Goal: Task Accomplishment & Management: Manage account settings

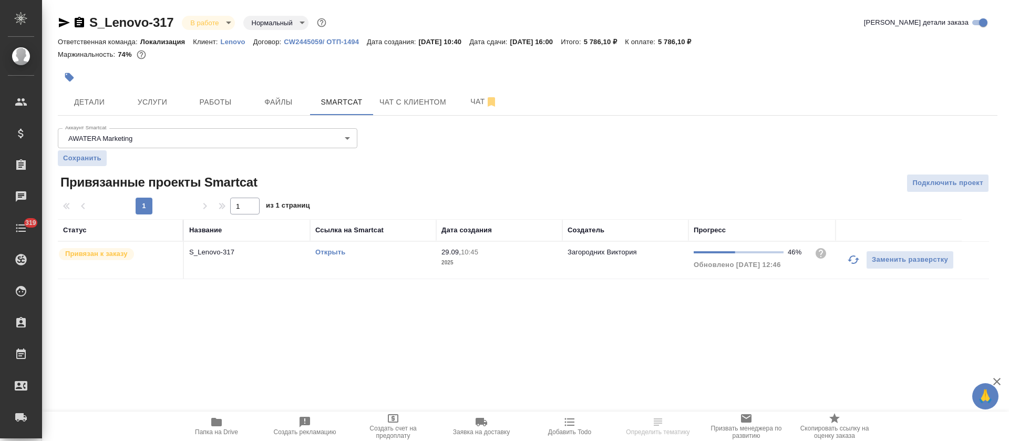
click at [338, 254] on link "Открыть" at bounding box center [330, 252] width 30 height 8
click at [404, 270] on td "Открыть" at bounding box center [373, 260] width 126 height 37
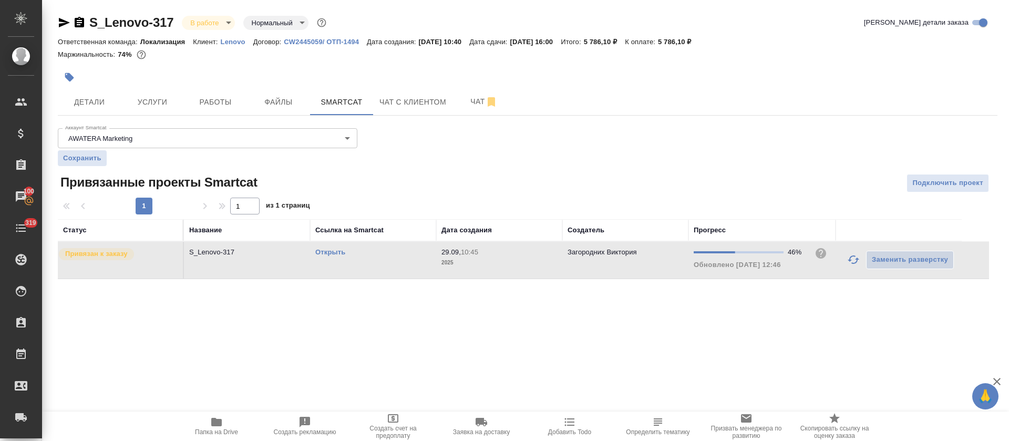
click at [231, 420] on span "Папка на Drive" at bounding box center [217, 426] width 76 height 20
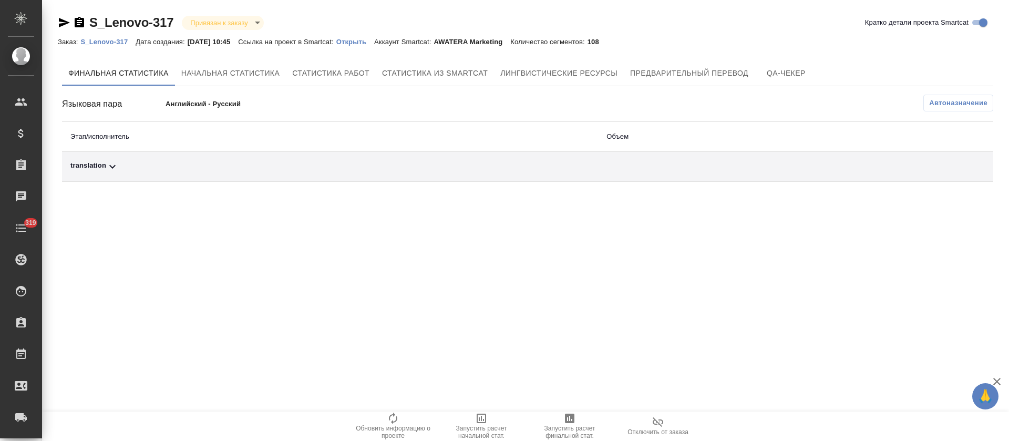
click at [355, 164] on div "translation" at bounding box center [329, 166] width 519 height 13
click at [984, 109] on button "Автоназначение" at bounding box center [958, 103] width 70 height 17
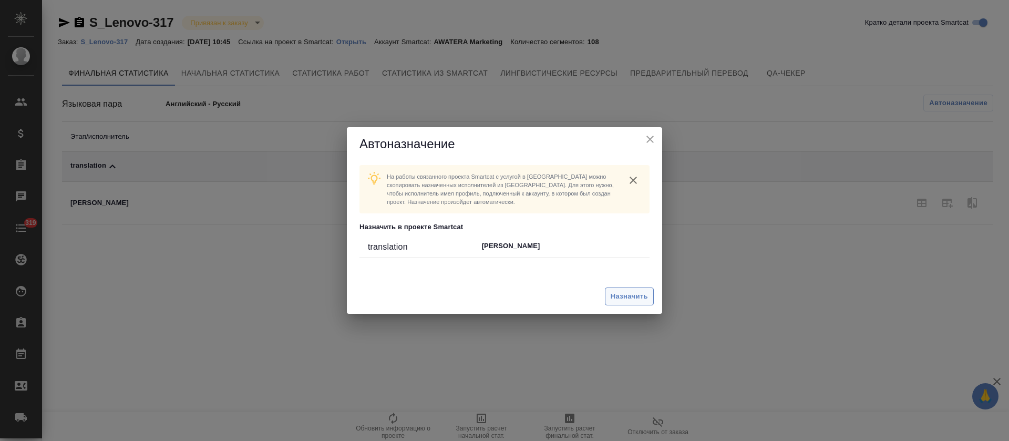
click at [618, 300] on span "Назначить" at bounding box center [629, 297] width 37 height 12
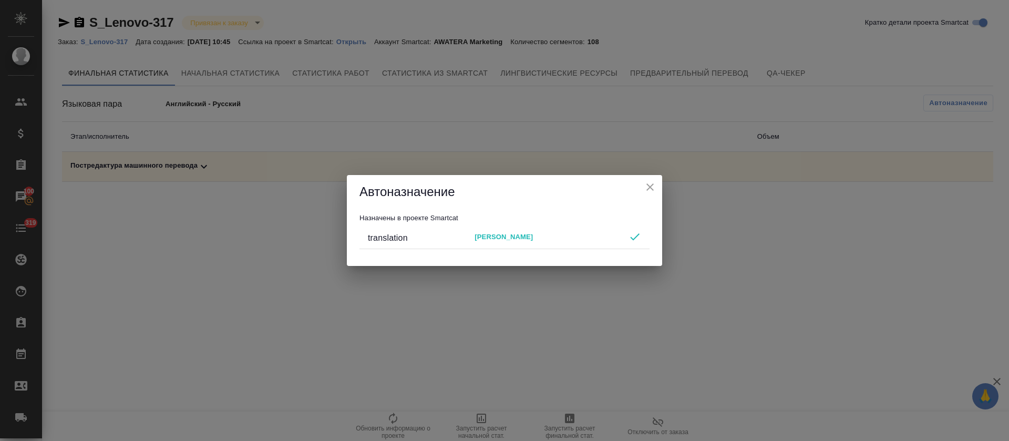
click at [652, 187] on icon "close" at bounding box center [650, 187] width 13 height 13
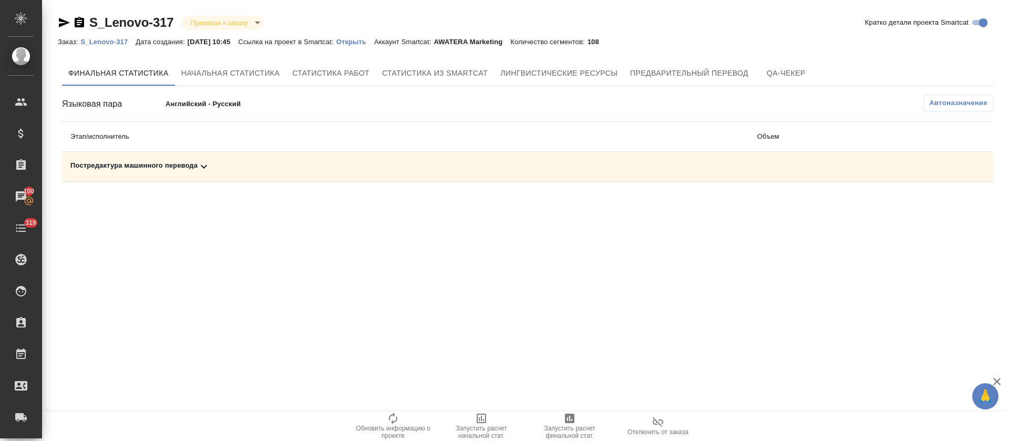
click at [636, 167] on div "Постредактура машинного перевода" at bounding box center [405, 166] width 670 height 13
click at [569, 425] on span "Запустить расчет финальной стат." at bounding box center [570, 432] width 76 height 15
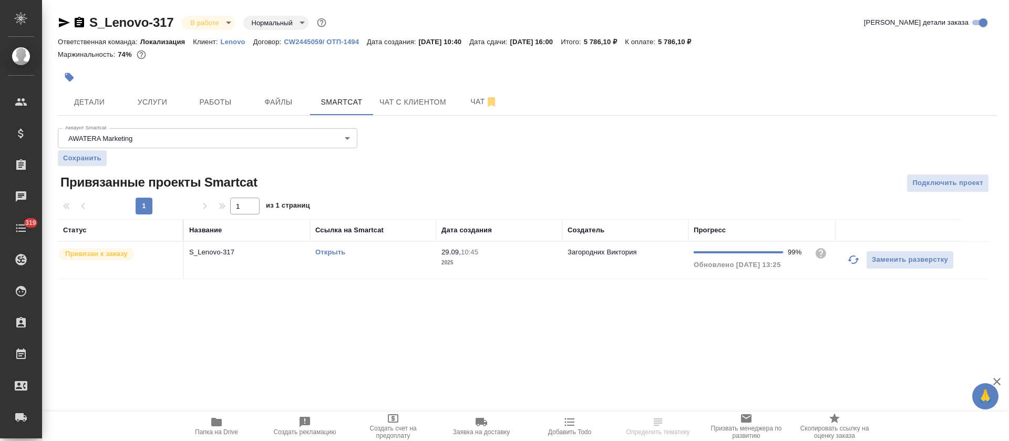
click at [224, 434] on span "Папка на Drive" at bounding box center [216, 431] width 43 height 7
click at [210, 104] on span "Работы" at bounding box center [215, 102] width 50 height 13
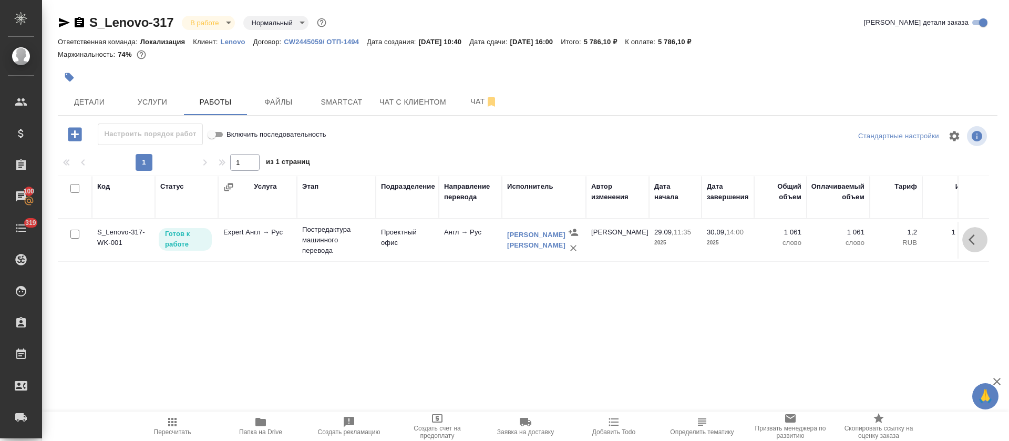
click at [966, 243] on button "button" at bounding box center [974, 239] width 25 height 25
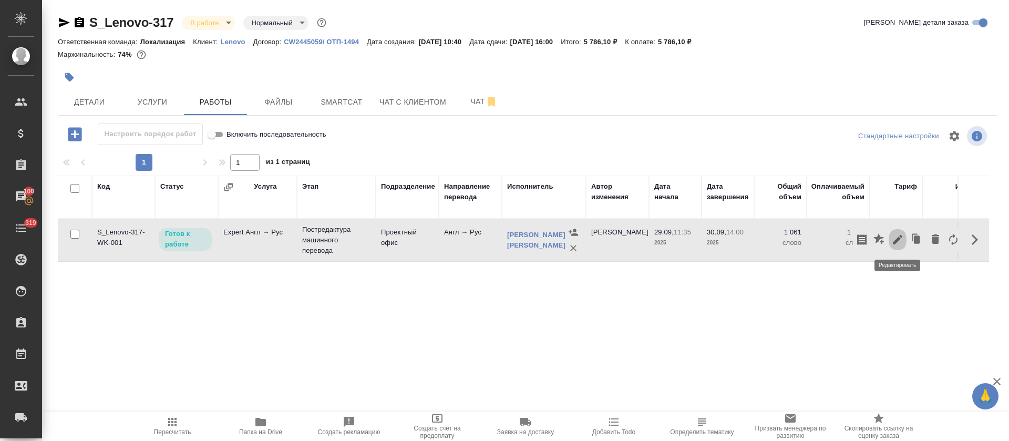
click at [892, 241] on icon "button" at bounding box center [897, 239] width 13 height 13
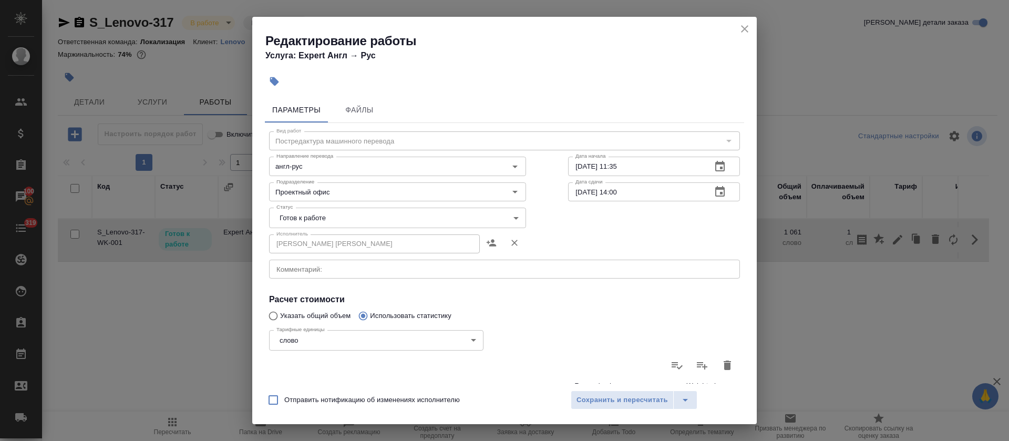
click at [287, 220] on body "🙏 .cls-1 fill:#fff; AWATERA Tretyakova Olga Клиенты Спецификации Заказы 100 Чат…" at bounding box center [504, 220] width 1009 height 441
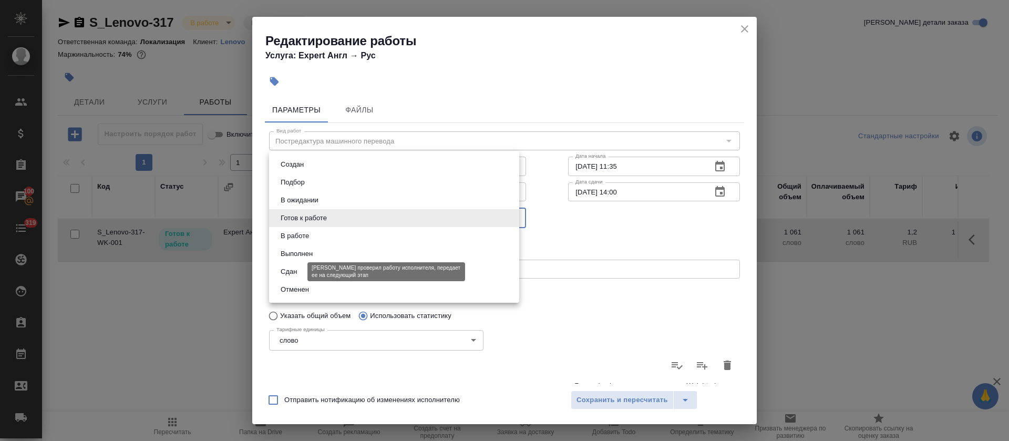
drag, startPoint x: 290, startPoint y: 269, endPoint x: 386, endPoint y: 310, distance: 104.5
click at [291, 270] on button "Сдан" at bounding box center [288, 272] width 23 height 12
type input "closed"
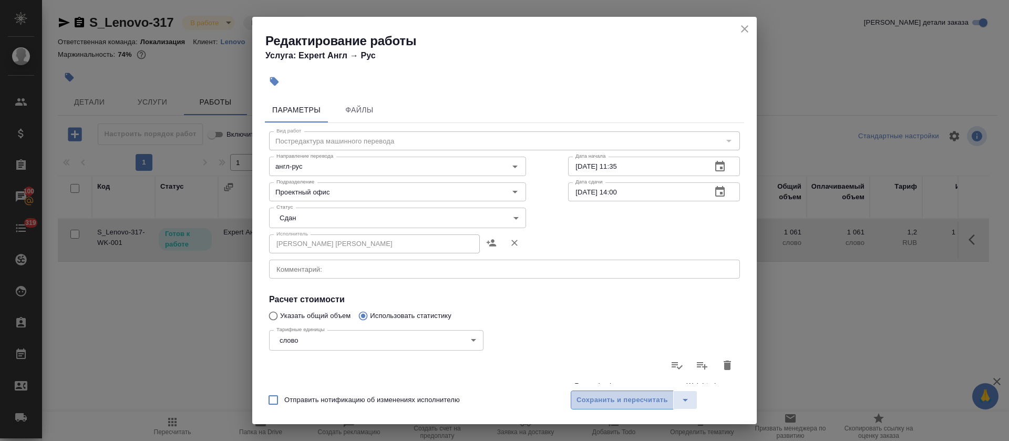
click at [630, 404] on span "Сохранить и пересчитать" at bounding box center [622, 400] width 91 height 12
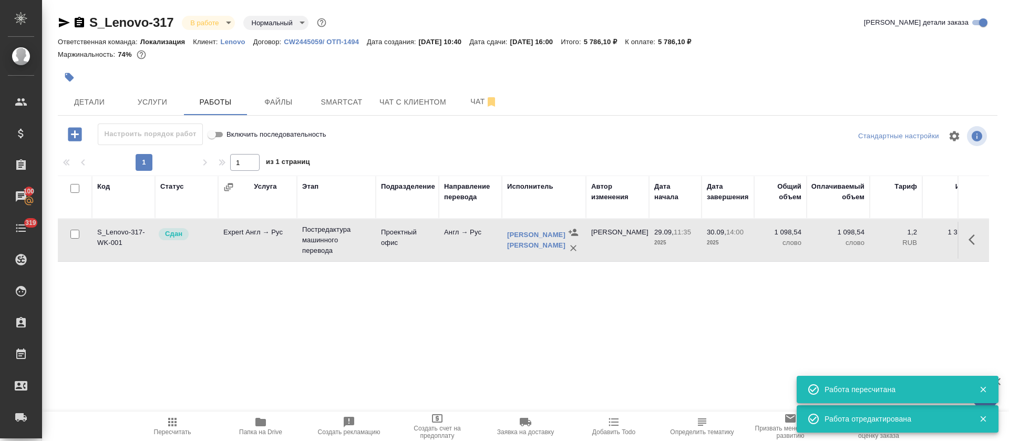
click at [173, 423] on icon "button" at bounding box center [172, 422] width 13 height 13
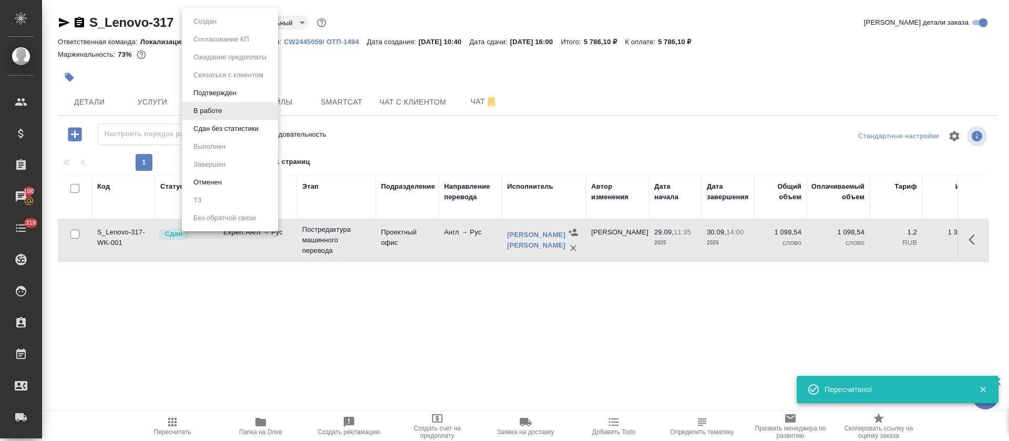
click at [228, 27] on body "🙏 .cls-1 fill:#fff; AWATERA Tretyakova Olga Клиенты Спецификации Заказы 100 Чат…" at bounding box center [504, 220] width 1009 height 441
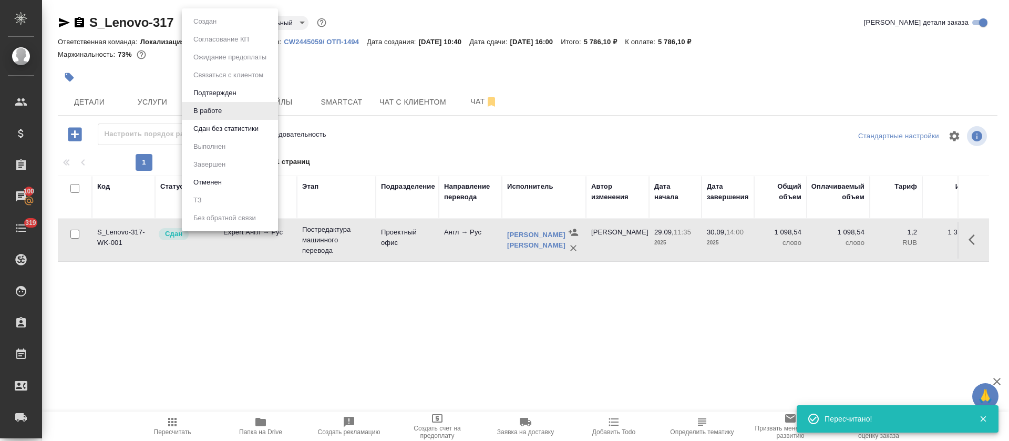
click at [217, 123] on button "Сдан без статистики" at bounding box center [225, 129] width 71 height 12
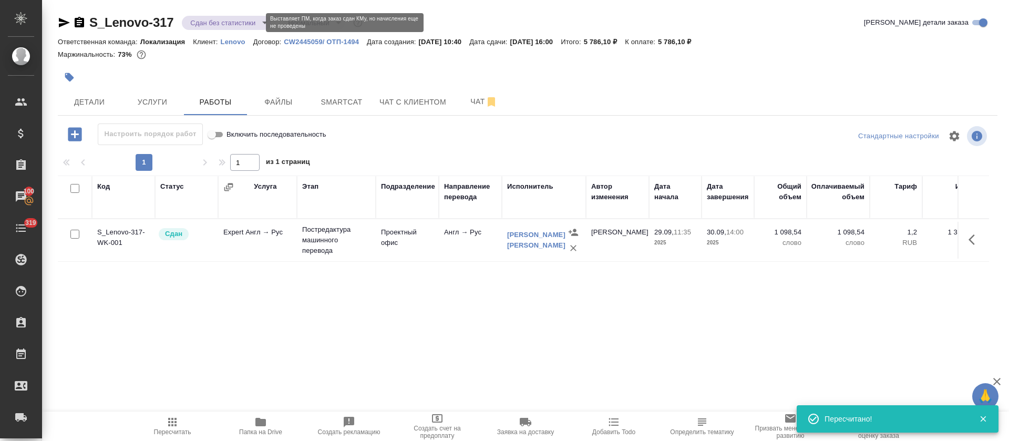
click at [259, 23] on body "🙏 .cls-1 fill:#fff; AWATERA Tretyakova Olga Клиенты Спецификации Заказы 100 Чат…" at bounding box center [504, 220] width 1009 height 441
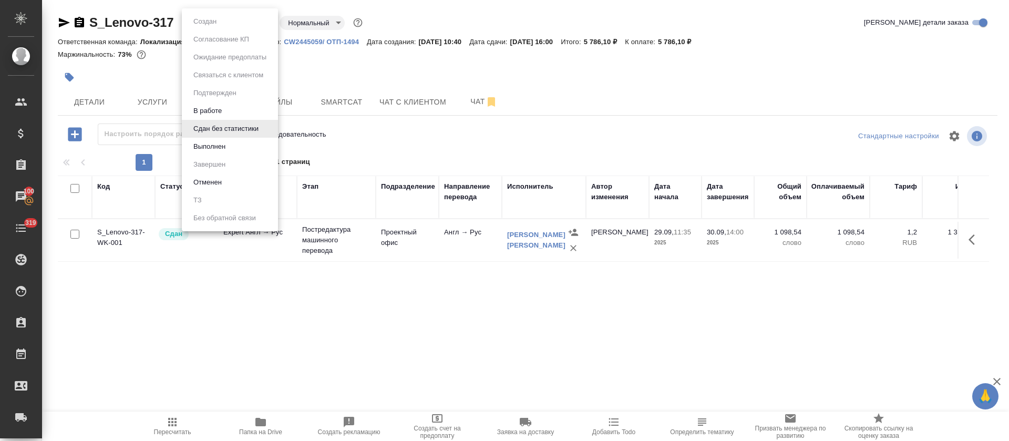
click at [243, 151] on li "Выполнен" at bounding box center [230, 147] width 96 height 18
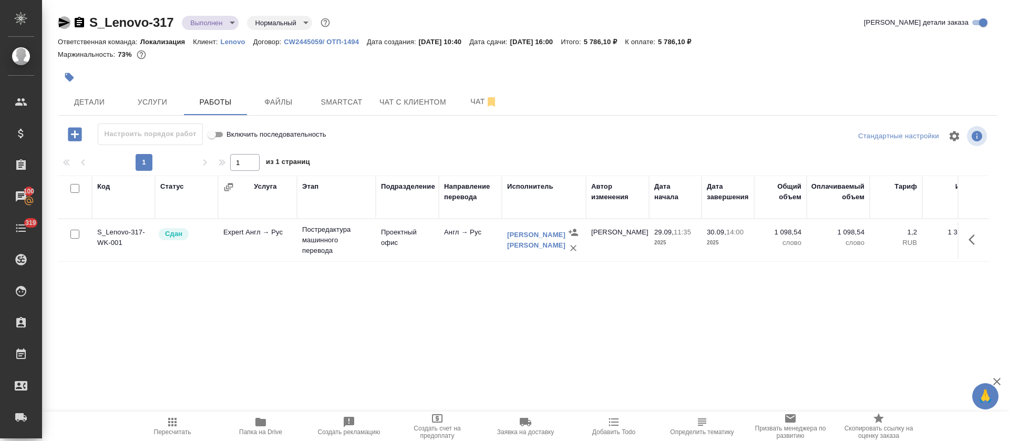
click at [61, 23] on icon "button" at bounding box center [64, 22] width 11 height 9
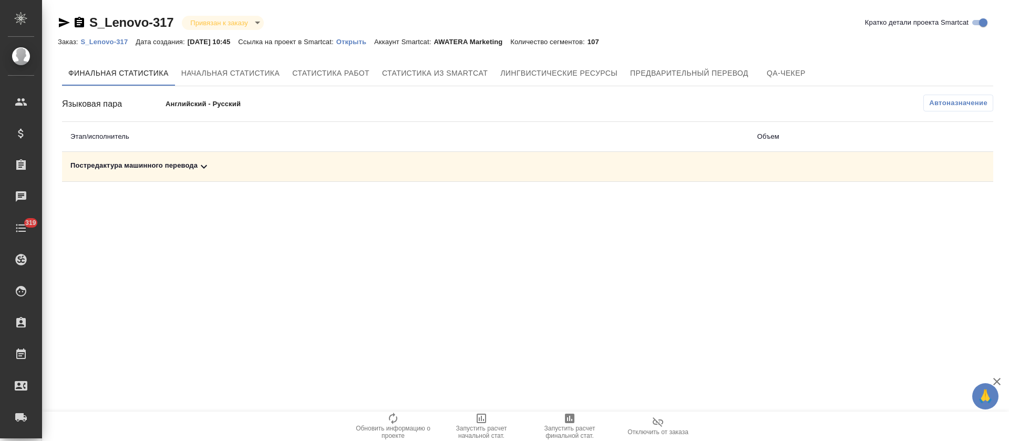
click at [311, 161] on div "Постредактура машинного перевода" at bounding box center [405, 166] width 670 height 13
click at [944, 207] on icon "button" at bounding box center [947, 203] width 11 height 9
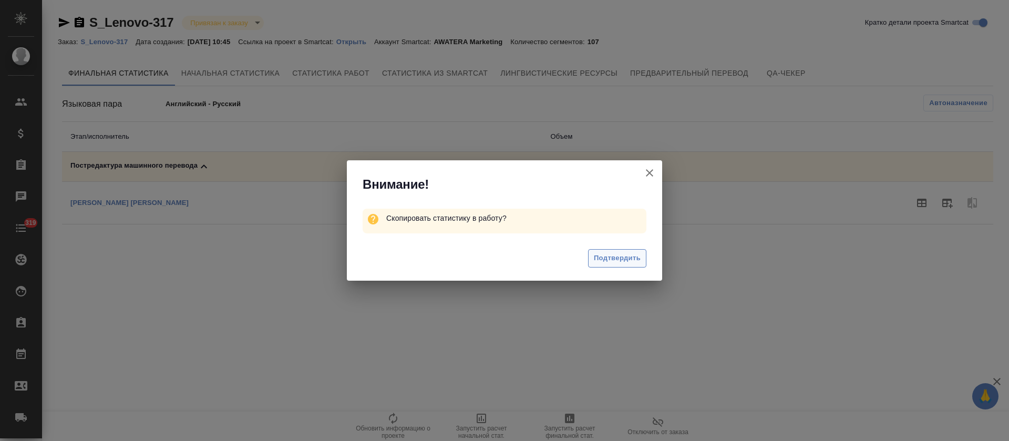
click at [632, 261] on span "Подтвердить" at bounding box center [617, 258] width 47 height 12
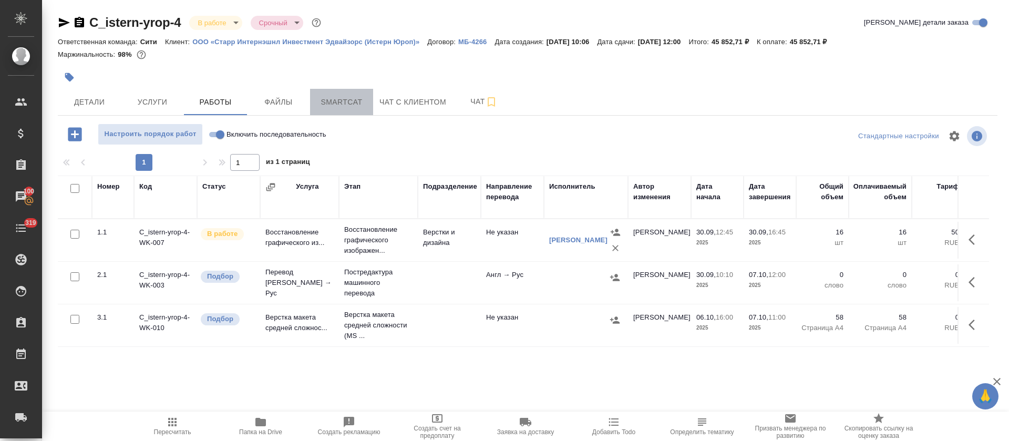
click at [313, 106] on button "Smartcat" at bounding box center [341, 102] width 63 height 26
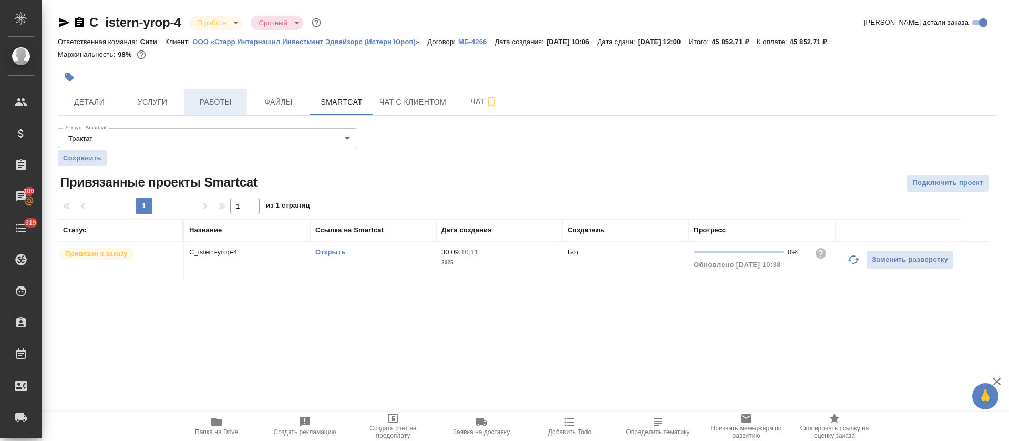
click at [222, 100] on span "Работы" at bounding box center [215, 102] width 50 height 13
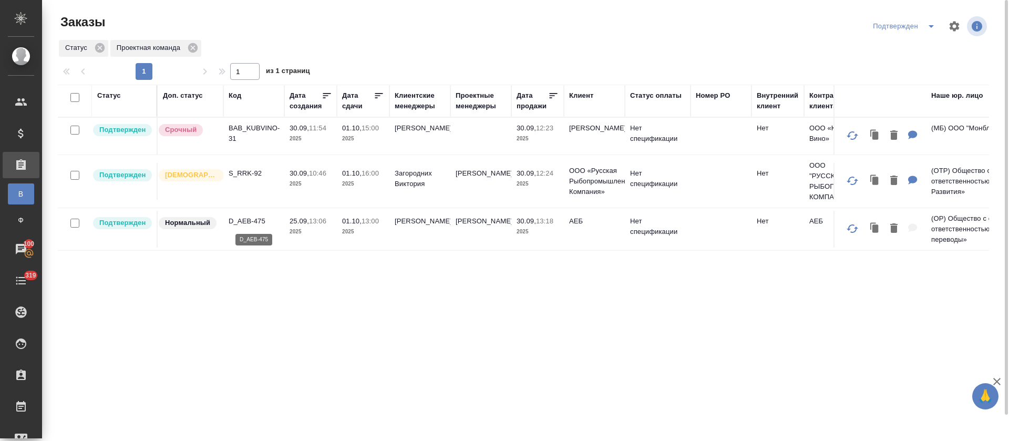
click at [249, 223] on p "D_AEB-475" at bounding box center [254, 221] width 50 height 11
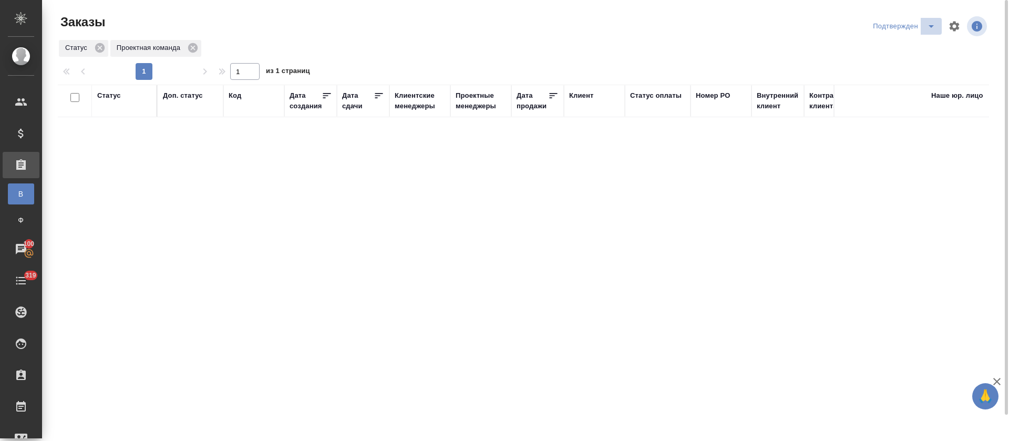
click at [935, 33] on button "split button" at bounding box center [931, 26] width 21 height 17
click at [916, 66] on li "В работе" at bounding box center [905, 64] width 111 height 17
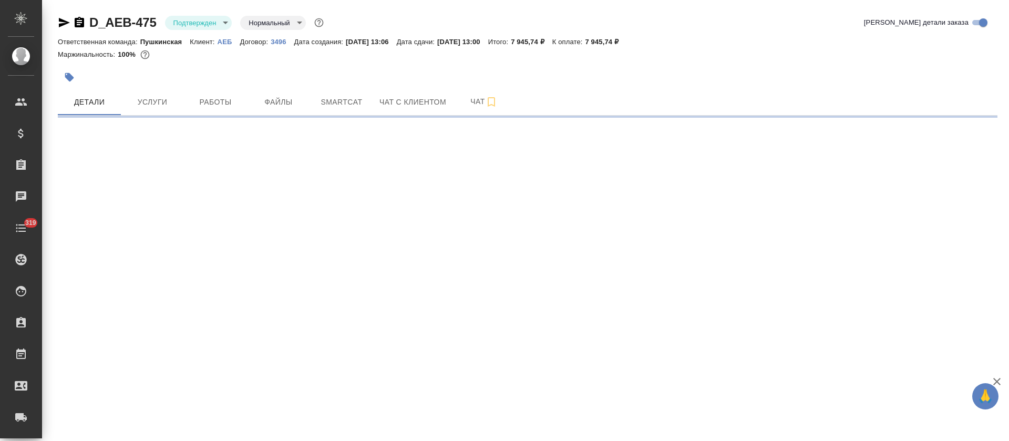
select select "RU"
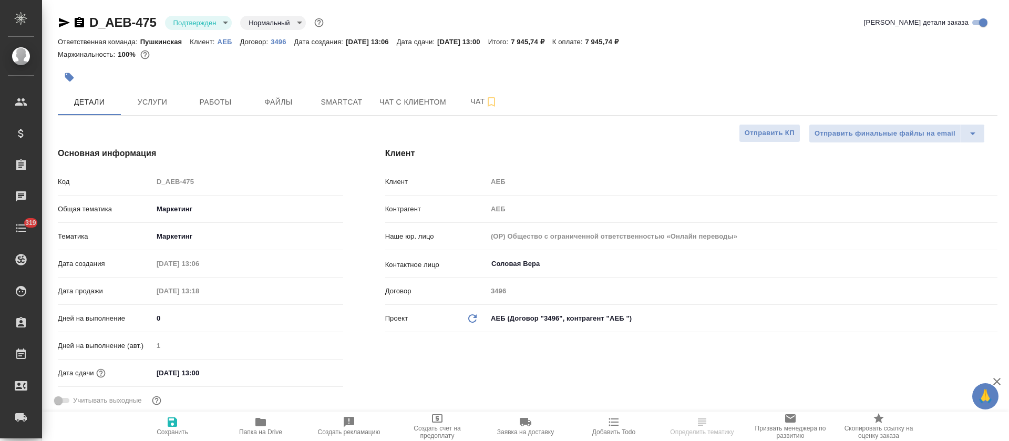
type textarea "x"
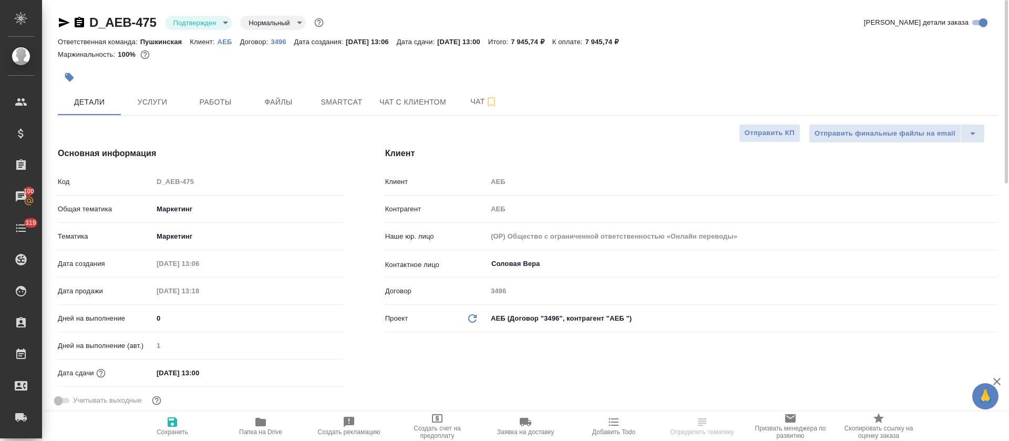
type textarea "x"
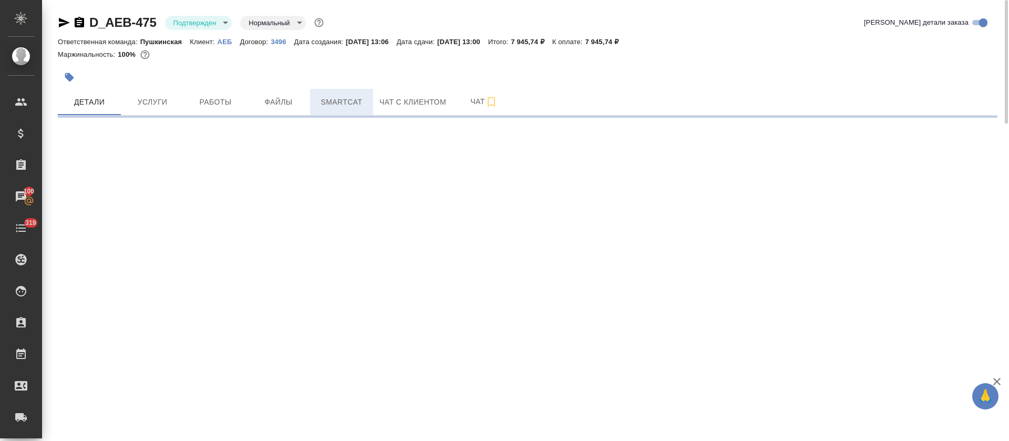
click at [314, 105] on button "Smartcat" at bounding box center [341, 102] width 63 height 26
select select "RU"
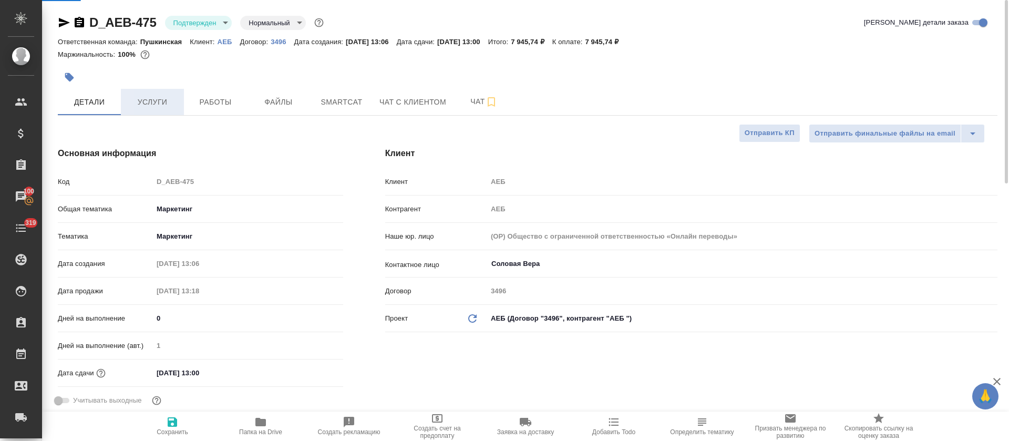
type textarea "x"
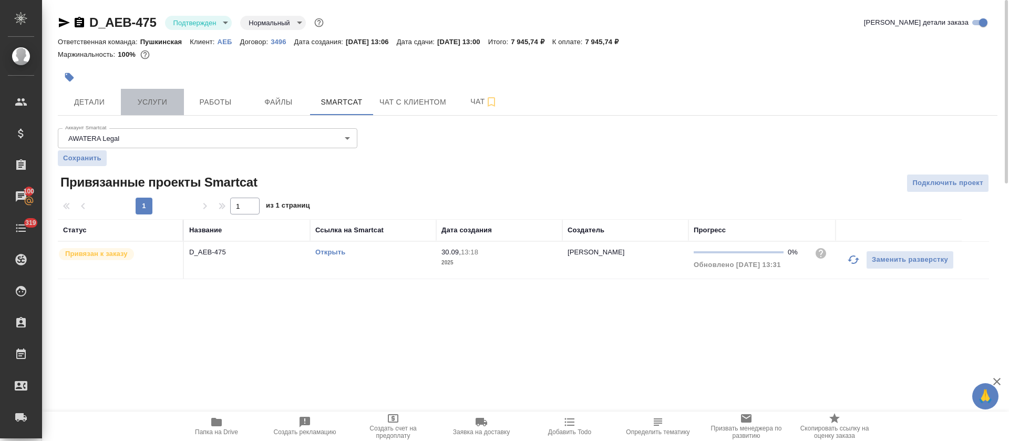
click at [161, 111] on button "Услуги" at bounding box center [152, 102] width 63 height 26
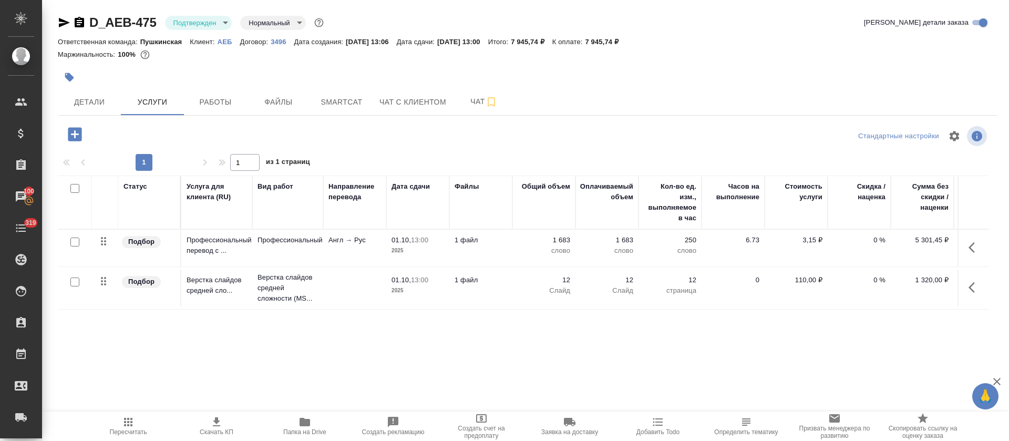
click at [459, 343] on div "Статус Услуга для клиента (RU) Вид работ Направление перевода Дата сдачи Файлы …" at bounding box center [523, 289] width 931 height 226
click at [462, 100] on span "Чат" at bounding box center [484, 101] width 50 height 13
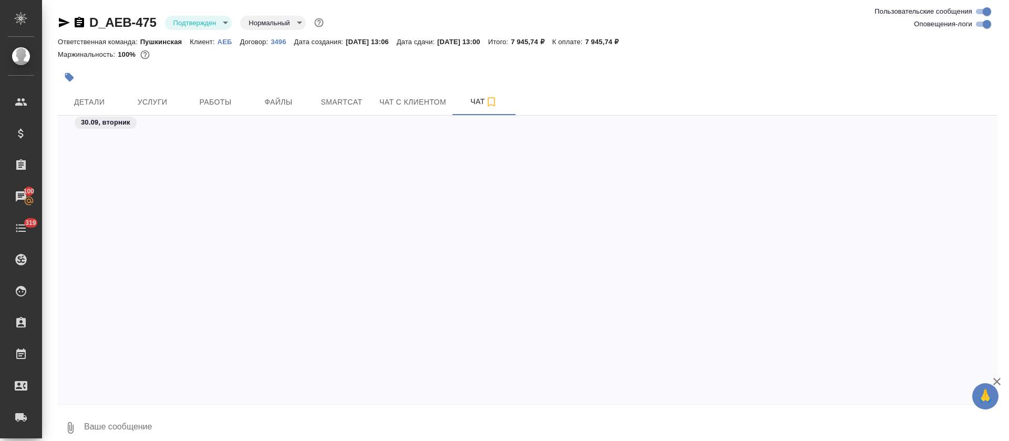
scroll to position [759, 0]
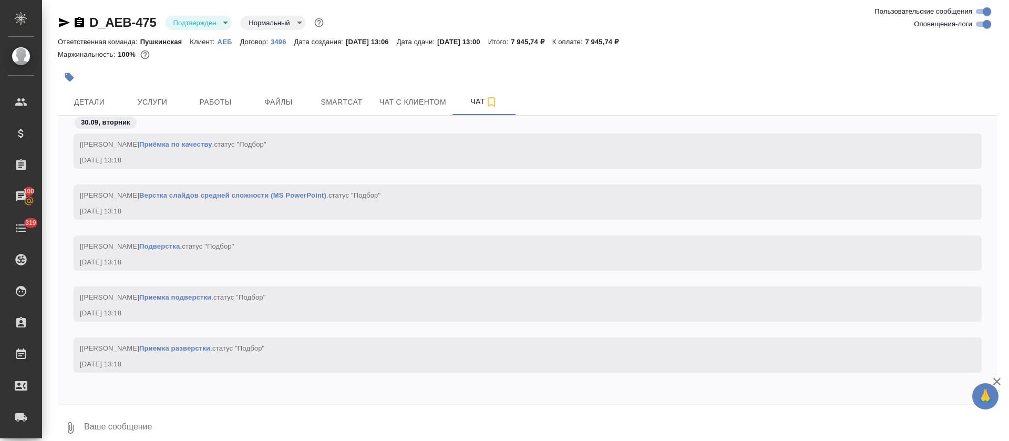
click at [988, 23] on input "Оповещения-логи" at bounding box center [987, 24] width 38 height 13
checkbox input "false"
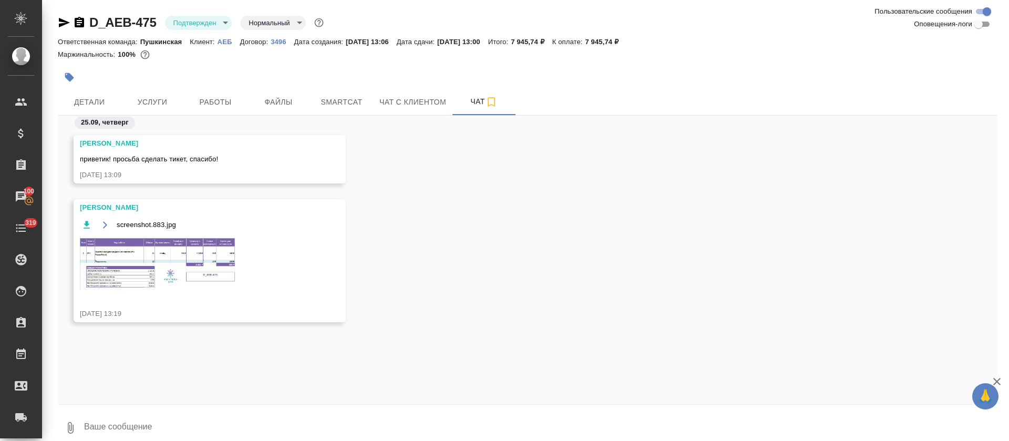
scroll to position [0, 0]
click at [171, 271] on img at bounding box center [159, 263] width 158 height 54
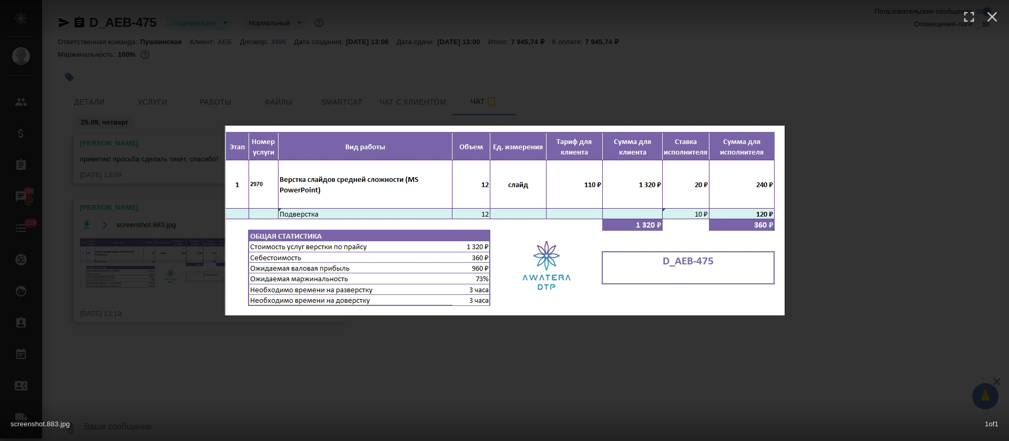
click at [426, 346] on div "screenshot.883.jpg 1 of 1" at bounding box center [504, 220] width 1009 height 441
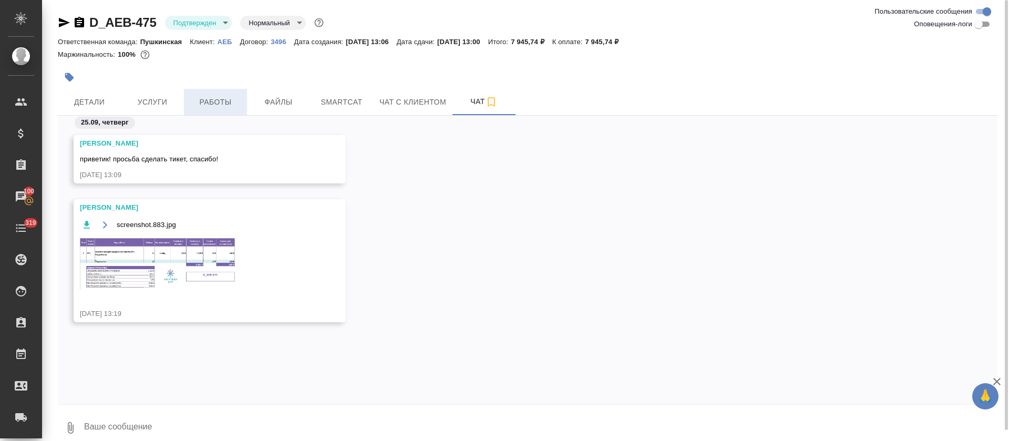
click at [220, 104] on span "Работы" at bounding box center [215, 102] width 50 height 13
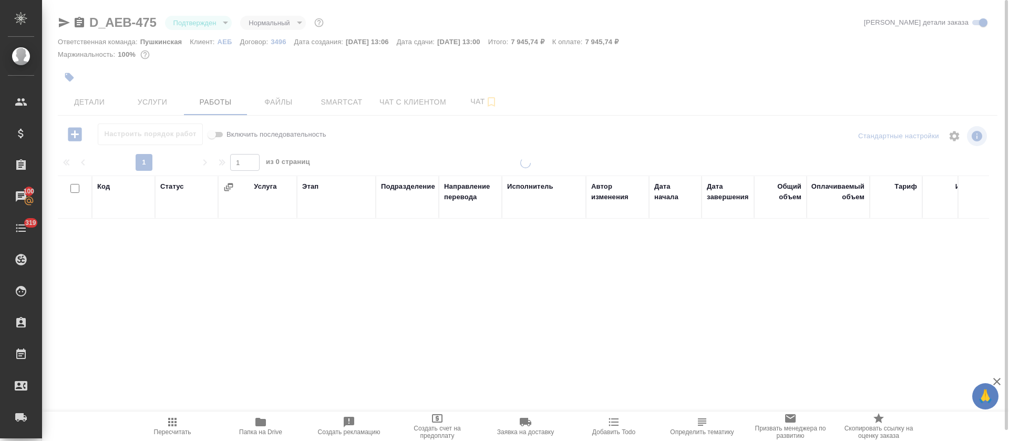
click at [260, 417] on icon "button" at bounding box center [260, 422] width 13 height 13
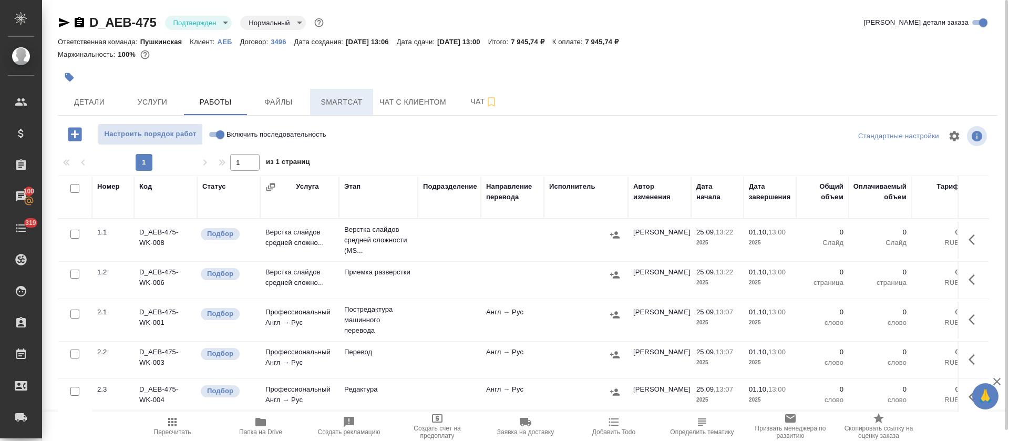
click at [351, 101] on span "Smartcat" at bounding box center [341, 102] width 50 height 13
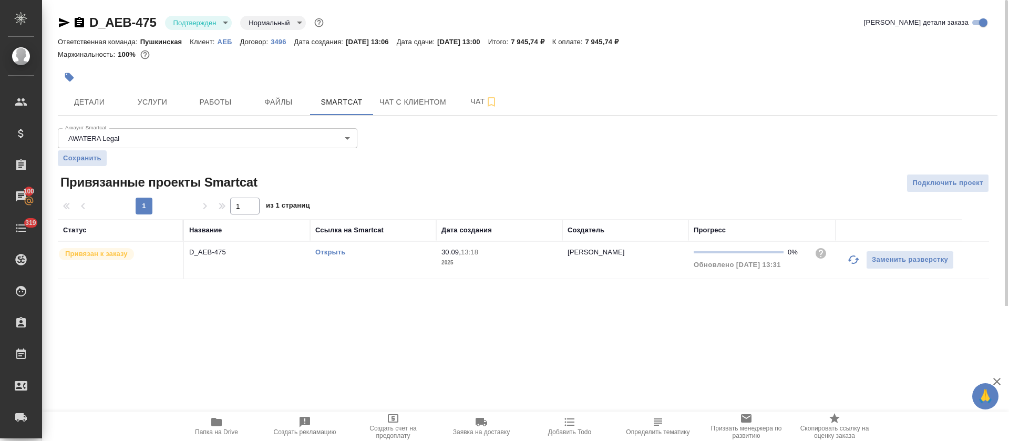
click at [325, 251] on link "Открыть" at bounding box center [330, 252] width 30 height 8
click at [231, 41] on p "АЕБ" at bounding box center [229, 42] width 23 height 8
click at [472, 105] on span "Чат" at bounding box center [484, 101] width 50 height 13
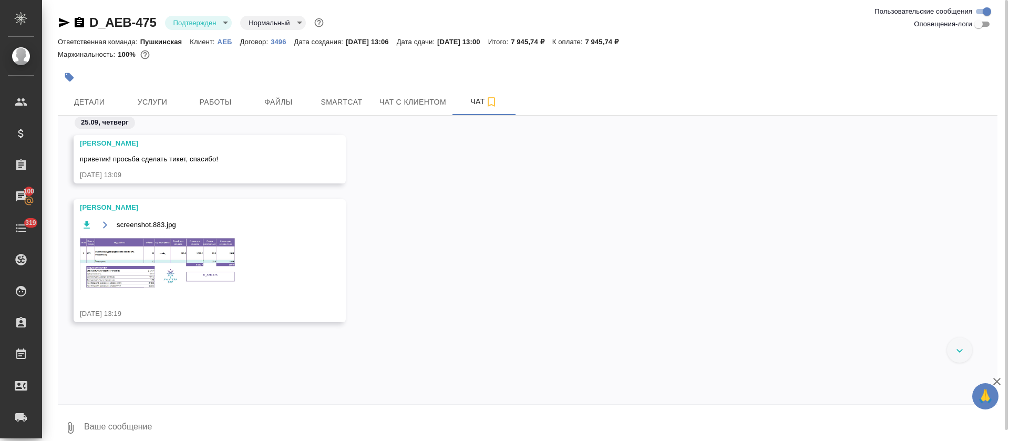
click at [212, 259] on img at bounding box center [159, 263] width 158 height 54
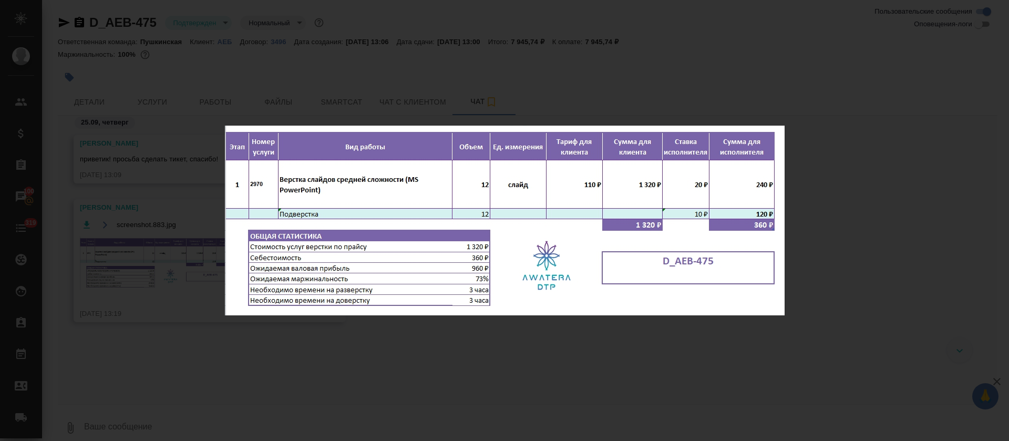
click at [614, 352] on div "screenshot.883.jpg 1 of 1" at bounding box center [504, 220] width 1009 height 441
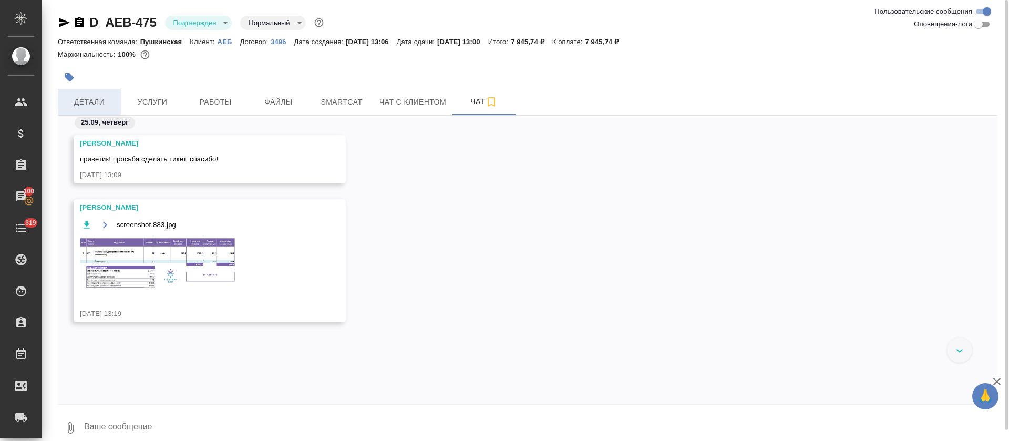
click at [114, 107] on span "Детали" at bounding box center [89, 102] width 50 height 13
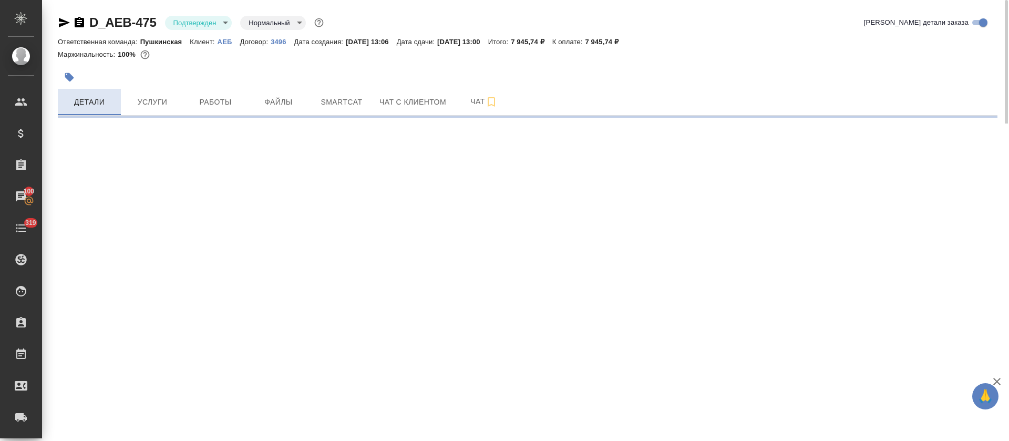
select select "RU"
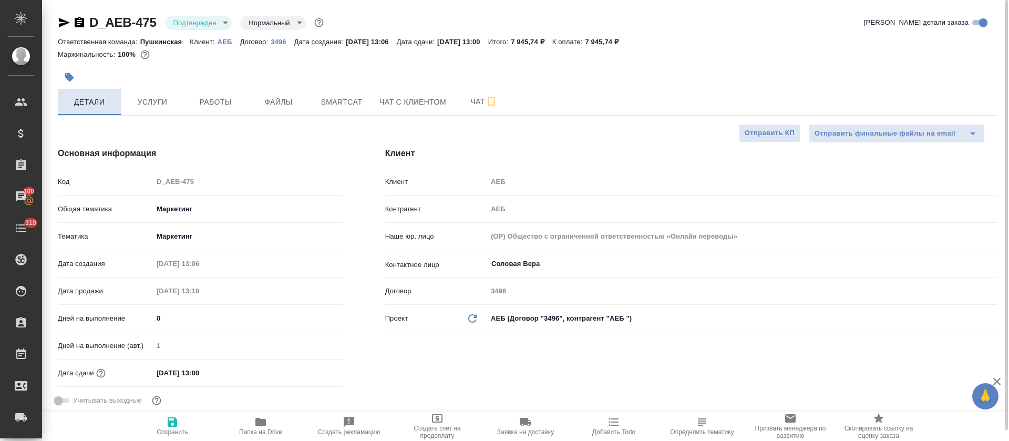
type textarea "x"
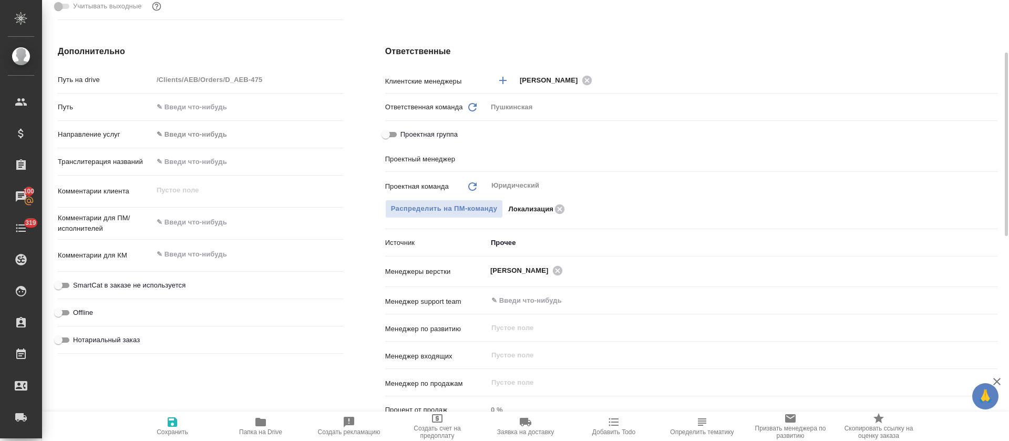
scroll to position [315, 0]
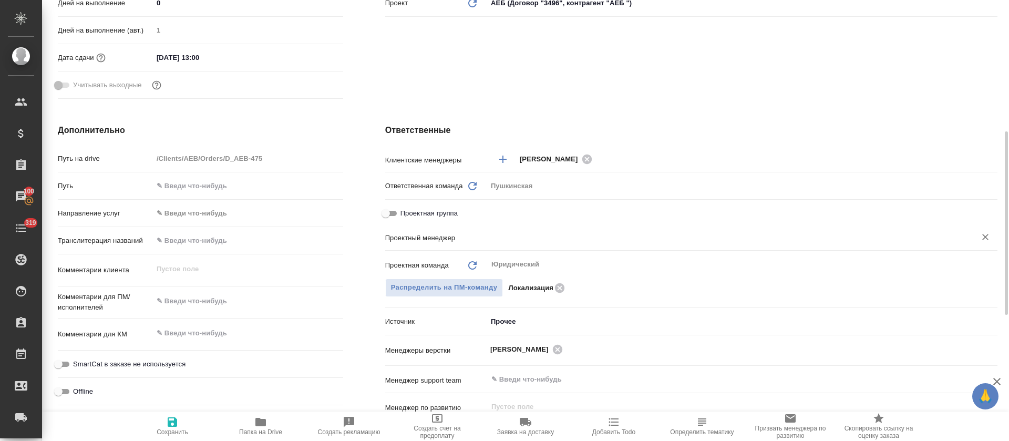
click at [529, 243] on div "​" at bounding box center [742, 237] width 510 height 19
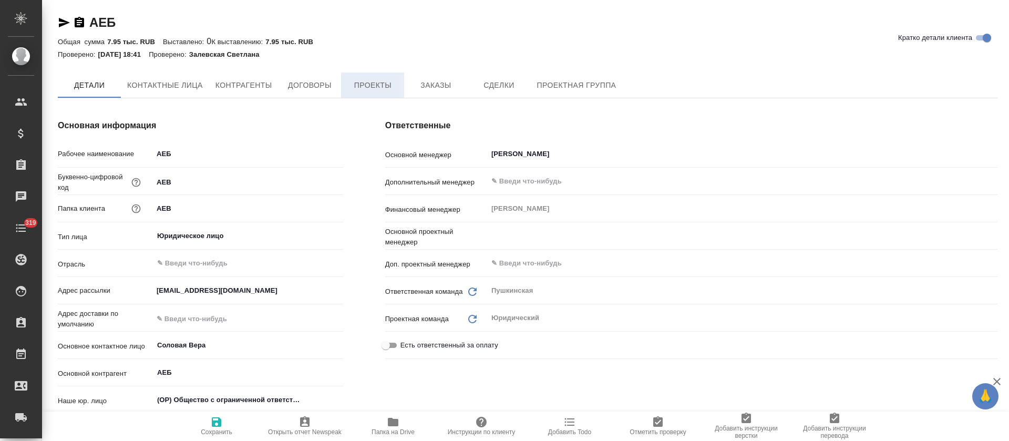
type textarea "x"
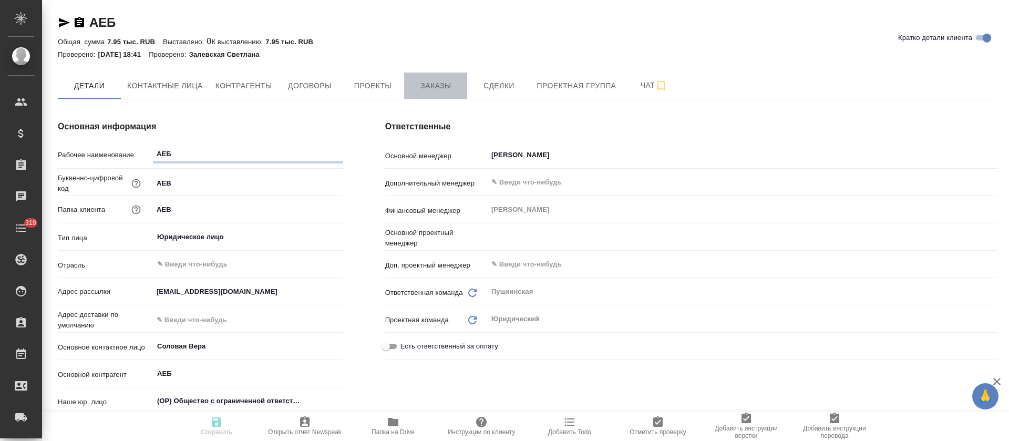
click at [420, 87] on span "Заказы" at bounding box center [435, 85] width 50 height 13
type textarea "x"
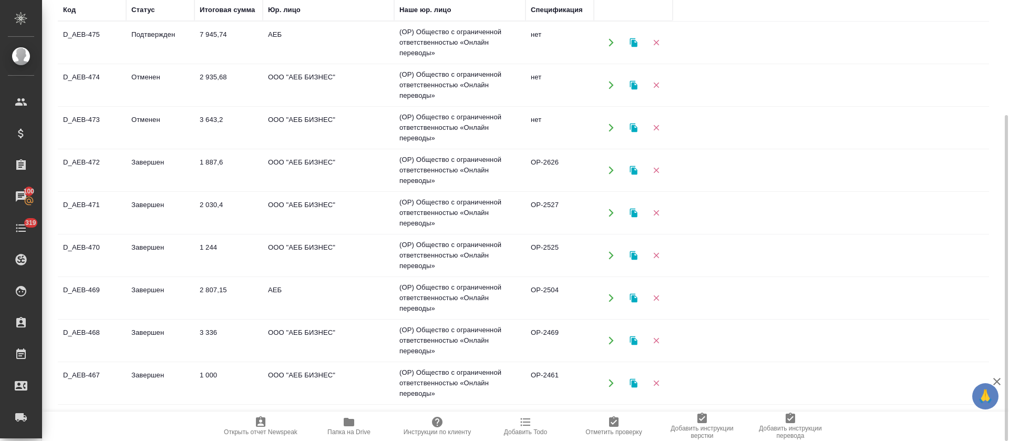
click at [217, 152] on td "1 887,6" at bounding box center [228, 170] width 68 height 37
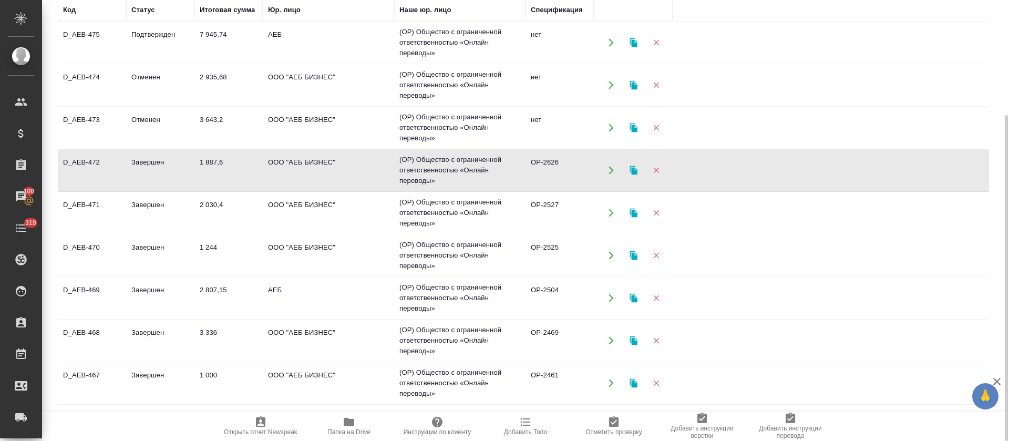
click at [217, 152] on td "1 887,6" at bounding box center [228, 170] width 68 height 37
click at [211, 202] on td "2 030,4" at bounding box center [228, 212] width 68 height 37
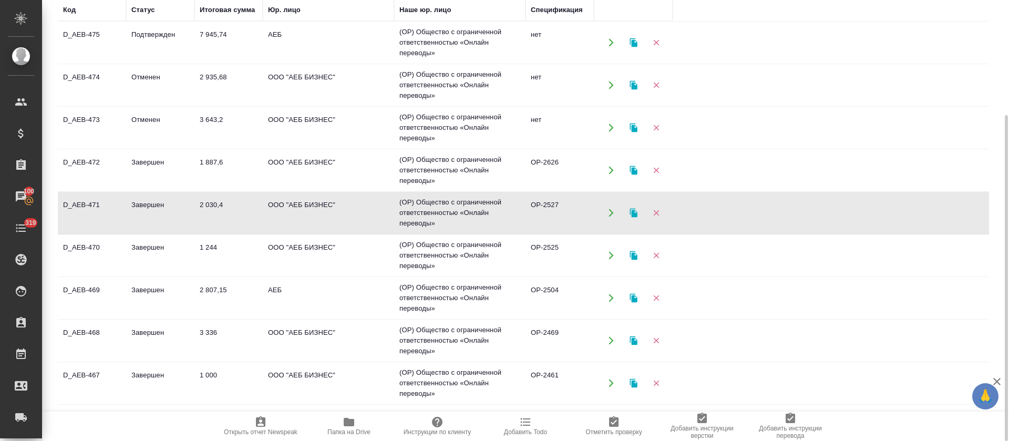
click at [211, 202] on td "2 030,4" at bounding box center [228, 212] width 68 height 37
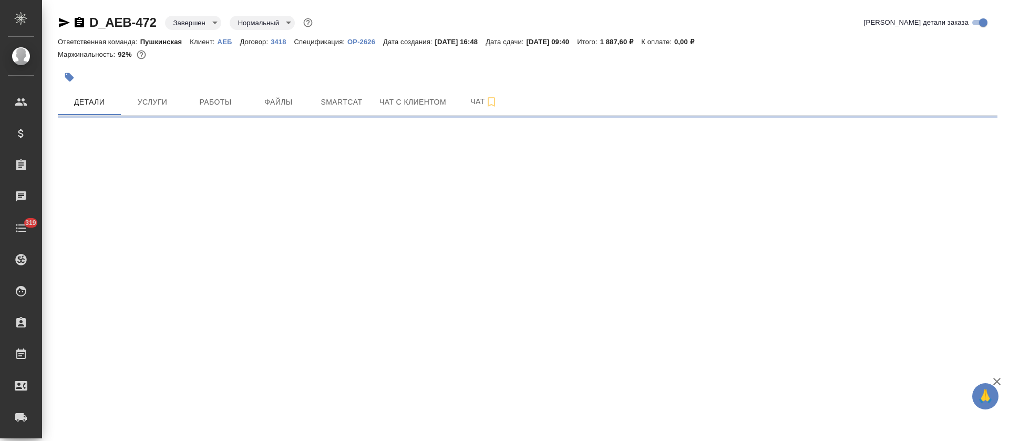
select select "RU"
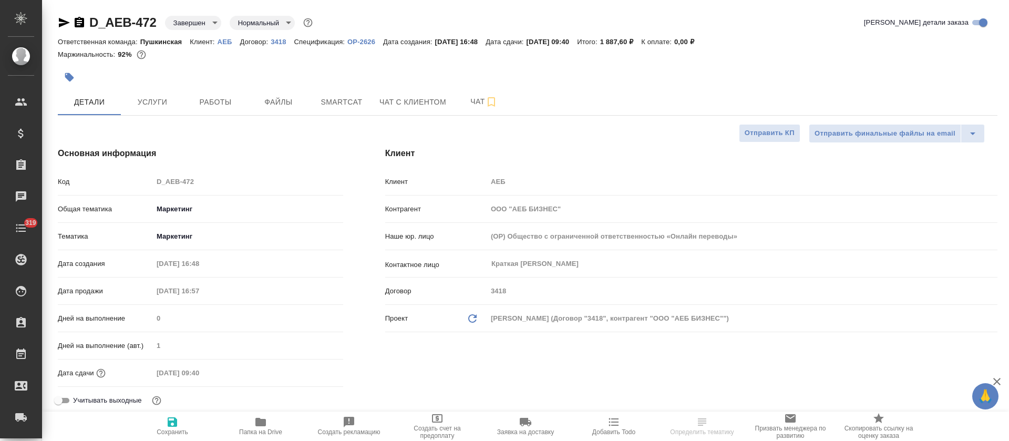
type textarea "x"
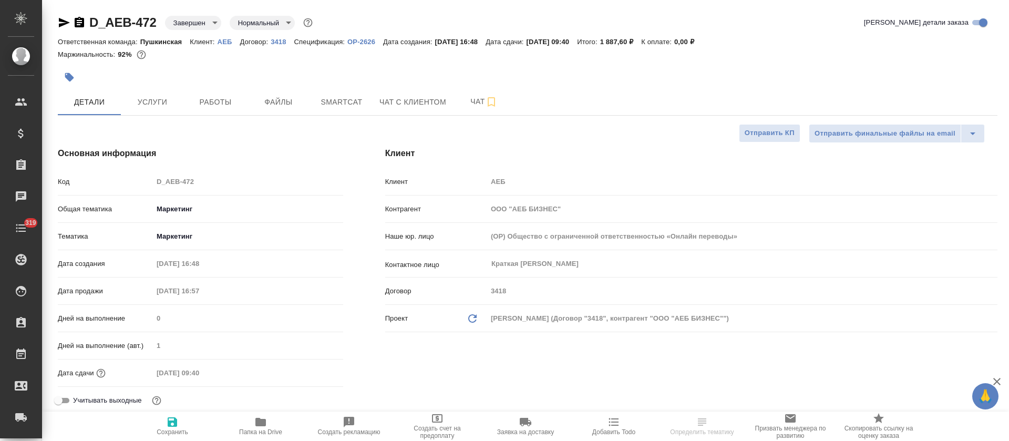
type textarea "x"
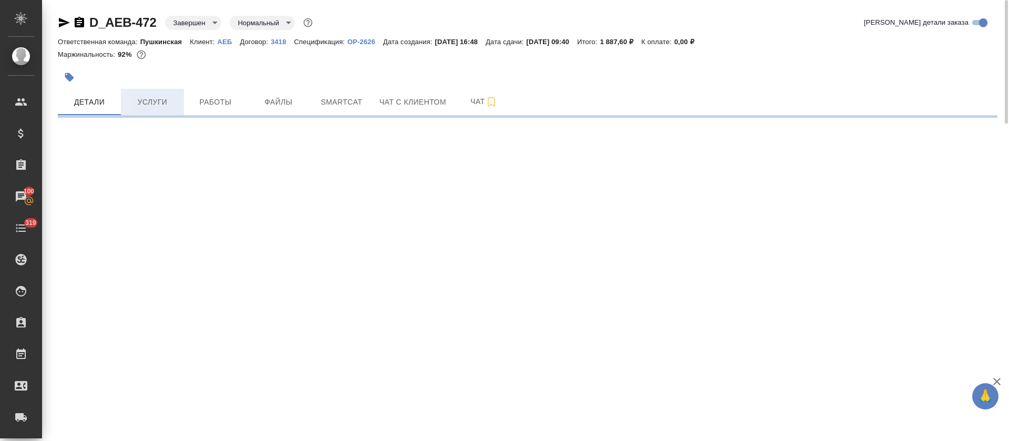
select select "RU"
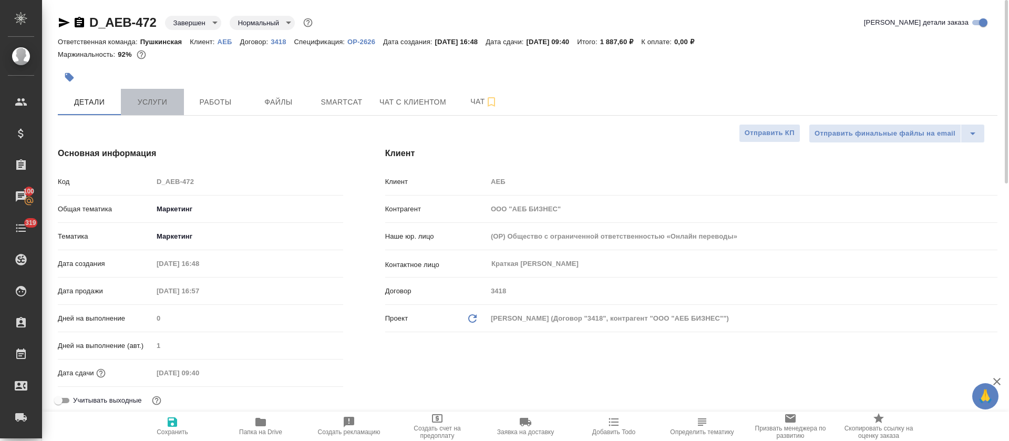
click at [150, 101] on span "Услуги" at bounding box center [152, 102] width 50 height 13
type textarea "x"
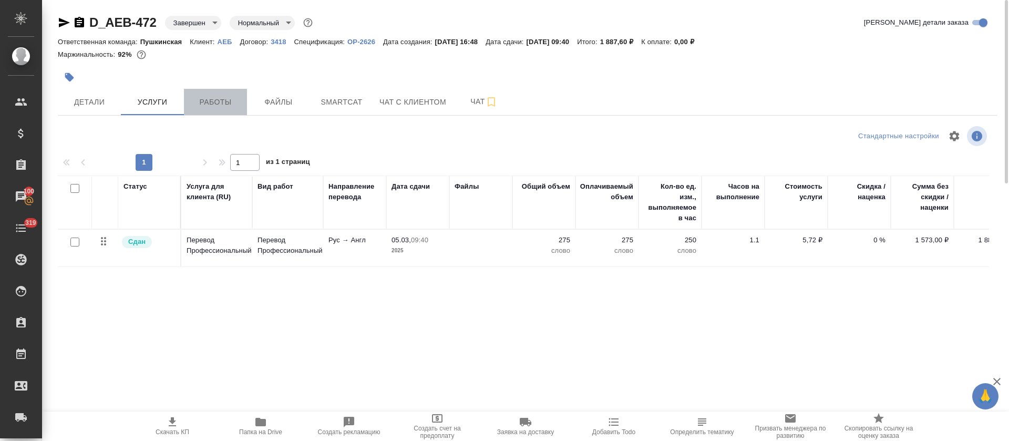
click at [207, 102] on span "Работы" at bounding box center [215, 102] width 50 height 13
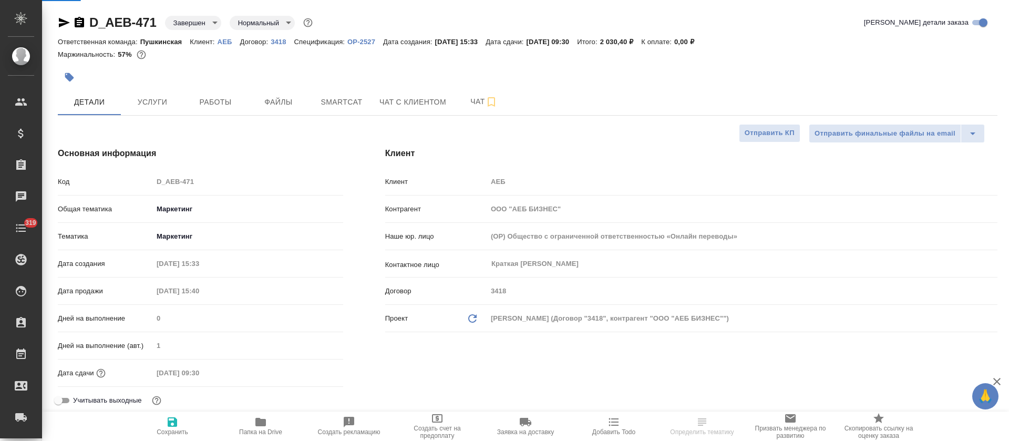
select select "RU"
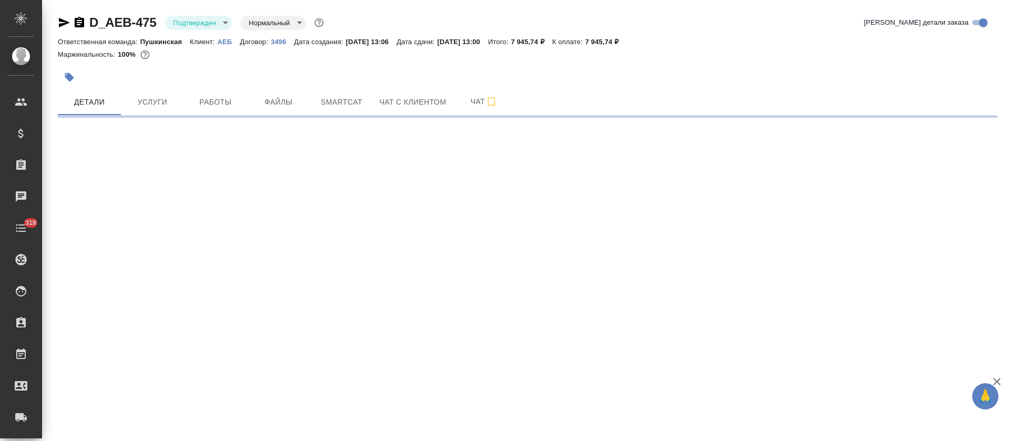
select select "RU"
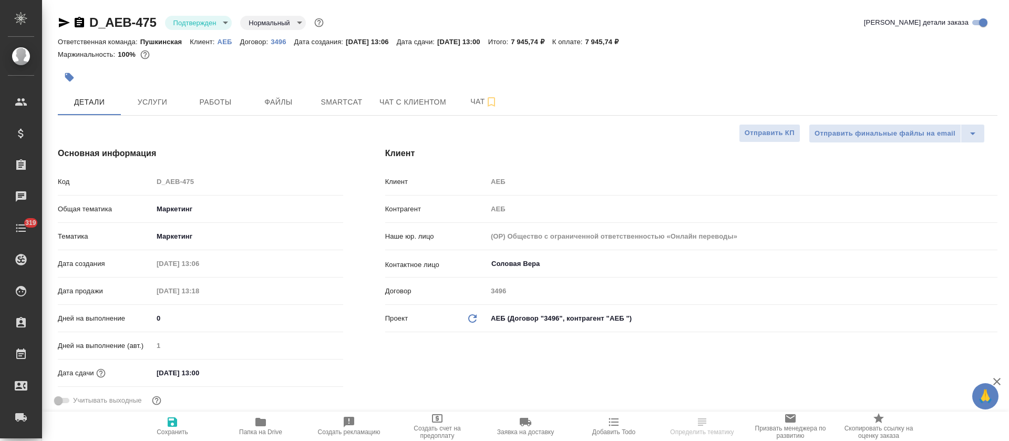
type textarea "x"
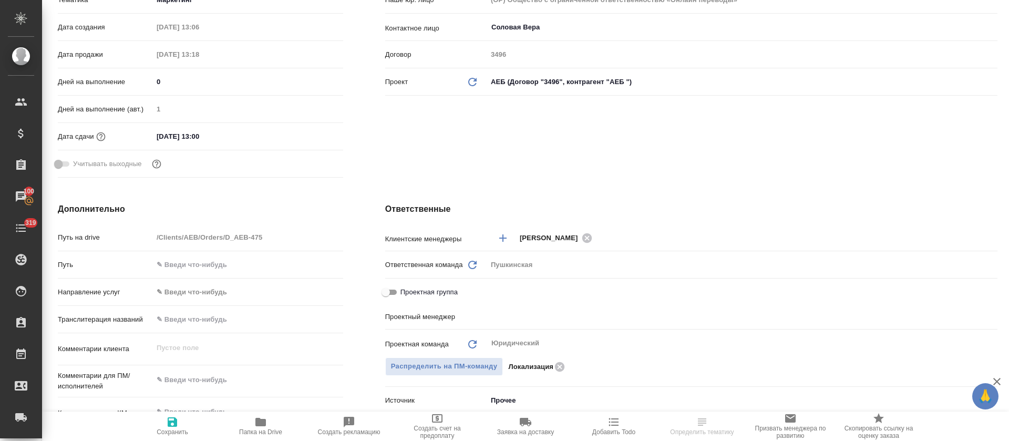
scroll to position [315, 0]
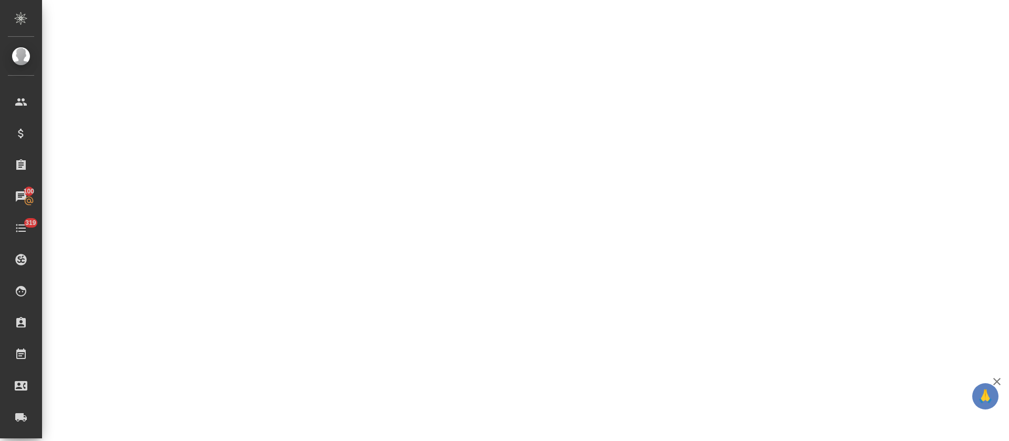
select select "RU"
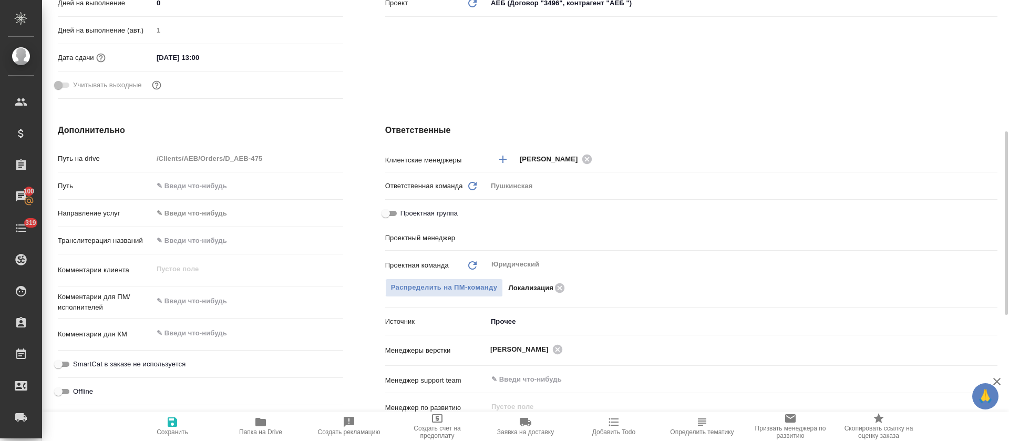
type textarea "x"
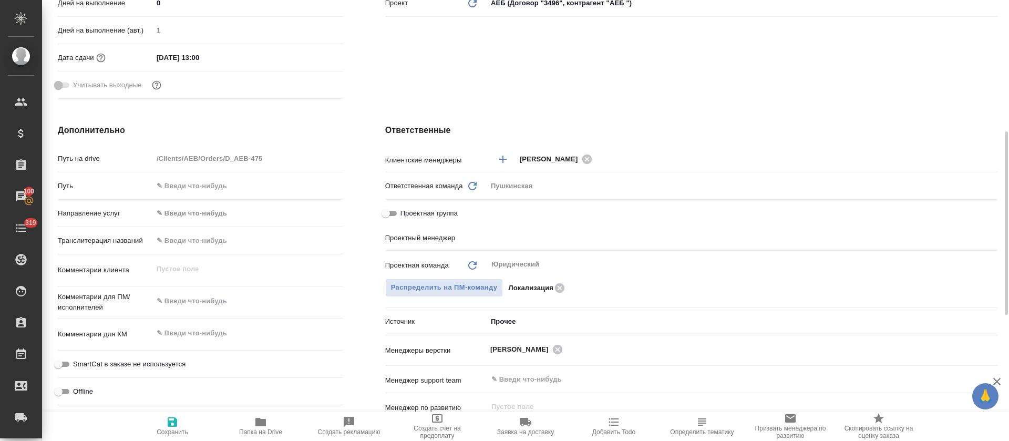
type textarea "x"
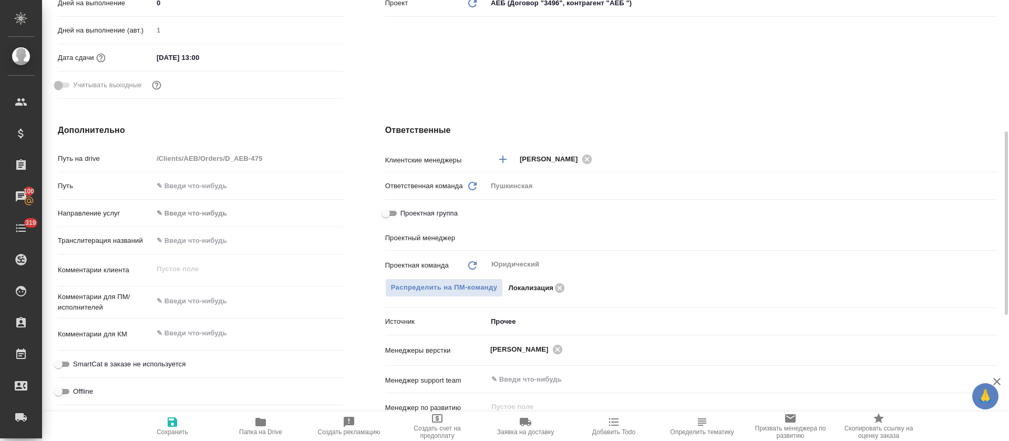
type textarea "x"
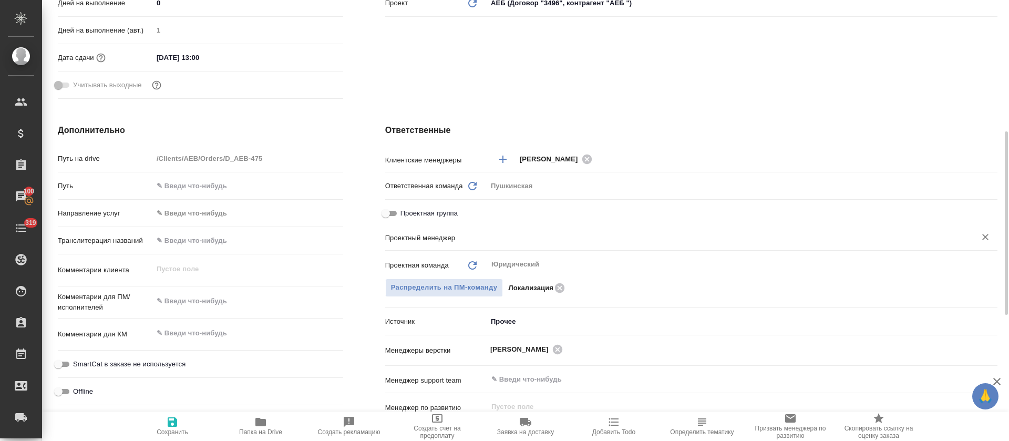
click at [503, 235] on input "text" at bounding box center [724, 237] width 469 height 13
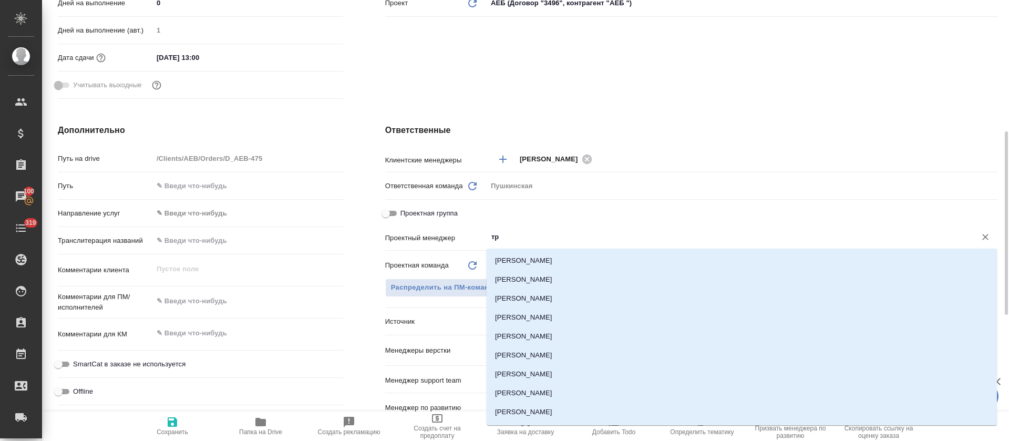
type input "тре"
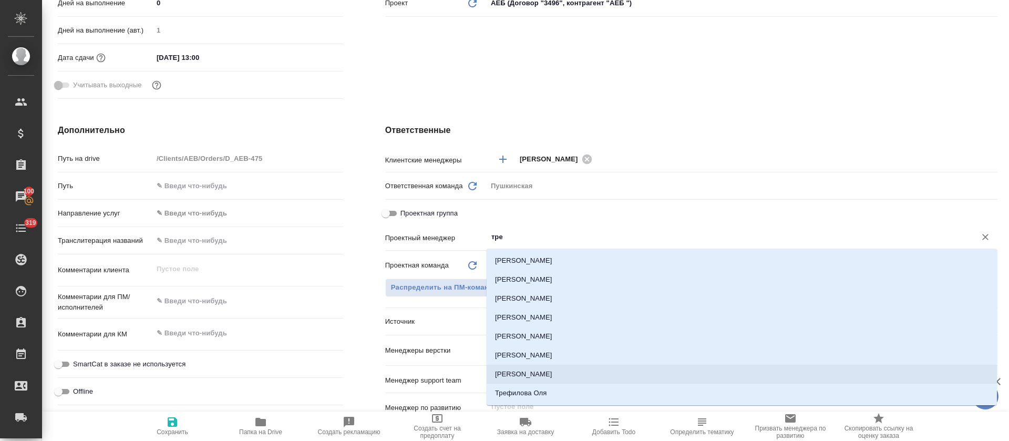
click at [499, 373] on li "[PERSON_NAME]" at bounding box center [742, 374] width 510 height 19
type textarea "x"
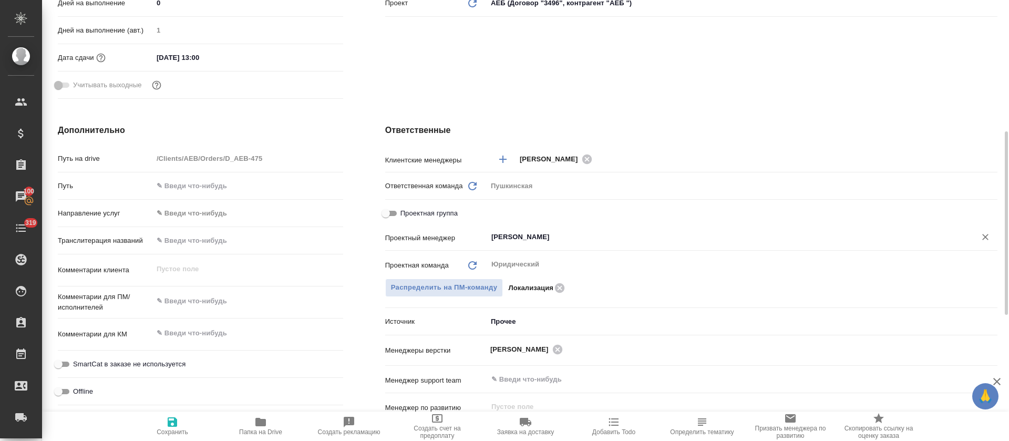
type input "[PERSON_NAME]"
click at [184, 421] on span "Сохранить" at bounding box center [173, 426] width 76 height 20
type textarea "x"
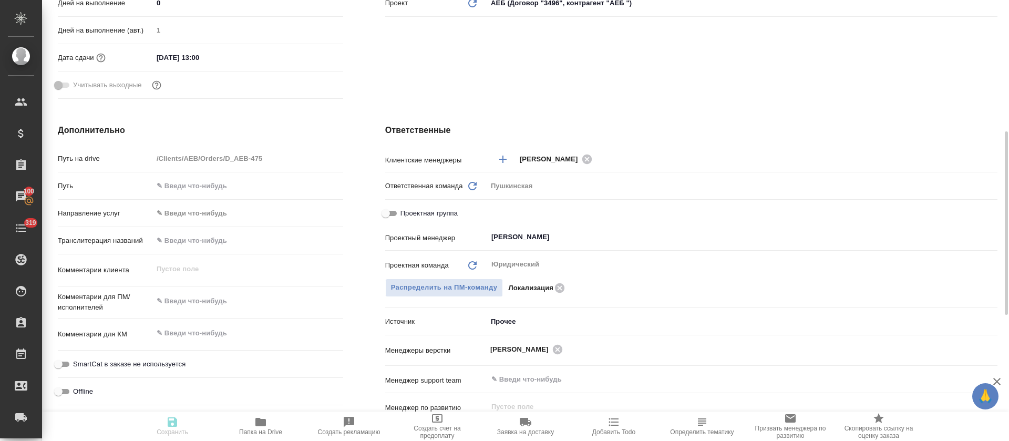
type textarea "x"
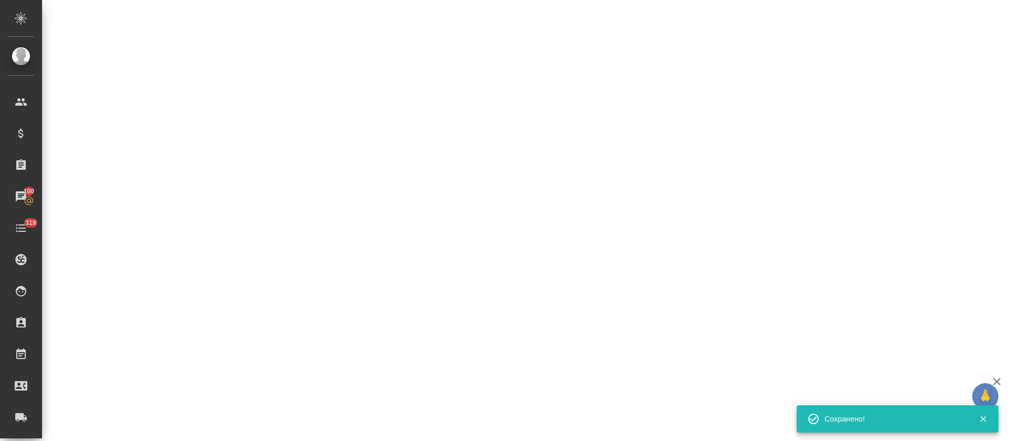
select select "RU"
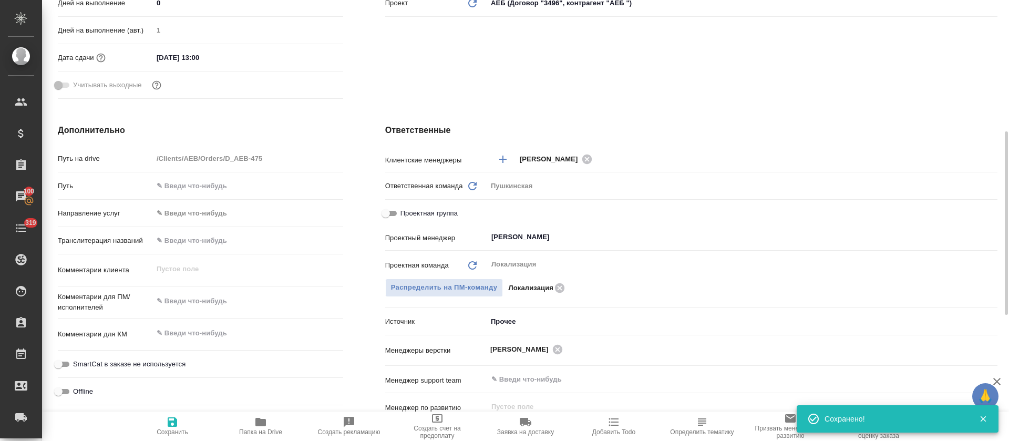
type textarea "x"
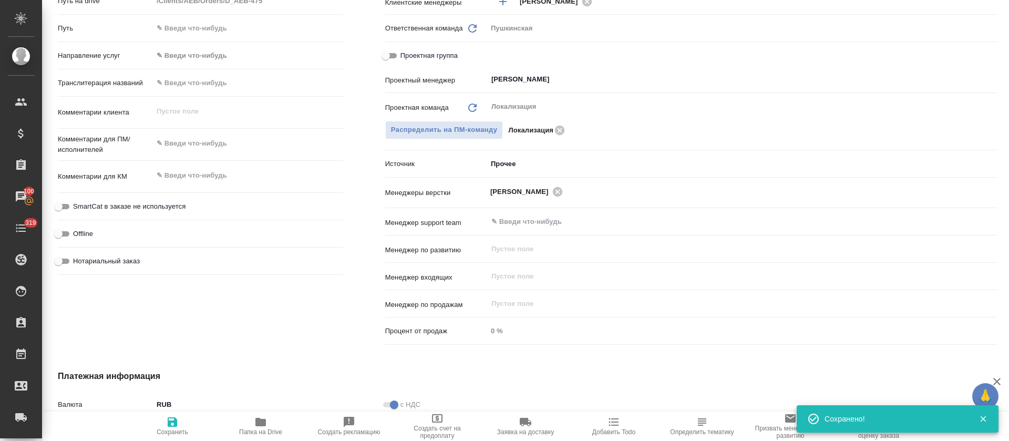
scroll to position [0, 0]
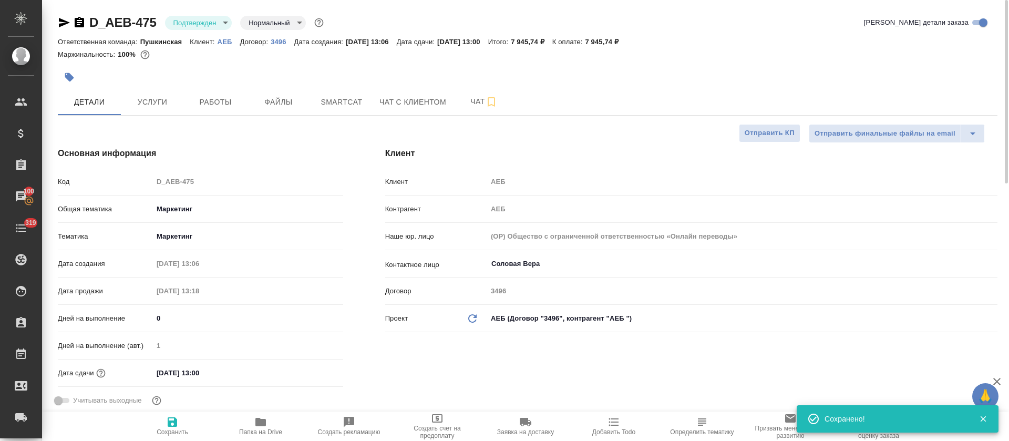
click at [202, 22] on body "🙏 .cls-1 fill:#fff; AWATERA Tretyakova Olga Клиенты Спецификации Заказы 100 Чат…" at bounding box center [504, 220] width 1009 height 441
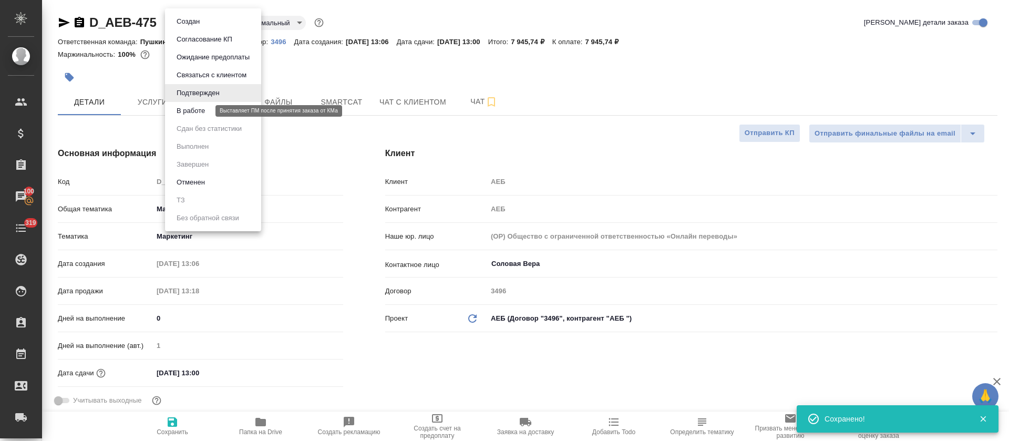
click at [205, 115] on button "В работе" at bounding box center [190, 111] width 35 height 12
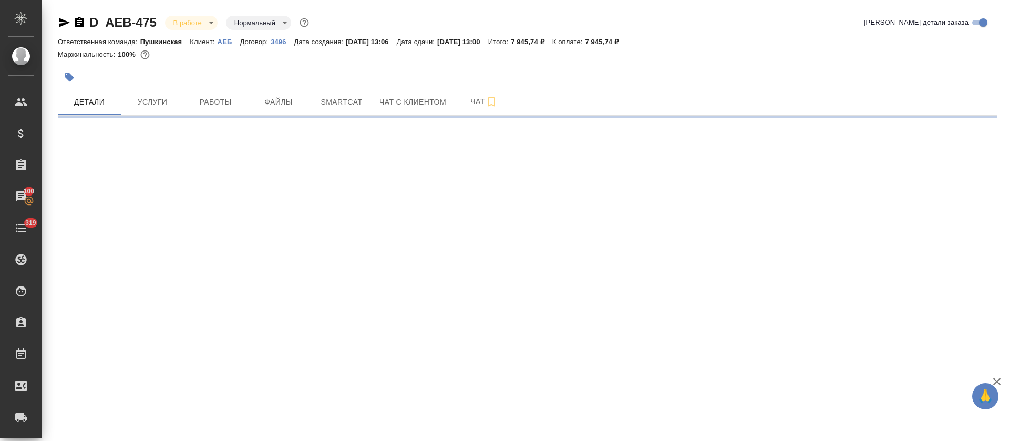
select select "RU"
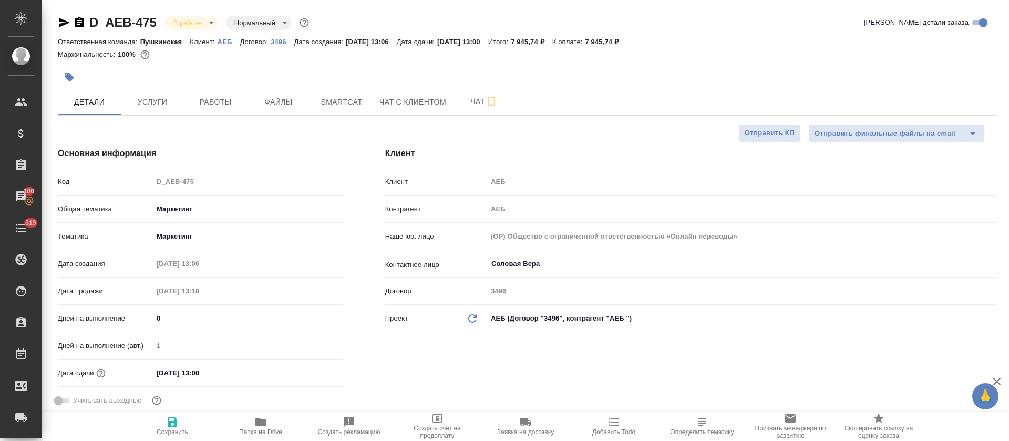
type textarea "x"
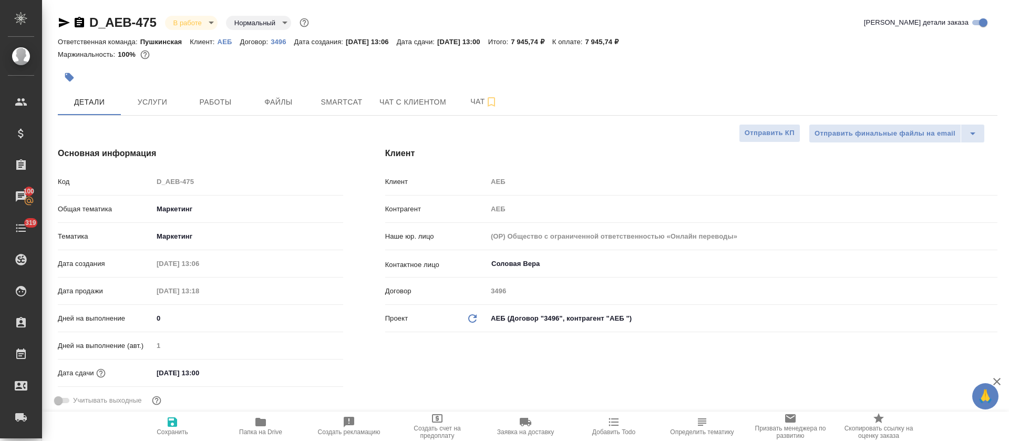
type textarea "x"
click at [210, 101] on span "Работы" at bounding box center [215, 102] width 50 height 13
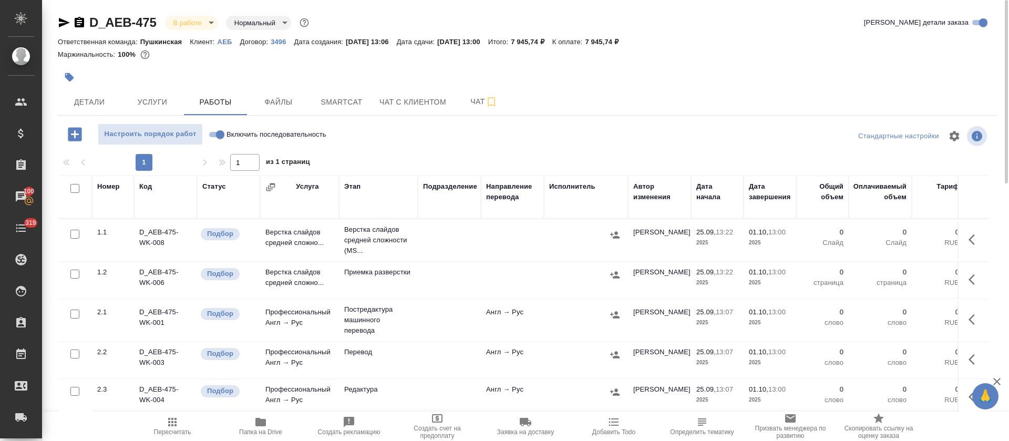
click at [72, 187] on input "checkbox" at bounding box center [74, 188] width 9 height 9
checkbox input "true"
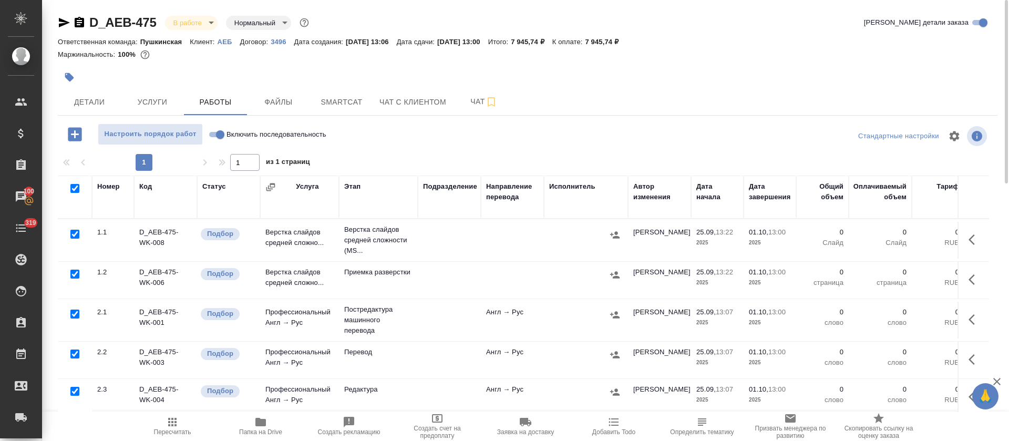
checkbox input "true"
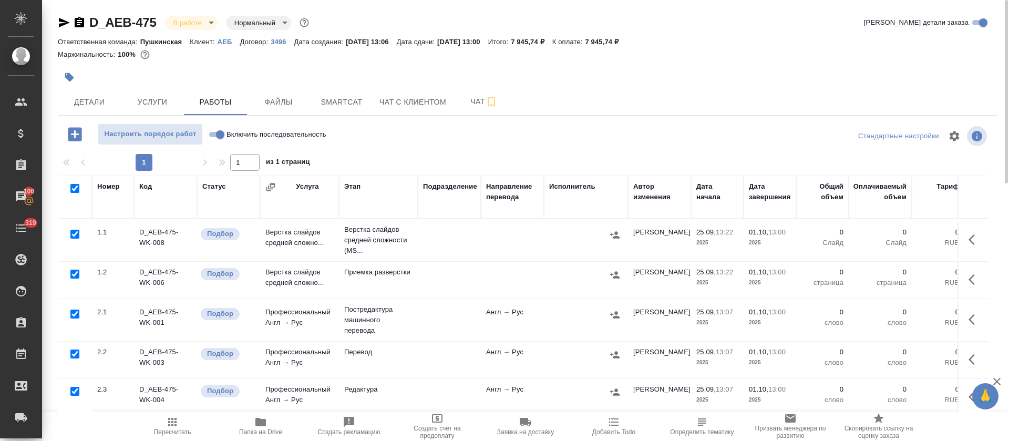
checkbox input "true"
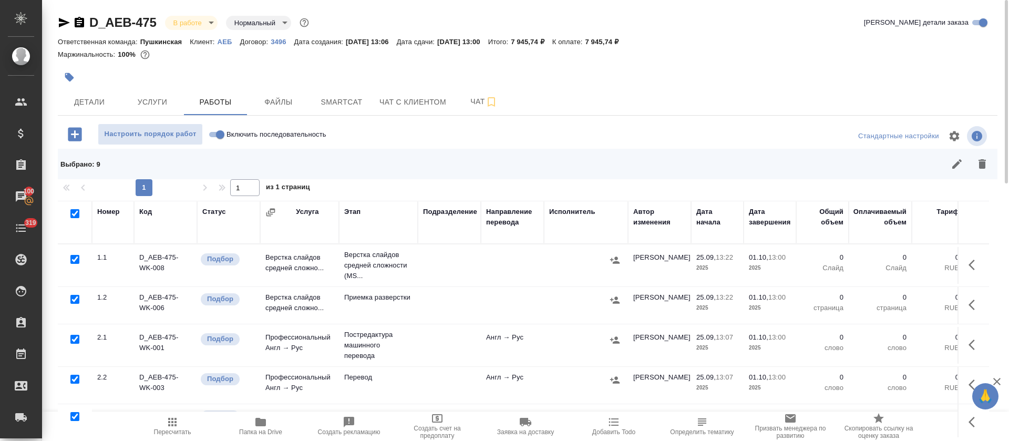
drag, startPoint x: 74, startPoint y: 259, endPoint x: 240, endPoint y: 272, distance: 167.1
click at [74, 259] on input "checkbox" at bounding box center [74, 259] width 9 height 9
checkbox input "false"
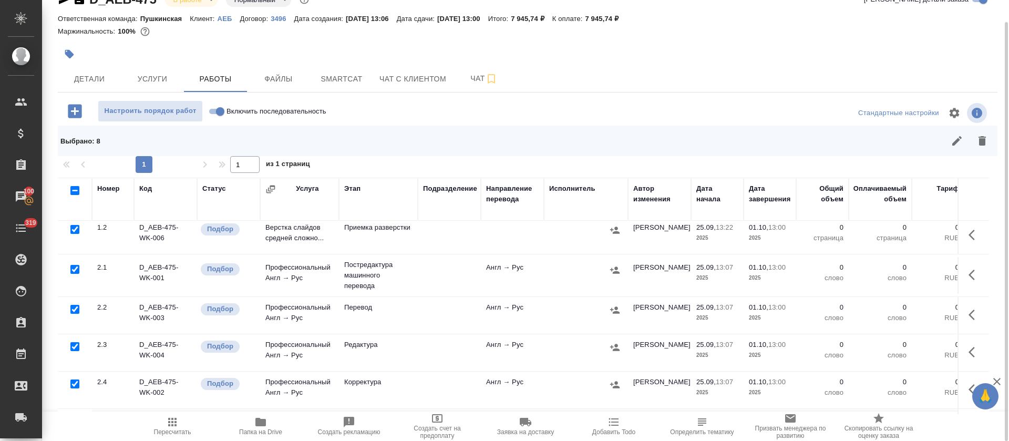
scroll to position [79, 0]
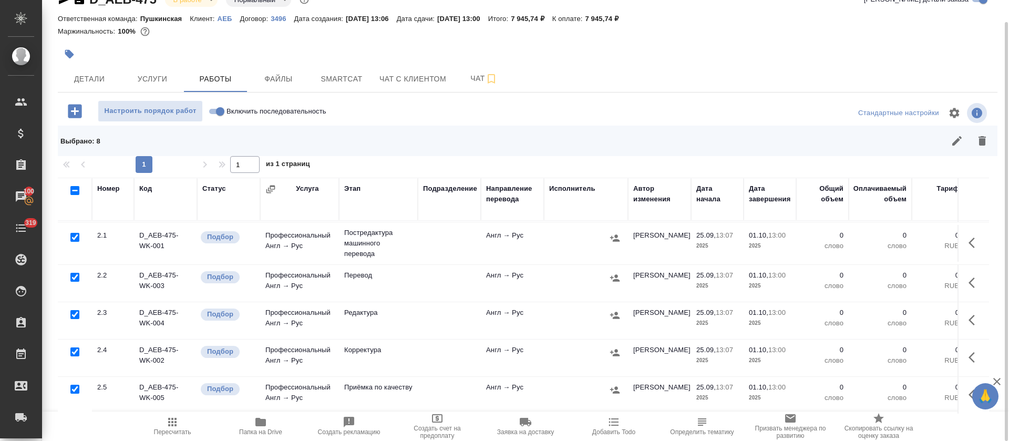
click at [76, 240] on input "checkbox" at bounding box center [74, 237] width 9 height 9
checkbox input "false"
click at [74, 347] on input "checkbox" at bounding box center [74, 351] width 9 height 9
checkbox input "false"
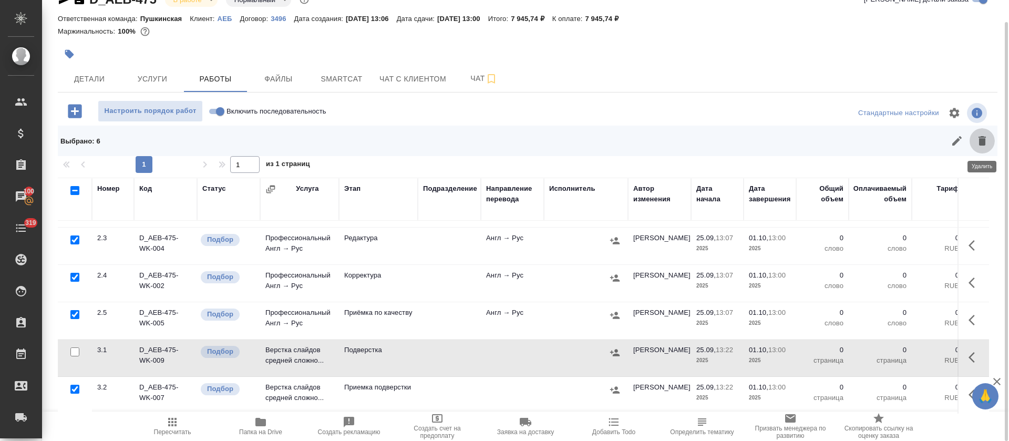
click at [976, 146] on icon "button" at bounding box center [982, 141] width 13 height 13
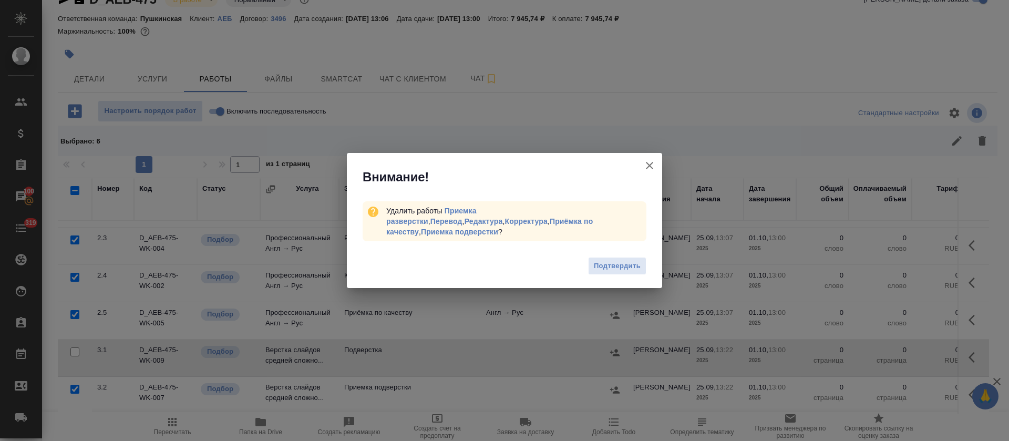
click at [628, 265] on span "Подтвердить" at bounding box center [617, 266] width 47 height 12
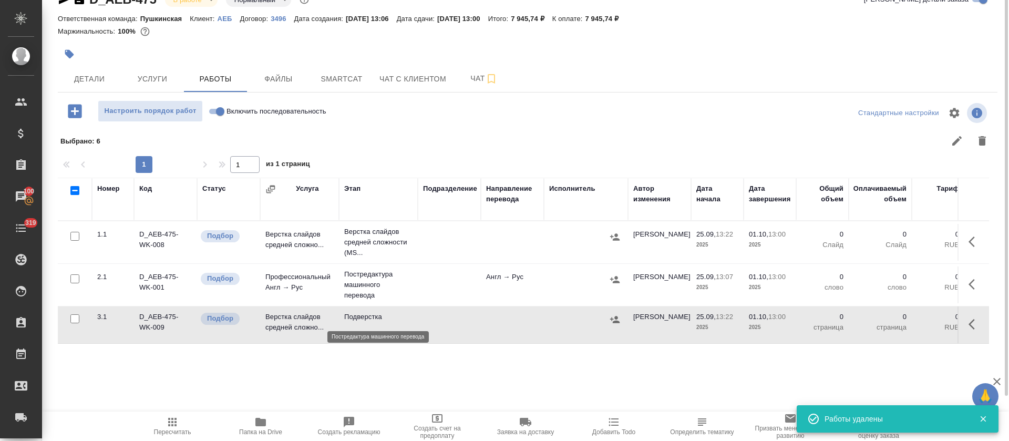
scroll to position [0, 0]
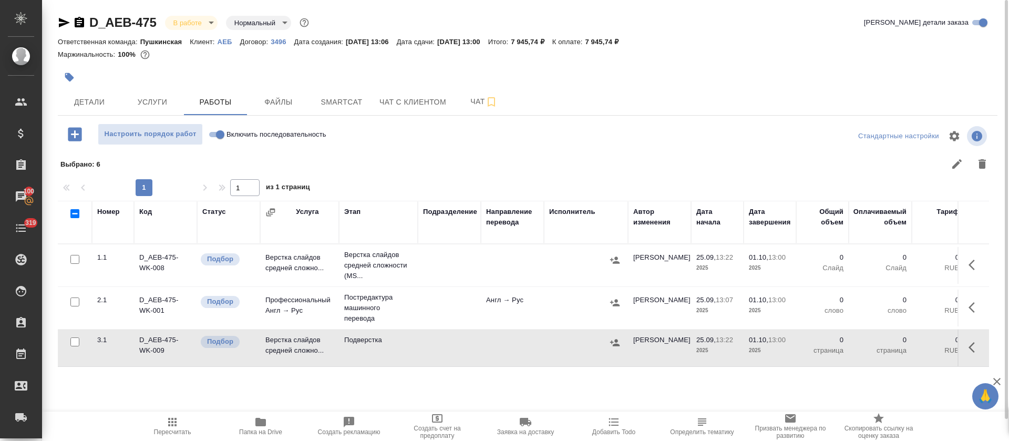
click at [972, 265] on icon "button" at bounding box center [975, 265] width 13 height 13
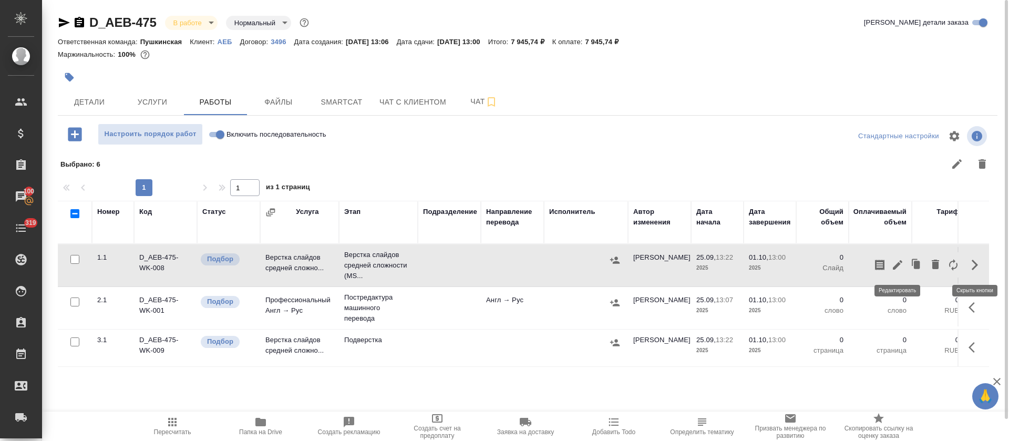
click at [892, 261] on icon "button" at bounding box center [897, 265] width 13 height 13
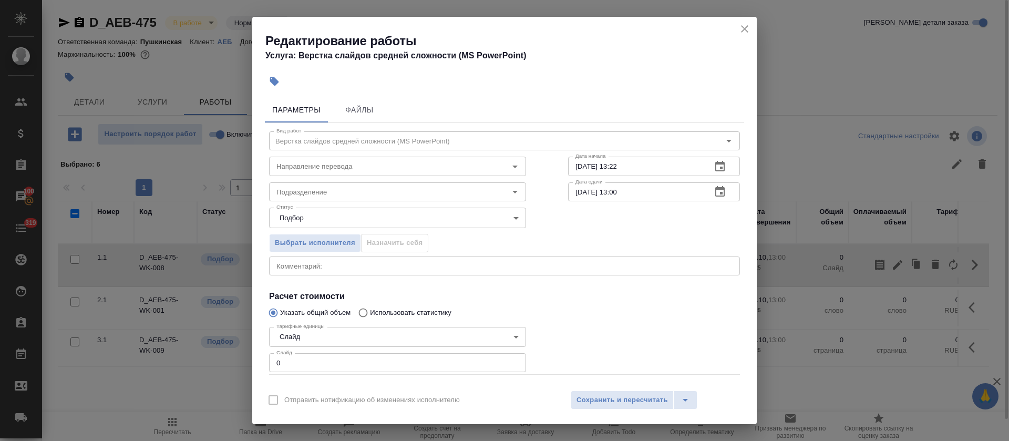
click at [378, 106] on span "Файлы" at bounding box center [359, 110] width 50 height 13
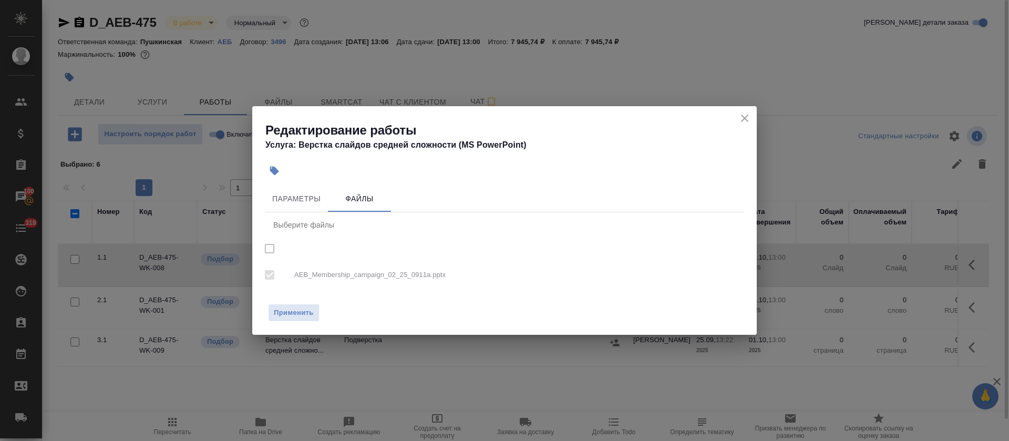
checkbox input "true"
click at [297, 205] on button "Параметры" at bounding box center [296, 199] width 63 height 25
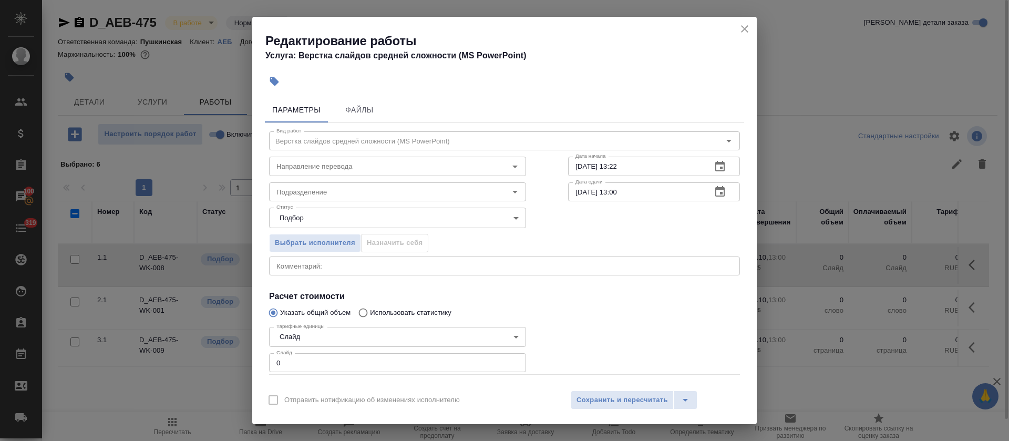
click at [714, 167] on icon "button" at bounding box center [720, 166] width 13 height 13
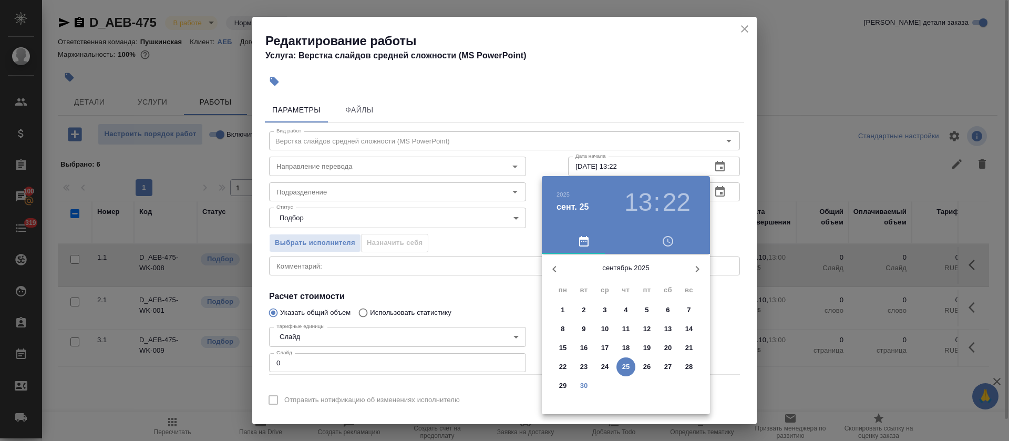
click at [582, 385] on p "30" at bounding box center [584, 385] width 8 height 11
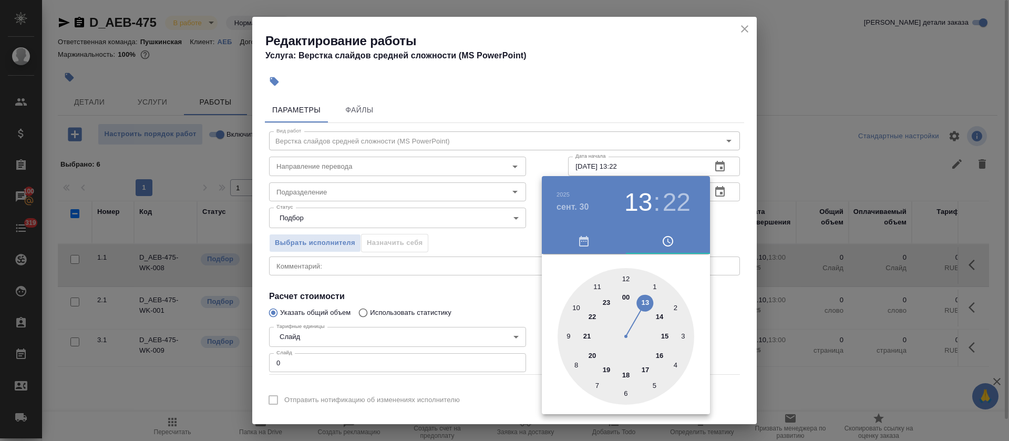
click at [641, 303] on div at bounding box center [626, 336] width 137 height 137
click at [577, 364] on div at bounding box center [626, 336] width 137 height 137
type input "30.09.2025 13:40"
drag, startPoint x: 495, startPoint y: 341, endPoint x: 608, endPoint y: 295, distance: 121.9
click at [496, 334] on div at bounding box center [504, 220] width 1009 height 441
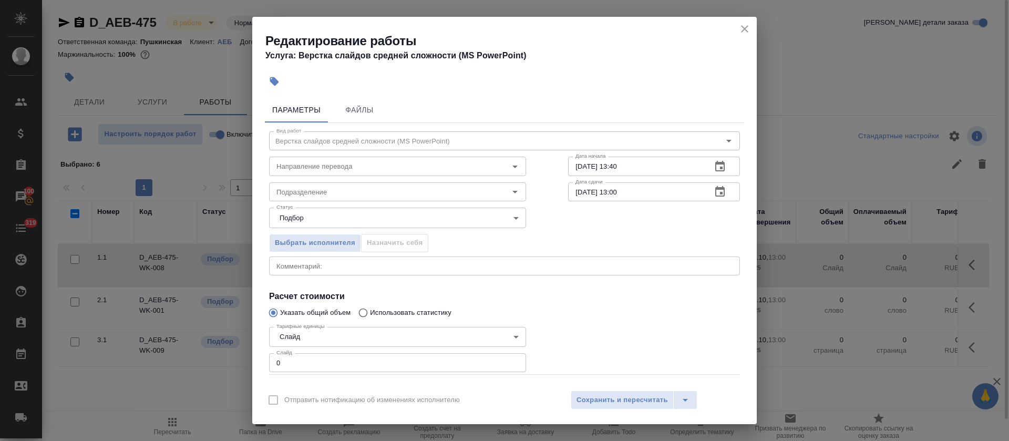
click at [714, 197] on icon "button" at bounding box center [720, 192] width 13 height 13
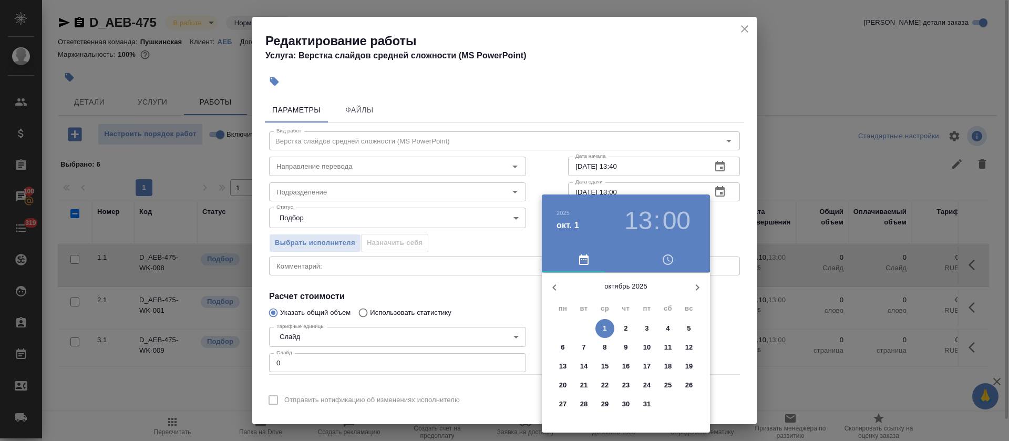
click at [560, 287] on icon "button" at bounding box center [554, 287] width 13 height 13
click at [583, 402] on p "30" at bounding box center [584, 404] width 8 height 11
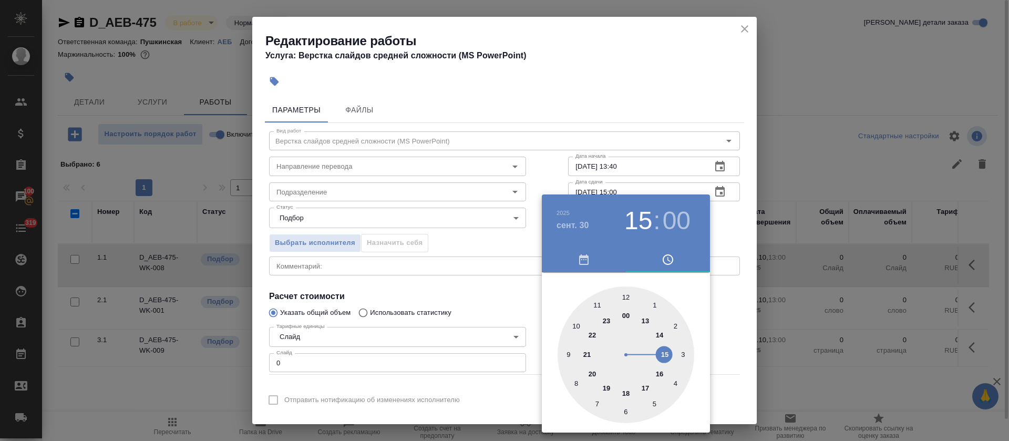
drag, startPoint x: 643, startPoint y: 318, endPoint x: 668, endPoint y: 355, distance: 45.0
click at [668, 355] on div at bounding box center [626, 354] width 137 height 137
drag, startPoint x: 625, startPoint y: 413, endPoint x: 623, endPoint y: 405, distance: 8.0
click at [625, 411] on div at bounding box center [626, 354] width 137 height 137
type input "30.09.2025 15:30"
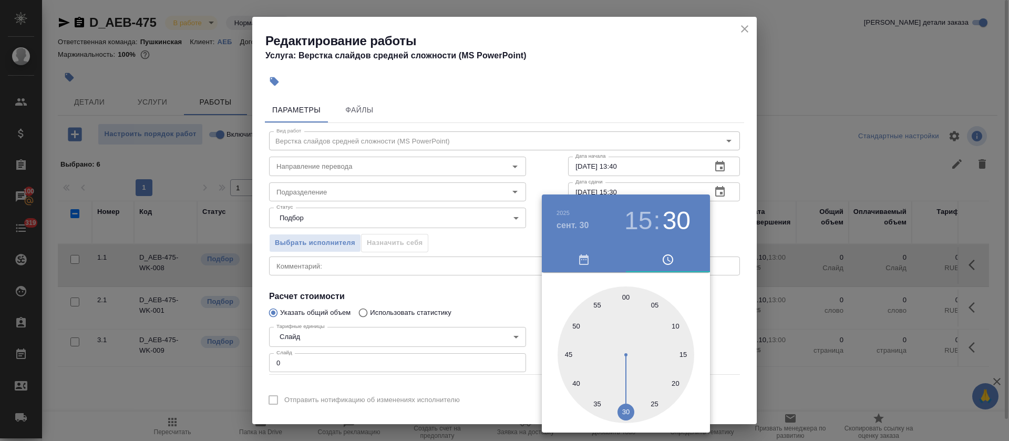
click at [505, 324] on div at bounding box center [504, 220] width 1009 height 441
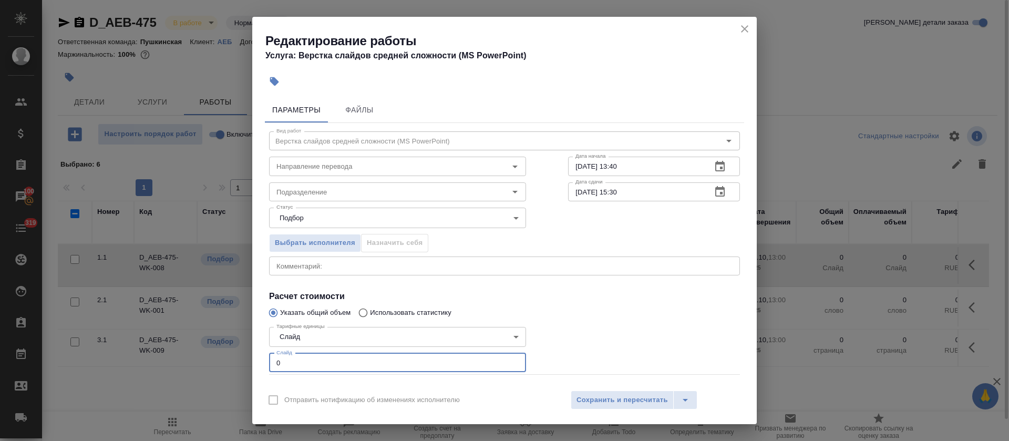
drag, startPoint x: 295, startPoint y: 360, endPoint x: 273, endPoint y: 362, distance: 22.1
click at [273, 362] on input "0" at bounding box center [397, 362] width 257 height 19
type input "12"
click at [361, 189] on input "Подразделение" at bounding box center [379, 192] width 215 height 13
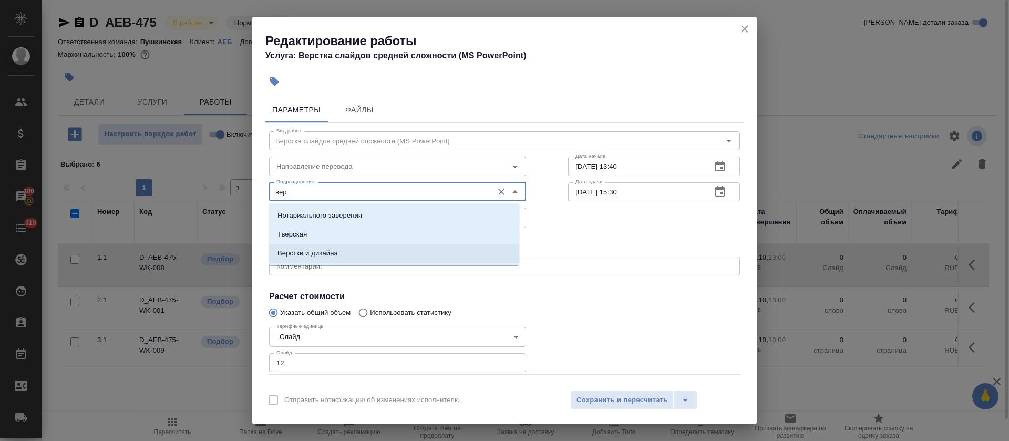
click at [360, 255] on li "Верстки и дизайна" at bounding box center [394, 253] width 250 height 19
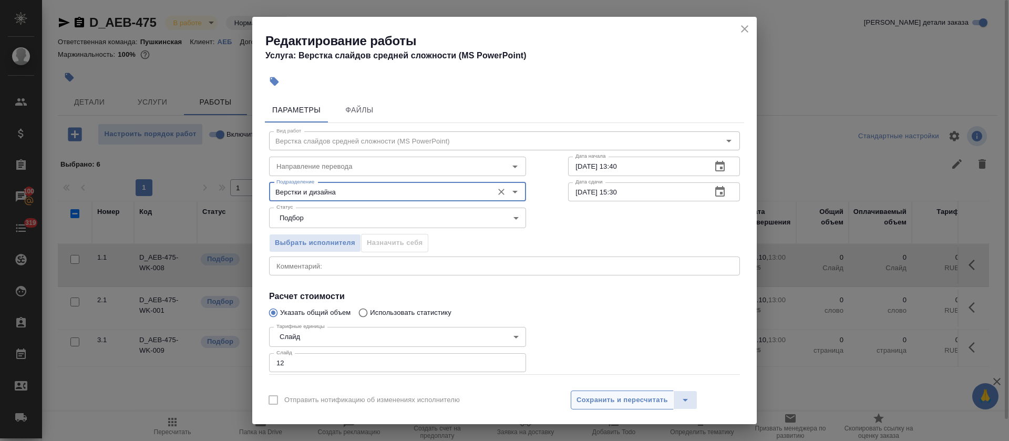
type input "Верстки и дизайна"
click at [622, 394] on span "Сохранить и пересчитать" at bounding box center [622, 400] width 91 height 12
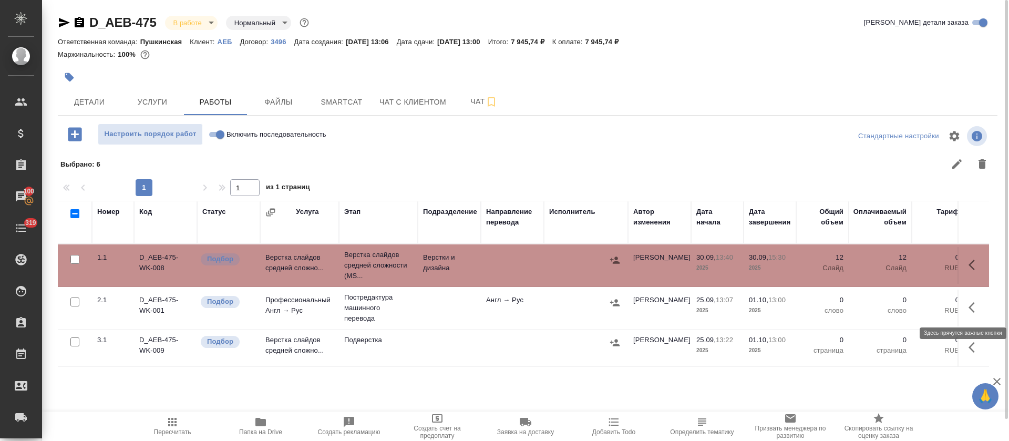
click at [979, 307] on icon "button" at bounding box center [975, 307] width 13 height 13
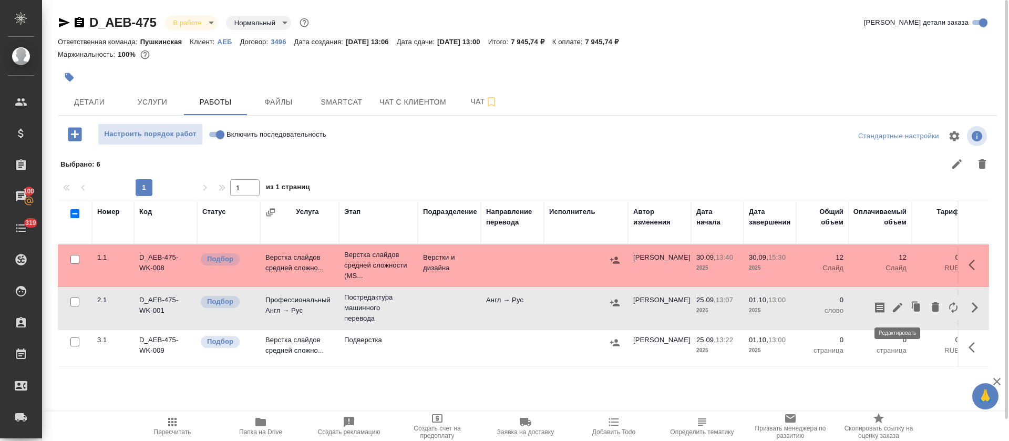
click at [900, 312] on icon "button" at bounding box center [897, 307] width 13 height 13
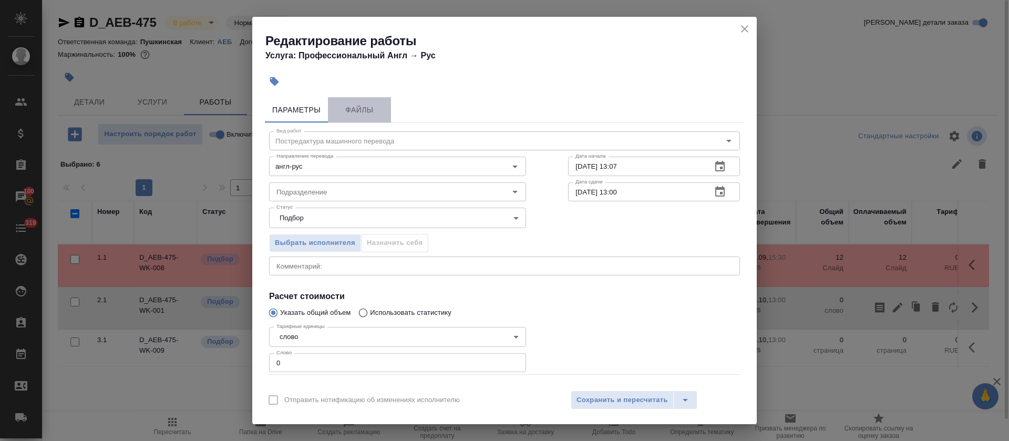
click at [365, 112] on span "Файлы" at bounding box center [359, 110] width 50 height 13
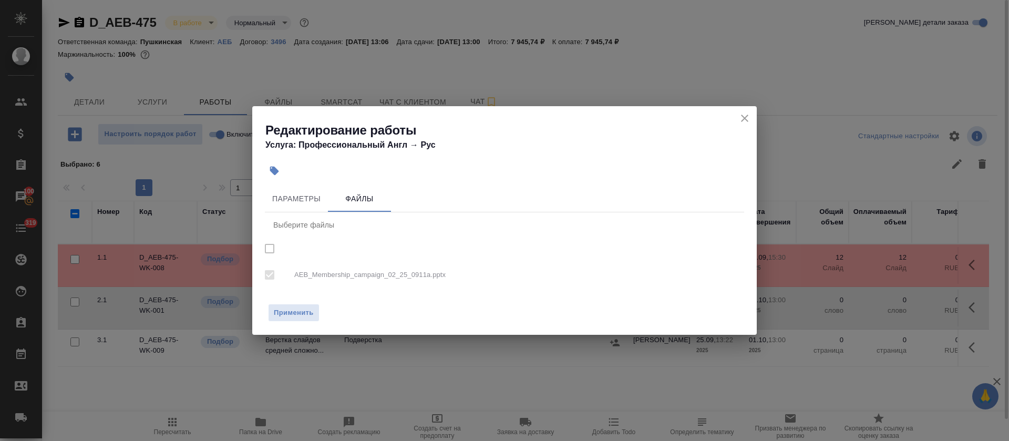
checkbox input "true"
click at [744, 124] on icon "close" at bounding box center [744, 118] width 13 height 13
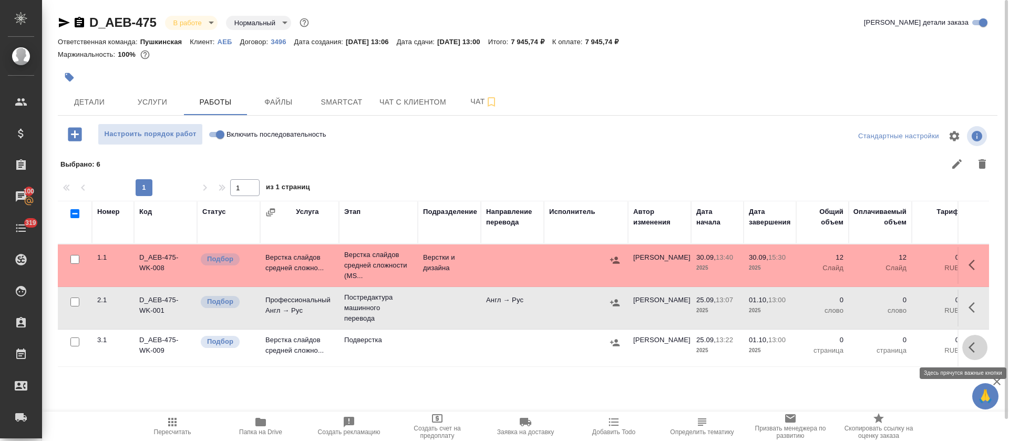
click at [967, 348] on button "button" at bounding box center [974, 347] width 25 height 25
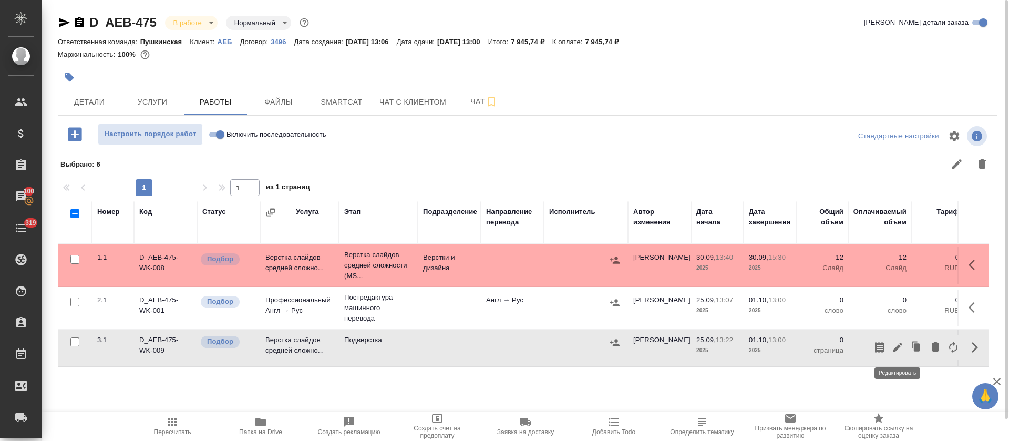
click at [898, 352] on icon "button" at bounding box center [897, 347] width 13 height 13
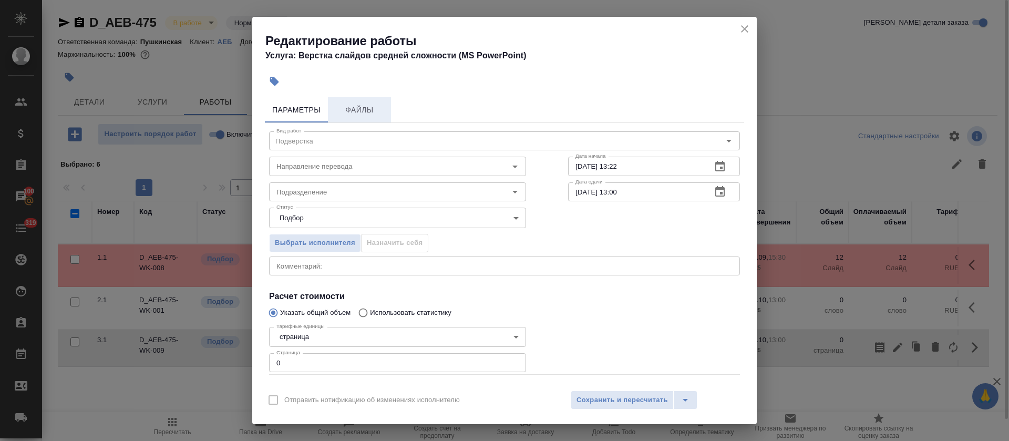
click at [340, 113] on span "Файлы" at bounding box center [359, 110] width 50 height 13
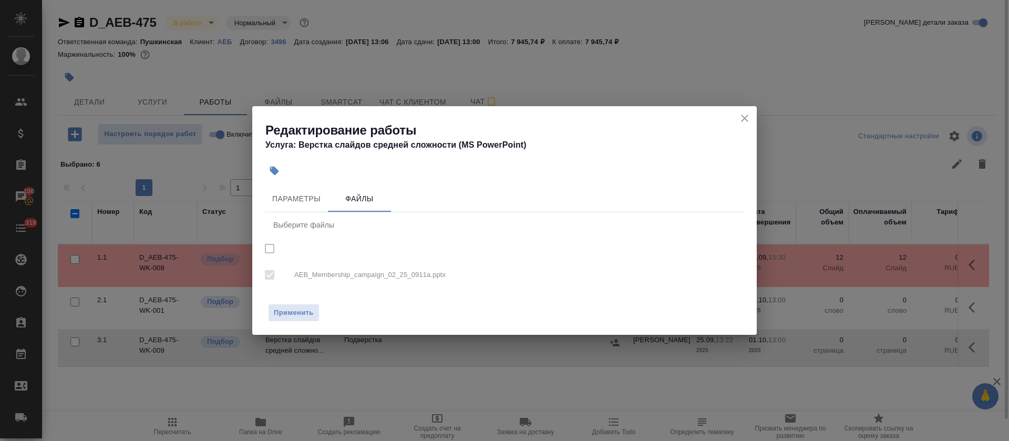
checkbox input "true"
click at [740, 126] on h2 "Редактирование работы" at bounding box center [510, 130] width 491 height 17
click at [750, 119] on icon "close" at bounding box center [744, 118] width 13 height 13
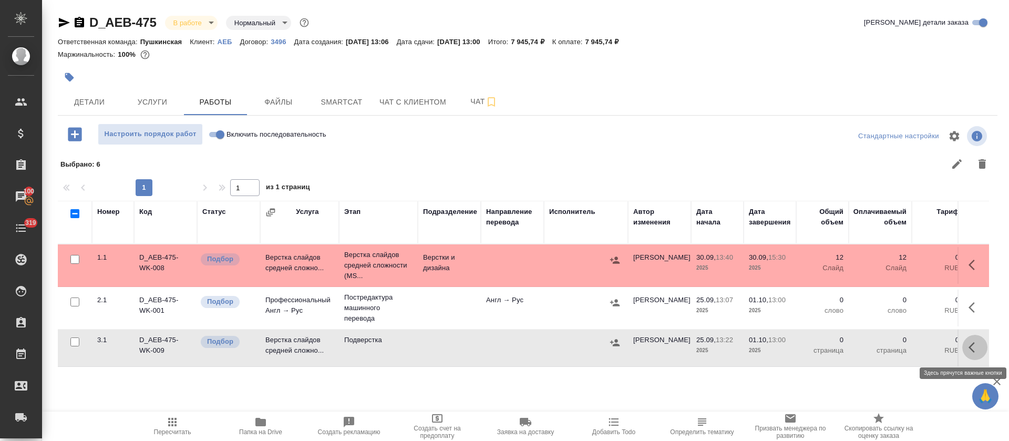
click at [970, 346] on icon "button" at bounding box center [975, 347] width 13 height 13
click at [899, 346] on icon "button" at bounding box center [897, 347] width 9 height 9
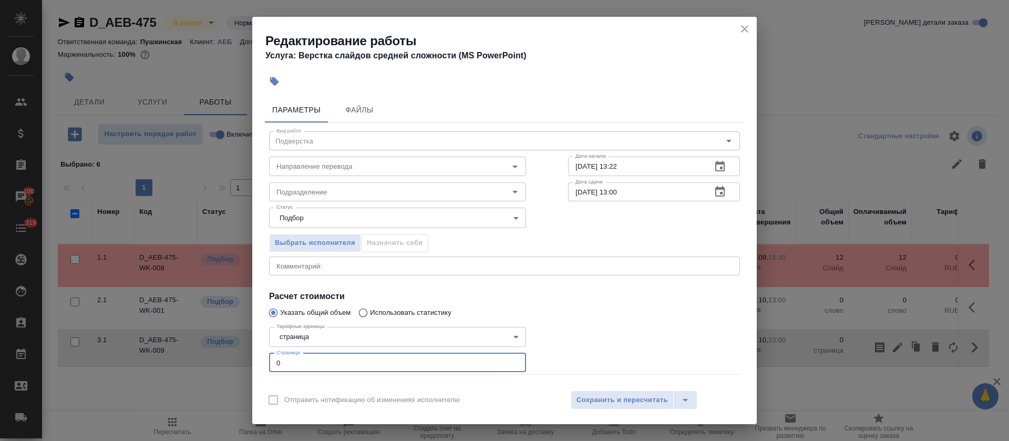
drag, startPoint x: 288, startPoint y: 360, endPoint x: 272, endPoint y: 361, distance: 15.8
click at [272, 361] on input "0" at bounding box center [397, 362] width 257 height 19
type input "12"
click at [715, 167] on button "button" at bounding box center [719, 166] width 25 height 25
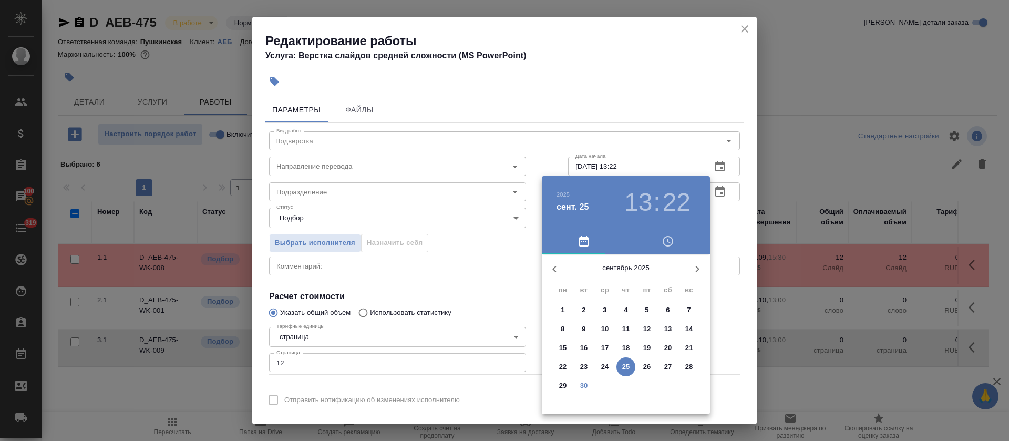
click at [691, 268] on icon "button" at bounding box center [697, 269] width 13 height 13
click at [604, 310] on p "1" at bounding box center [605, 310] width 4 height 11
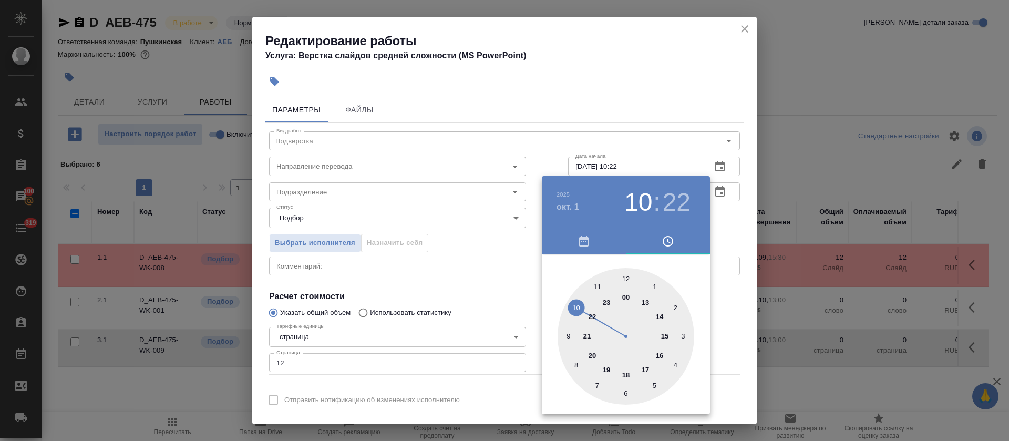
drag, startPoint x: 641, startPoint y: 293, endPoint x: 577, endPoint y: 302, distance: 64.8
click at [577, 302] on div at bounding box center [626, 336] width 137 height 137
click at [625, 276] on div at bounding box center [626, 336] width 137 height 137
type input "01.10.2025 10:00"
click at [500, 240] on div at bounding box center [504, 220] width 1009 height 441
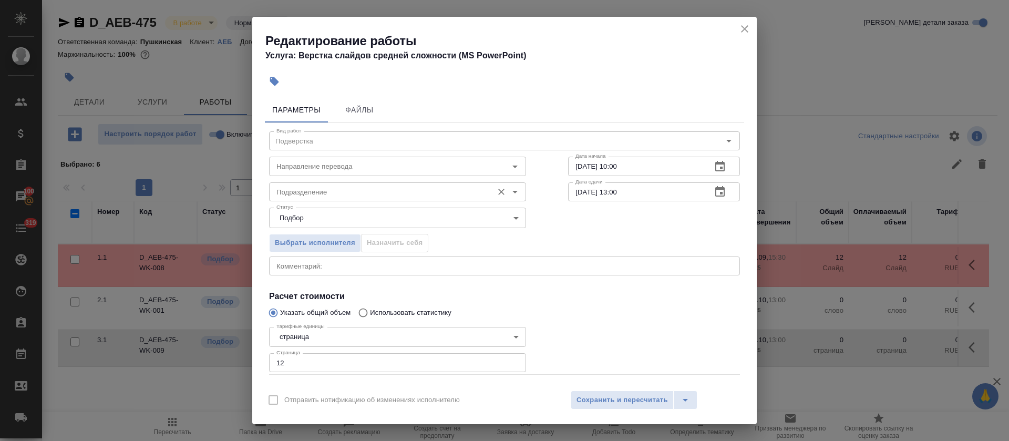
click at [313, 190] on input "Подразделение" at bounding box center [379, 192] width 215 height 13
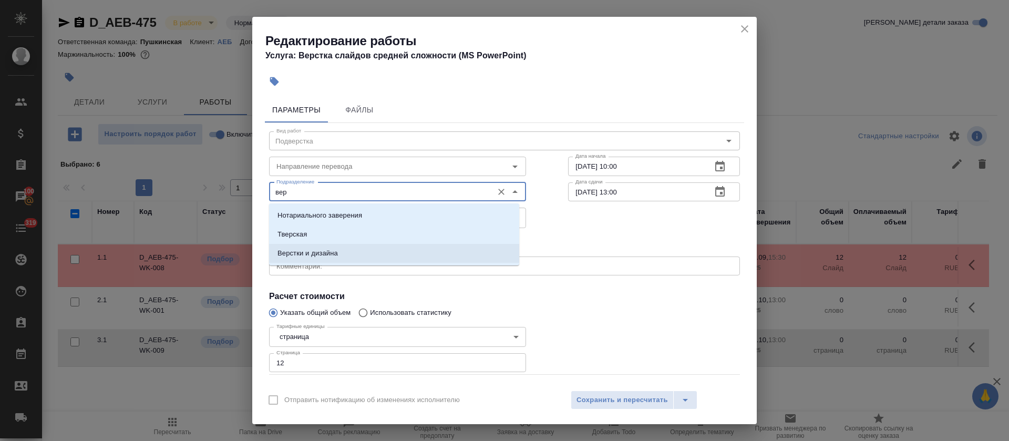
click at [316, 252] on p "Верстки и дизайна" at bounding box center [307, 253] width 60 height 11
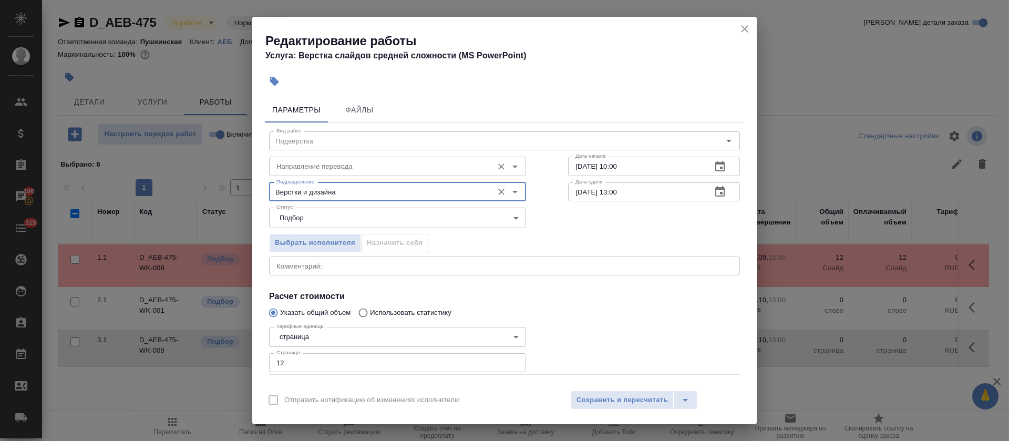
click at [340, 159] on div "Направление перевода" at bounding box center [397, 166] width 257 height 19
type input "Верстки и дизайна"
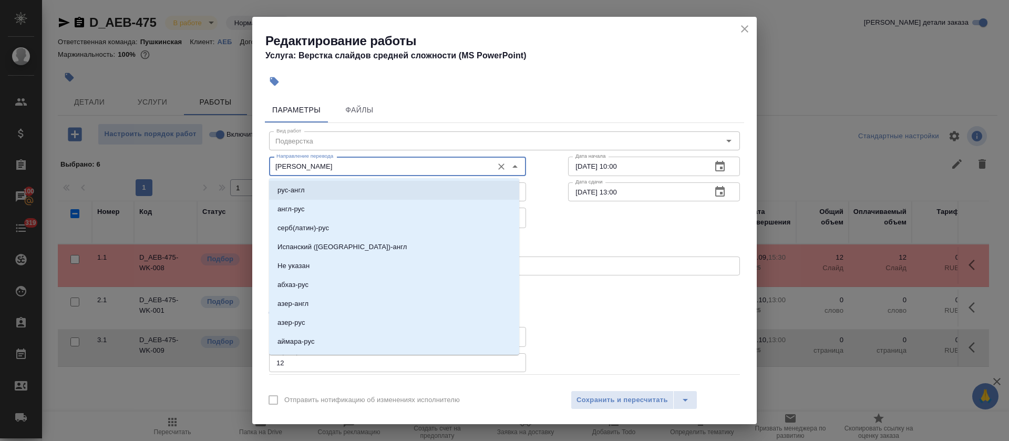
click at [343, 193] on li "рус-англ" at bounding box center [394, 190] width 250 height 19
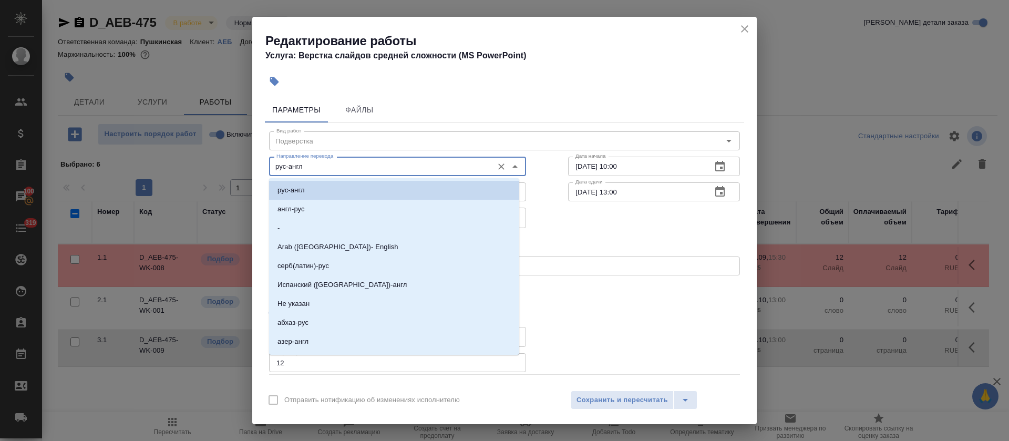
drag, startPoint x: 246, startPoint y: 157, endPoint x: 236, endPoint y: 157, distance: 10.0
click at [236, 157] on div "Редактирование работы Услуга: Верстка слайдов средней сложности (MS PowerPoint)…" at bounding box center [504, 220] width 1009 height 441
click at [323, 205] on li "англ-рус" at bounding box center [394, 209] width 250 height 19
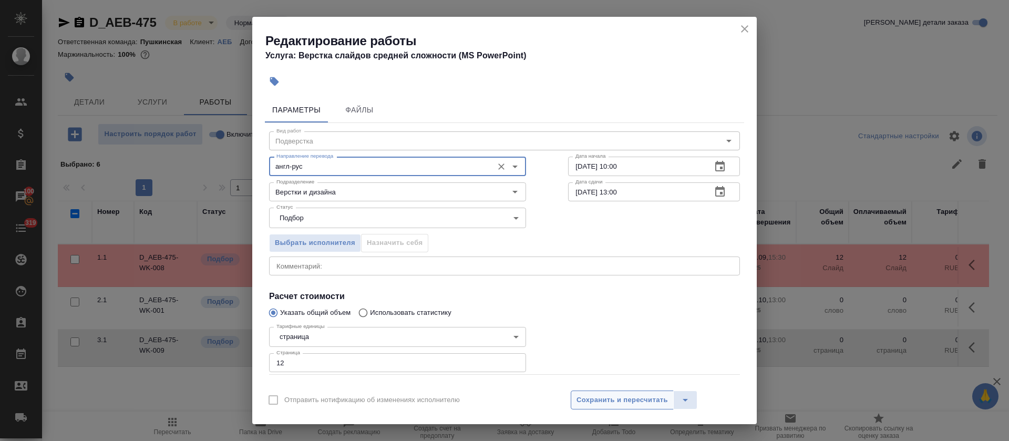
type input "англ-рус"
click at [634, 406] on button "Сохранить и пересчитать" at bounding box center [622, 399] width 103 height 19
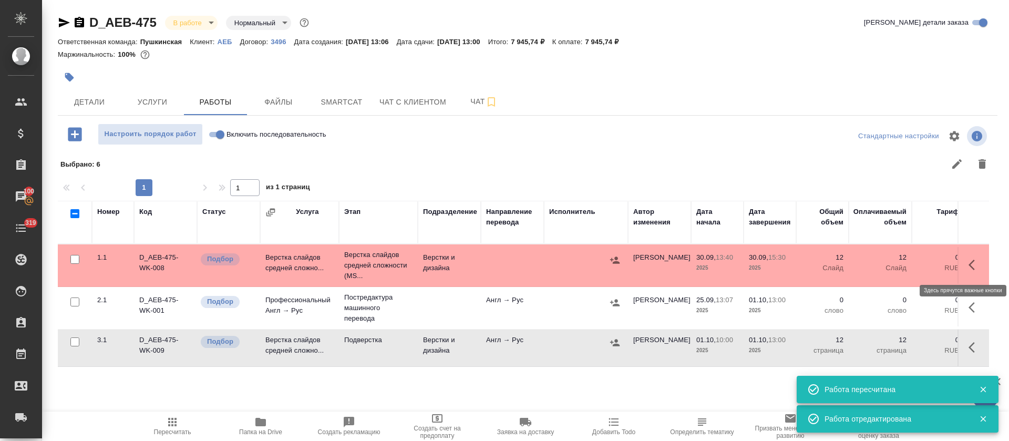
click at [974, 266] on icon "button" at bounding box center [975, 265] width 13 height 13
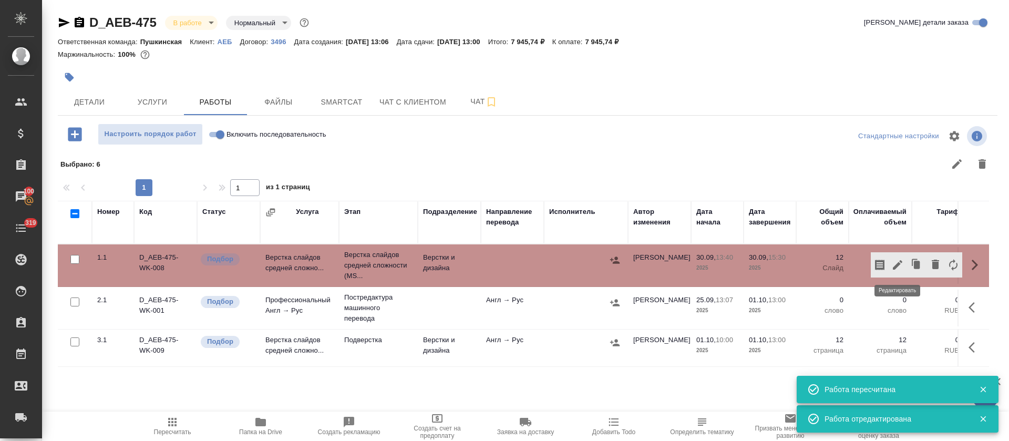
click at [891, 266] on icon "button" at bounding box center [897, 265] width 13 height 13
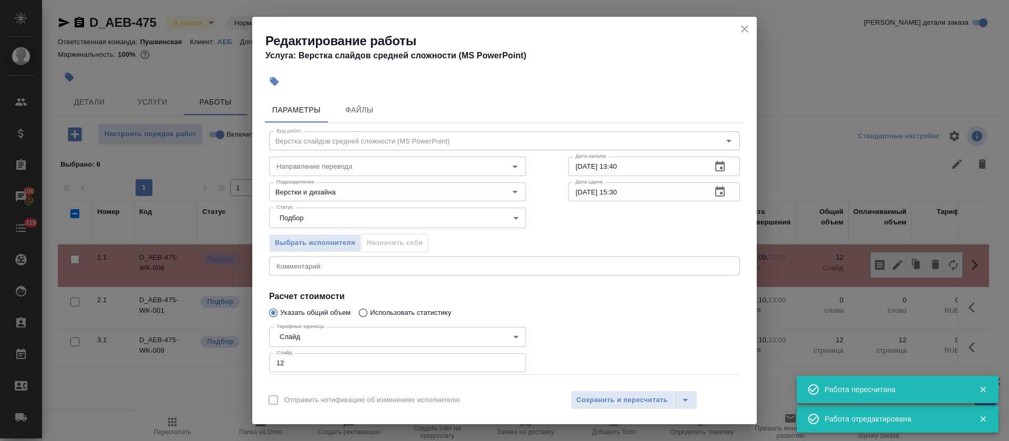
click at [302, 176] on div "Направление перевода" at bounding box center [397, 166] width 257 height 19
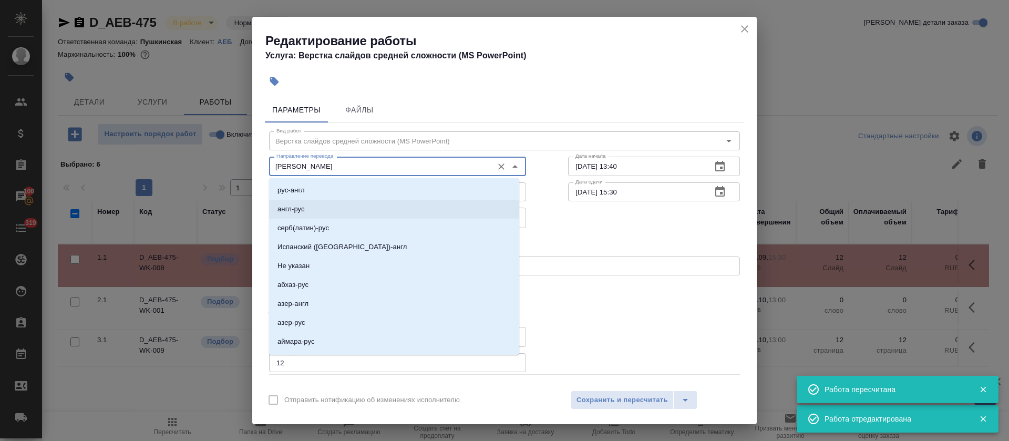
click at [304, 206] on p "англ-рус" at bounding box center [290, 209] width 27 height 11
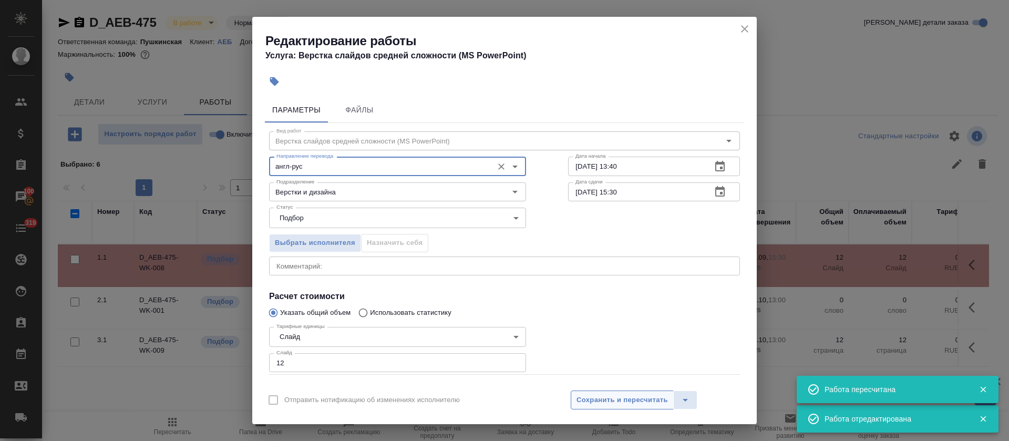
type input "англ-рус"
click at [583, 408] on button "Сохранить и пересчитать" at bounding box center [622, 399] width 103 height 19
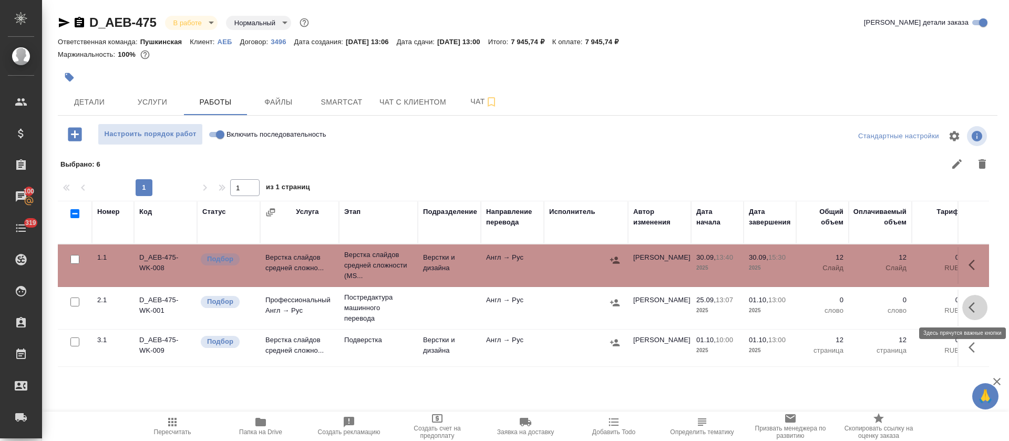
click at [969, 307] on icon "button" at bounding box center [975, 307] width 13 height 13
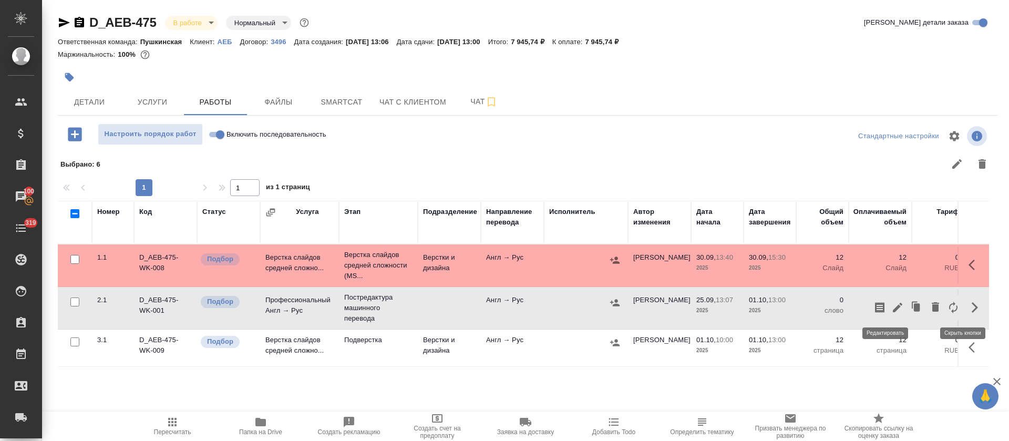
click at [891, 312] on icon "button" at bounding box center [897, 307] width 13 height 13
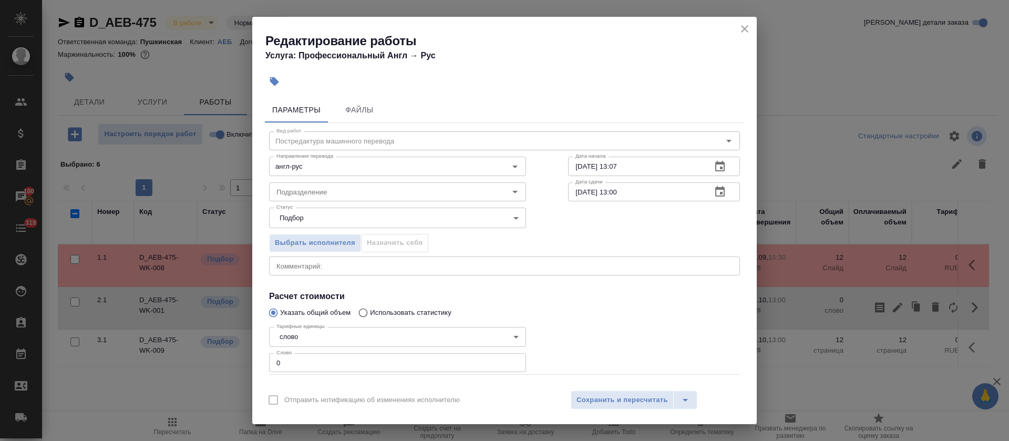
click at [707, 159] on button "button" at bounding box center [719, 166] width 25 height 25
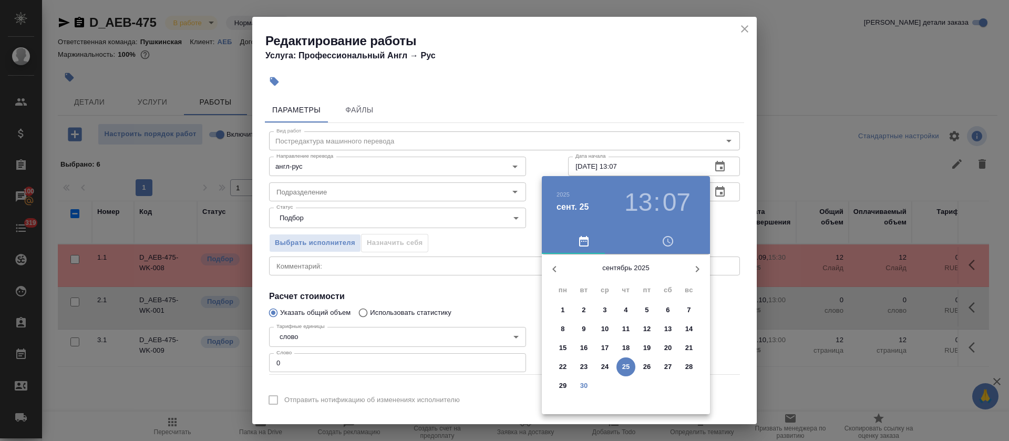
click at [589, 385] on span "30" at bounding box center [583, 385] width 19 height 11
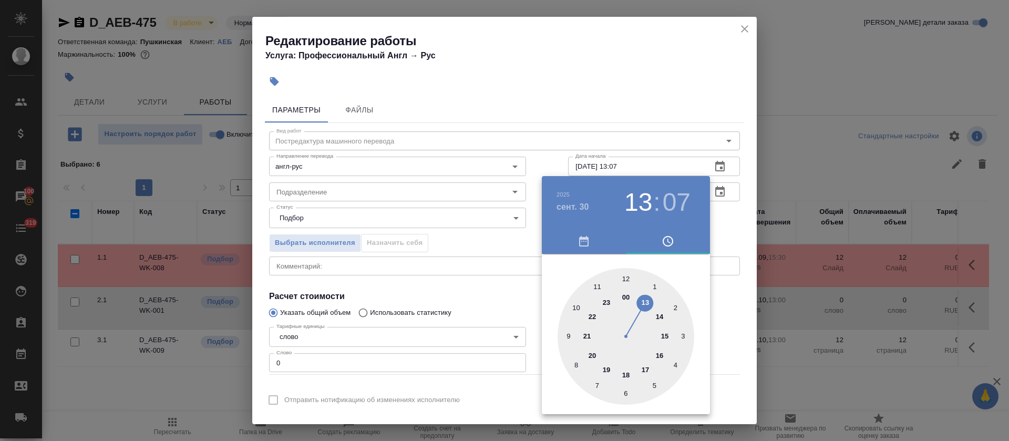
click at [668, 334] on div at bounding box center [626, 336] width 137 height 137
click at [625, 390] on div at bounding box center [626, 336] width 137 height 137
type input "30.09.2025 15:30"
click at [497, 338] on div at bounding box center [504, 220] width 1009 height 441
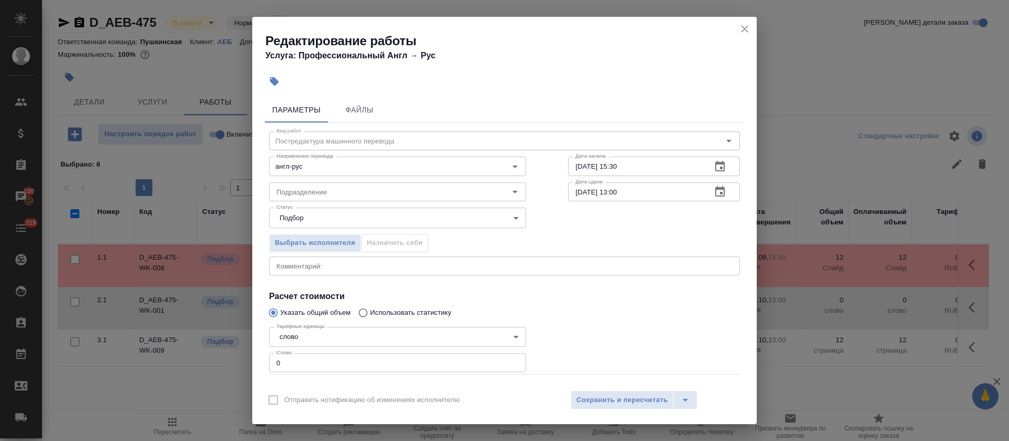
click at [714, 192] on icon "button" at bounding box center [720, 192] width 13 height 13
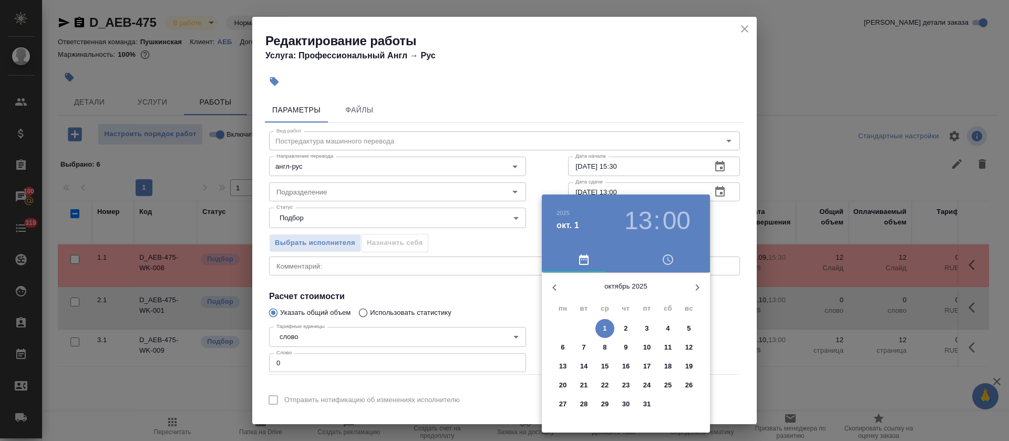
click at [610, 326] on span "1" at bounding box center [604, 328] width 19 height 11
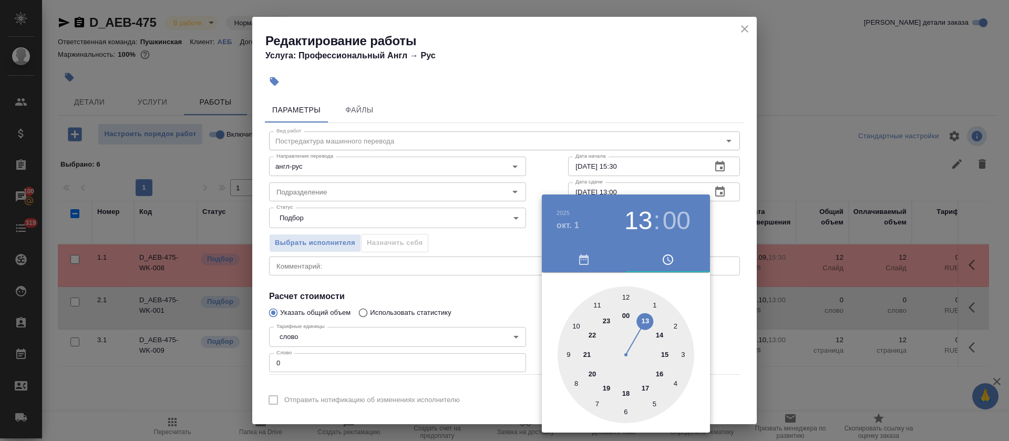
click at [577, 325] on div at bounding box center [626, 354] width 137 height 137
type input "01.10.2025 10:00"
click at [518, 302] on div at bounding box center [504, 220] width 1009 height 441
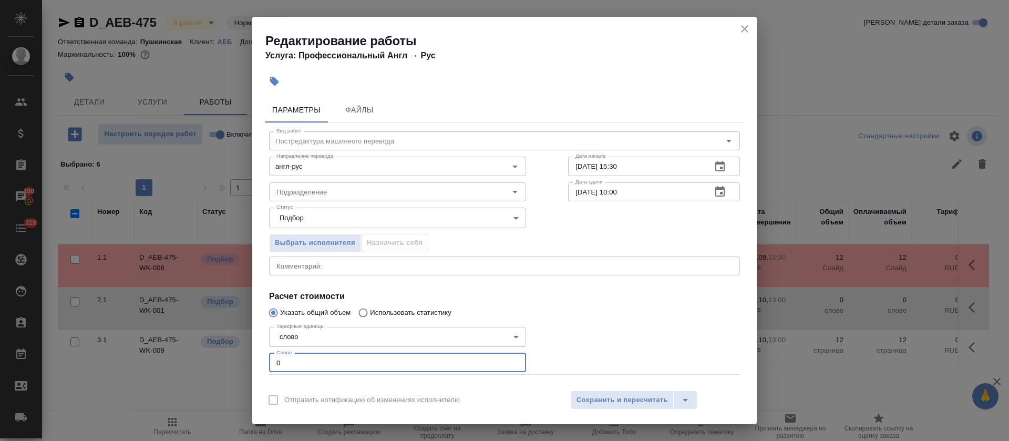
drag, startPoint x: 276, startPoint y: 361, endPoint x: 289, endPoint y: 361, distance: 12.6
click at [289, 361] on input "0" at bounding box center [397, 362] width 257 height 19
type input "1000"
click at [613, 405] on span "Сохранить и пересчитать" at bounding box center [622, 400] width 91 height 12
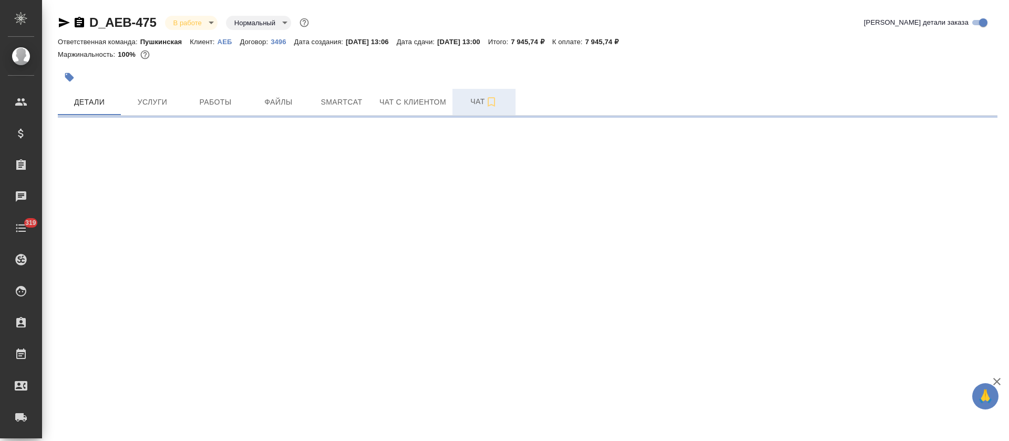
select select "RU"
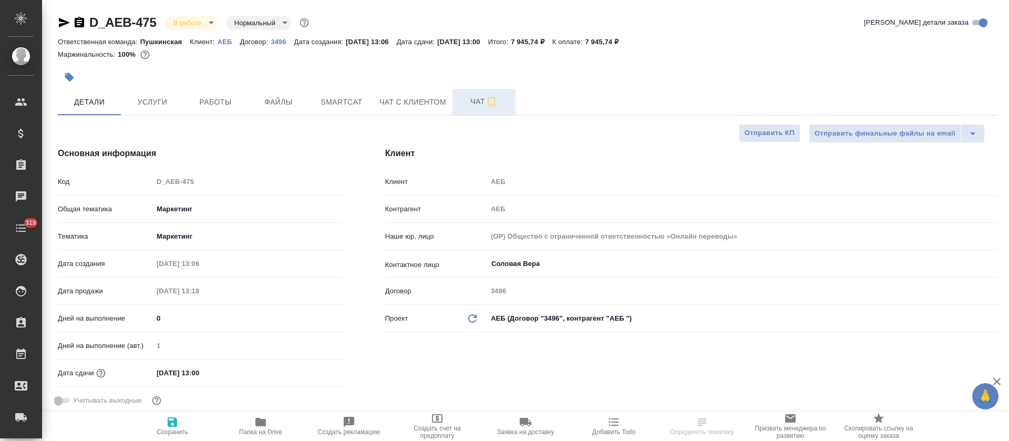
type textarea "x"
click at [469, 101] on span "Чат" at bounding box center [484, 101] width 50 height 13
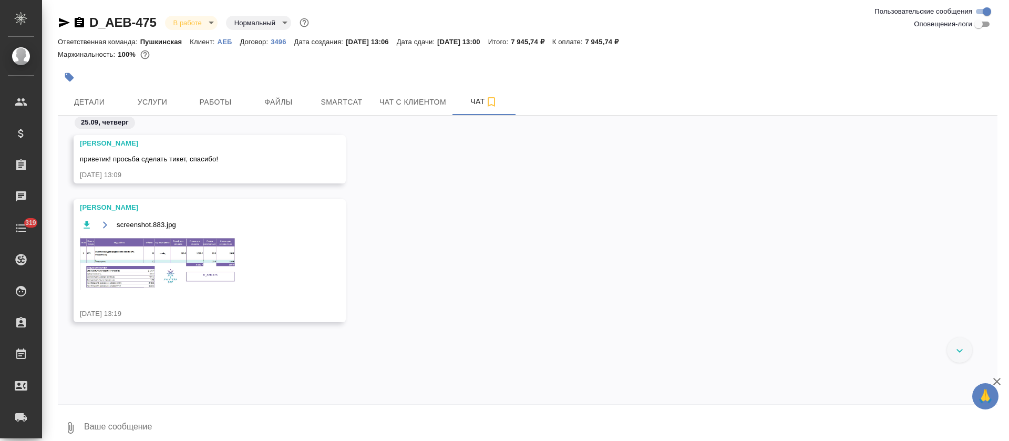
click at [186, 247] on img at bounding box center [159, 263] width 158 height 54
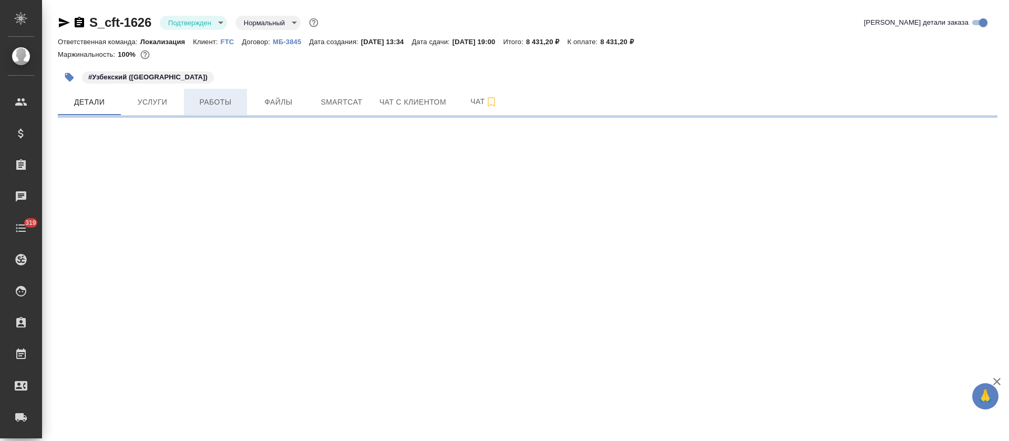
select select "RU"
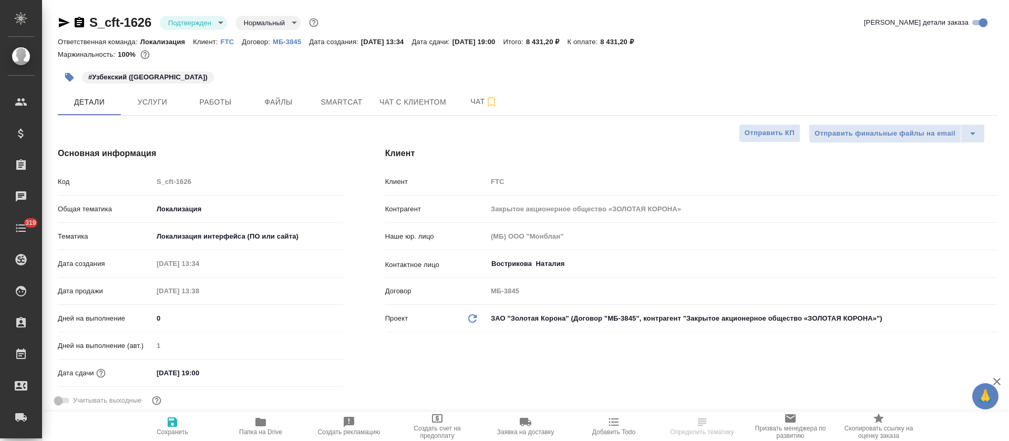
type textarea "x"
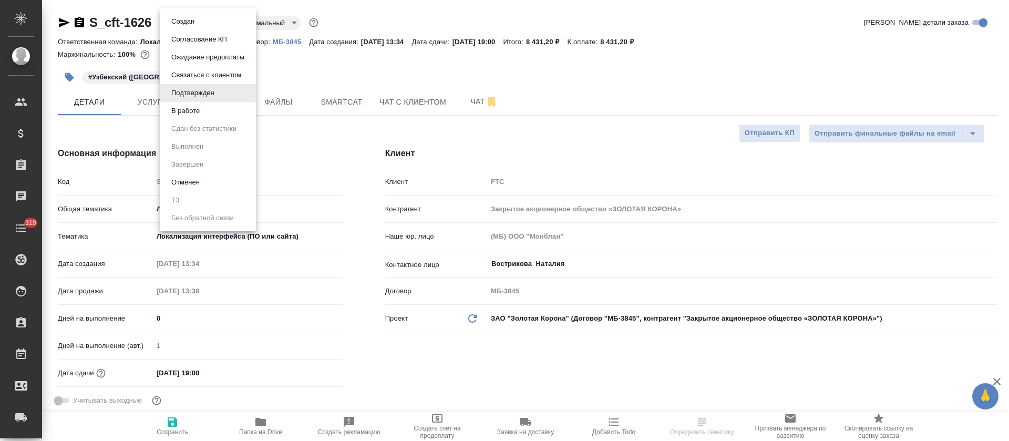
click at [198, 24] on body "🙏 .cls-1 fill:#fff; AWATERA [PERSON_NAME] Спецификации Заказы Чаты 319 Todo Про…" at bounding box center [504, 220] width 1009 height 441
click at [209, 119] on li "В работе" at bounding box center [208, 111] width 96 height 18
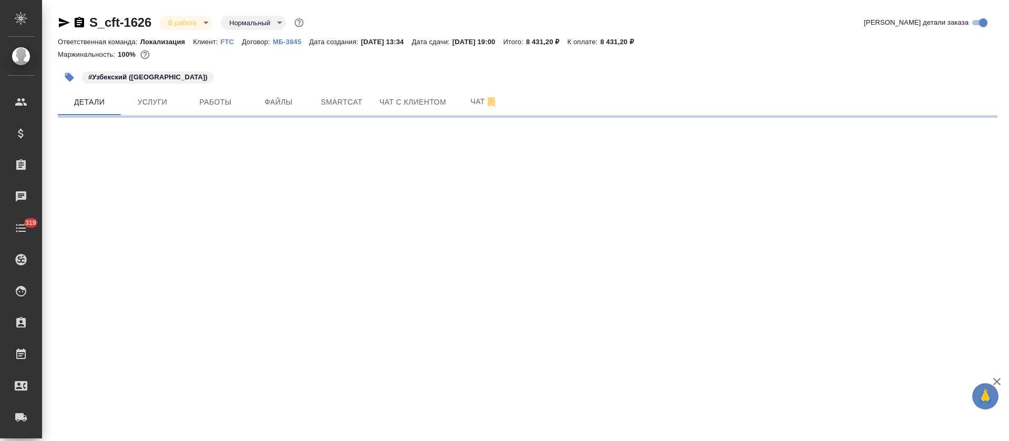
select select "RU"
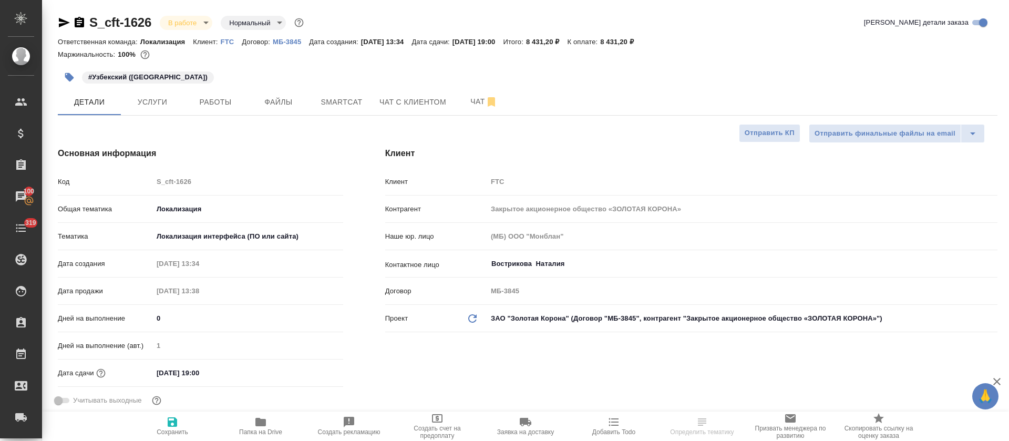
type textarea "x"
click at [343, 102] on span "Smartcat" at bounding box center [341, 102] width 50 height 13
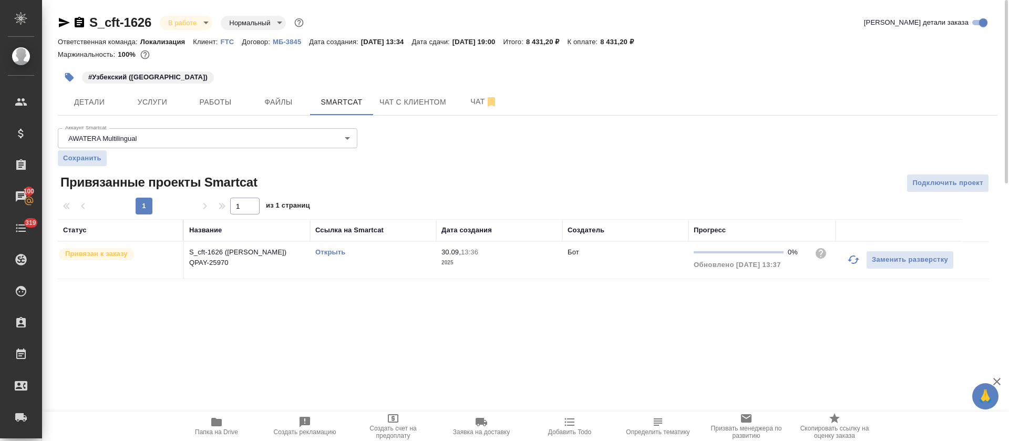
click at [332, 253] on link "Открыть" at bounding box center [330, 252] width 30 height 8
click at [331, 254] on link "Открыть" at bounding box center [330, 252] width 30 height 8
drag, startPoint x: 207, startPoint y: 88, endPoint x: 212, endPoint y: 92, distance: 6.4
click at [210, 90] on button "Работы" at bounding box center [215, 102] width 63 height 26
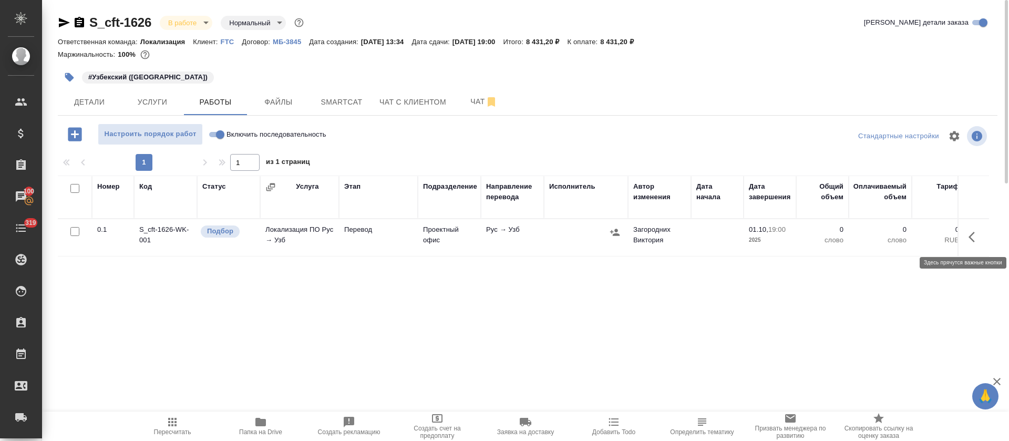
click at [971, 244] on button "button" at bounding box center [974, 236] width 25 height 25
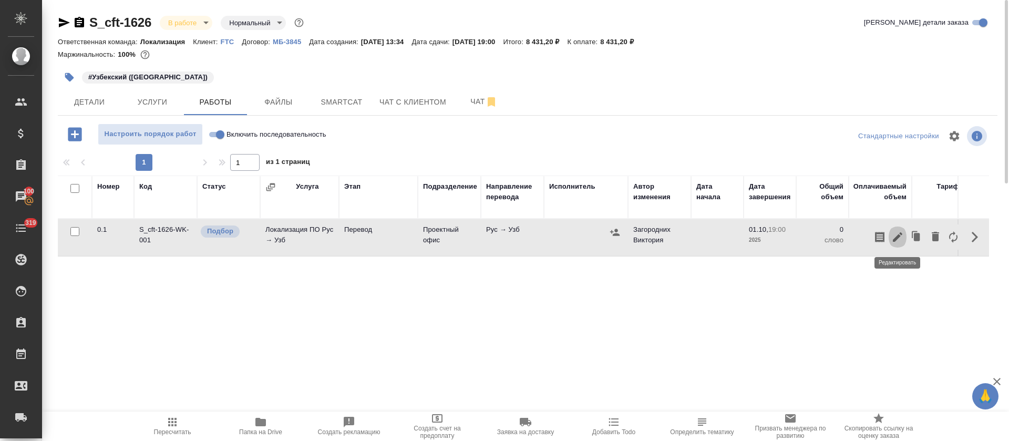
click at [902, 237] on icon "button" at bounding box center [897, 237] width 13 height 13
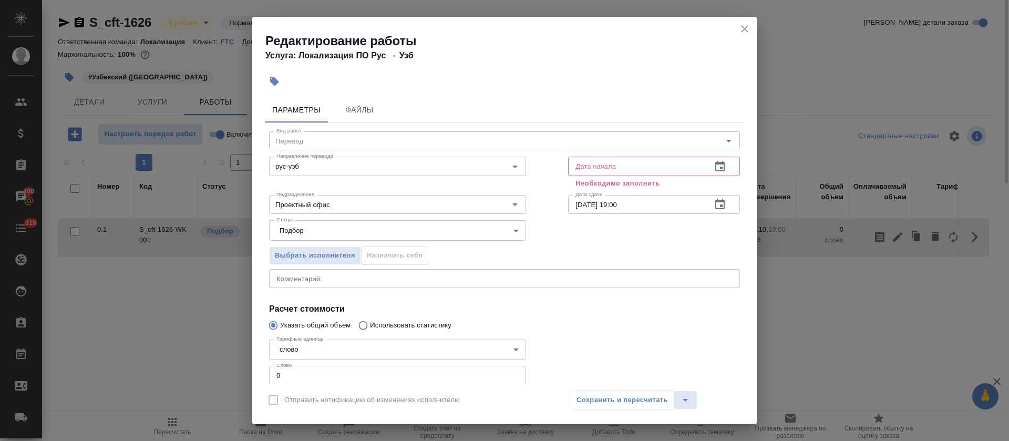
scroll to position [67, 0]
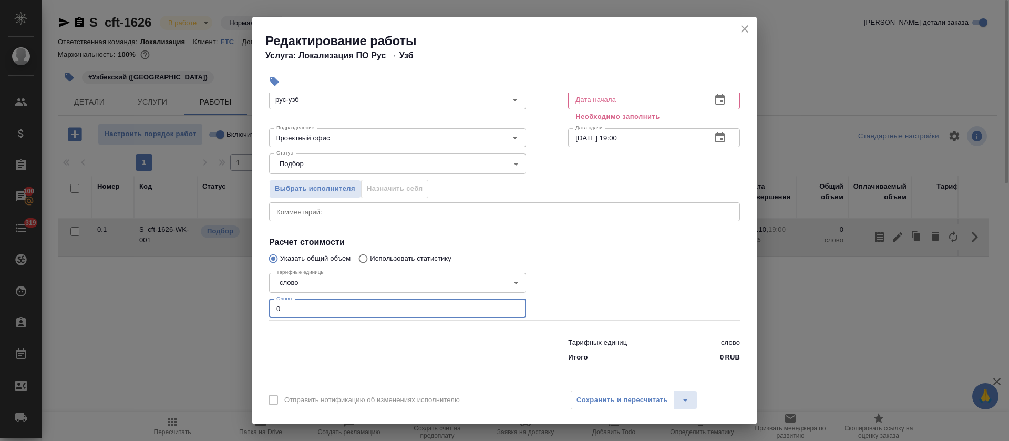
drag, startPoint x: 279, startPoint y: 312, endPoint x: 262, endPoint y: 309, distance: 16.6
click at [262, 309] on div "Параметры Файлы Вид работ Перевод Вид работ Направление перевода рус-узб Направ…" at bounding box center [504, 238] width 505 height 291
paste input "939"
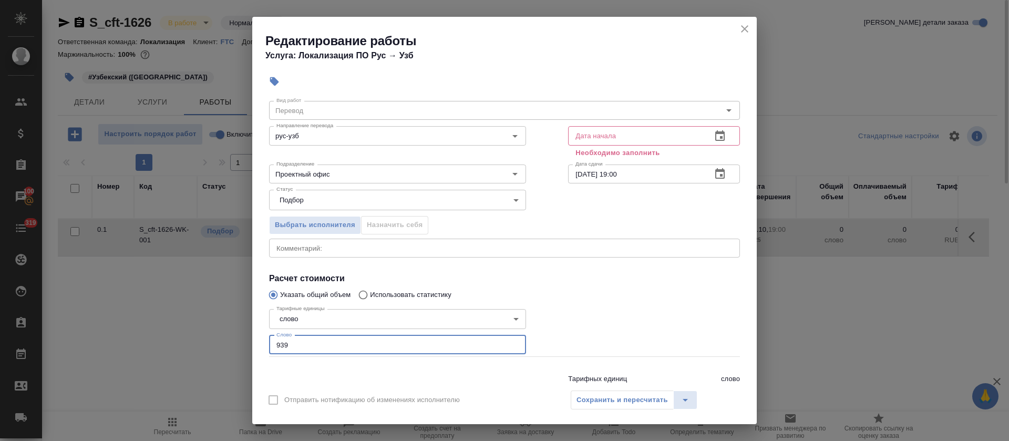
scroll to position [0, 0]
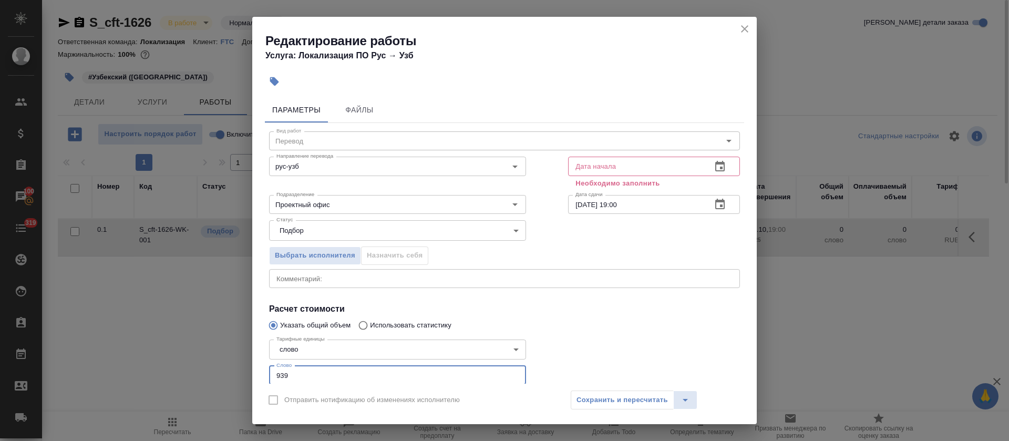
type input "939"
click at [714, 169] on icon "button" at bounding box center [720, 166] width 13 height 13
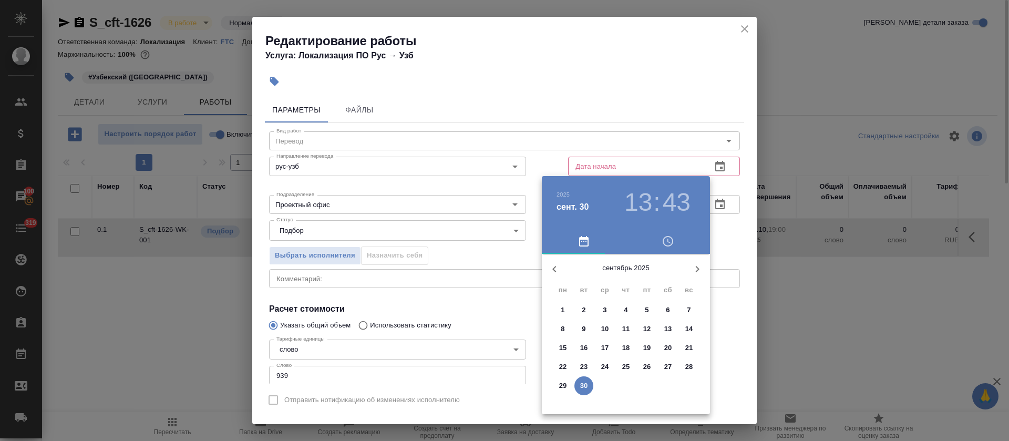
click at [585, 381] on p "30" at bounding box center [584, 385] width 8 height 11
type input "[DATE] 13:43"
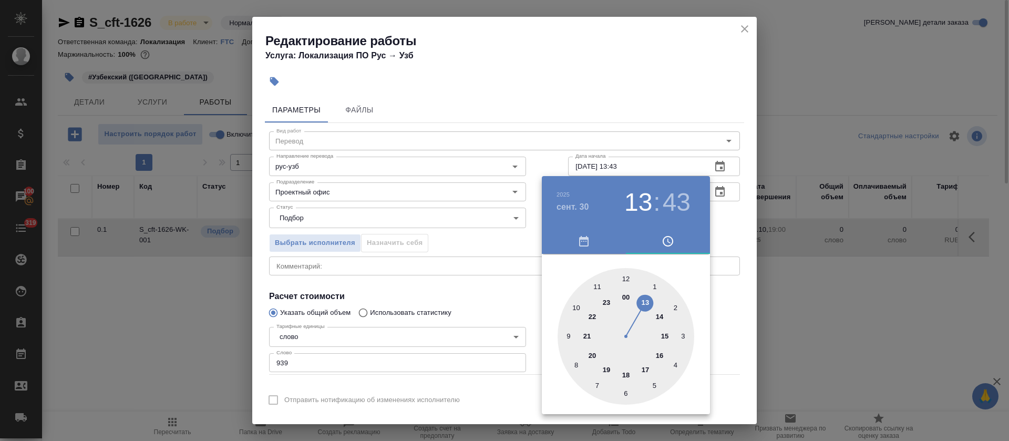
click at [512, 303] on div at bounding box center [504, 220] width 1009 height 441
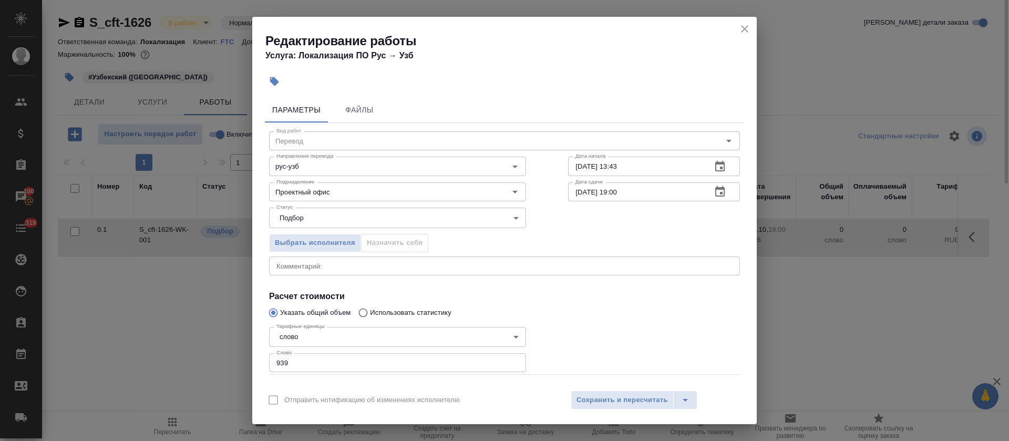
click at [714, 194] on icon "button" at bounding box center [720, 192] width 13 height 13
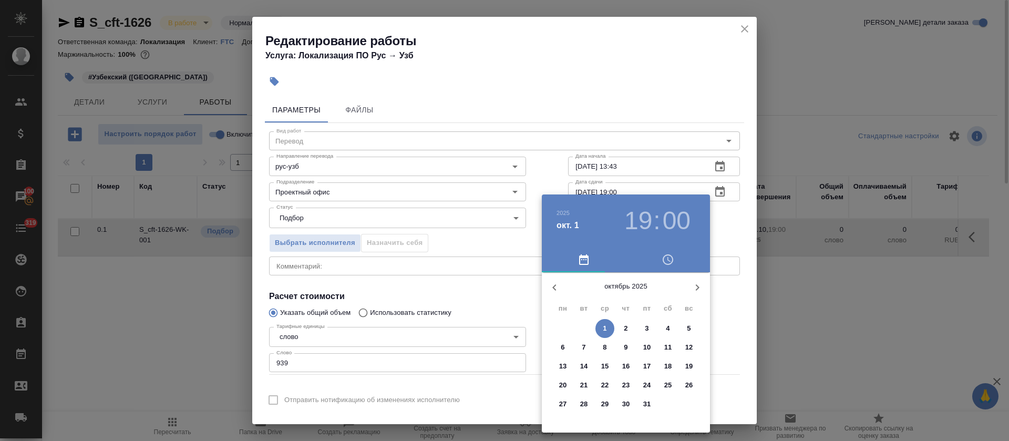
click at [639, 218] on h3 "19" at bounding box center [638, 220] width 28 height 29
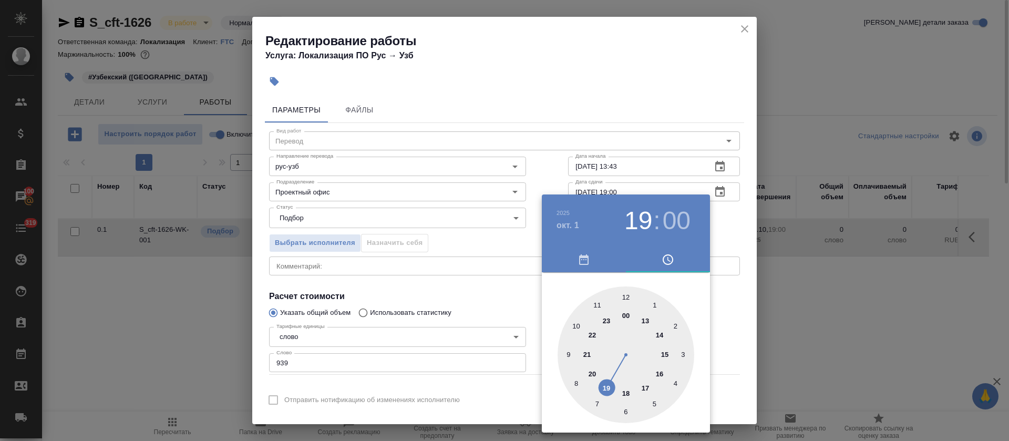
click at [660, 354] on div at bounding box center [626, 354] width 137 height 137
type input "[DATE] 15:00"
click at [485, 313] on div at bounding box center [504, 220] width 1009 height 441
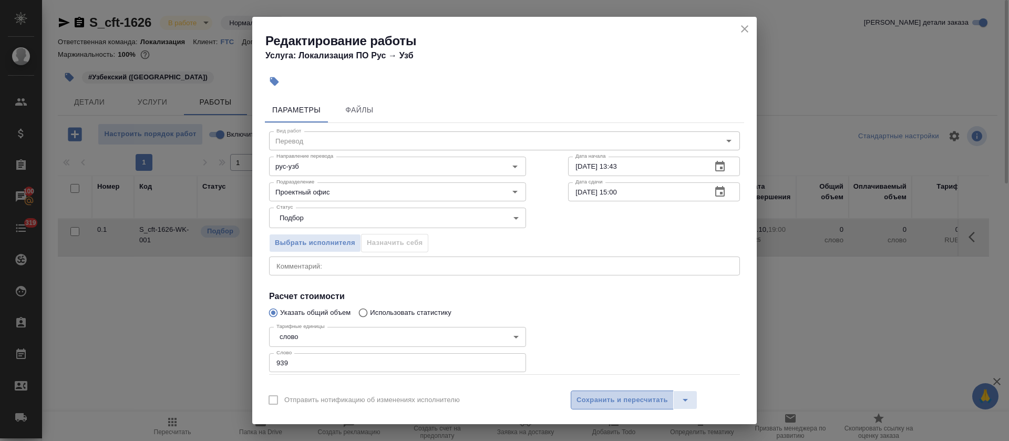
click at [606, 405] on span "Сохранить и пересчитать" at bounding box center [622, 400] width 91 height 12
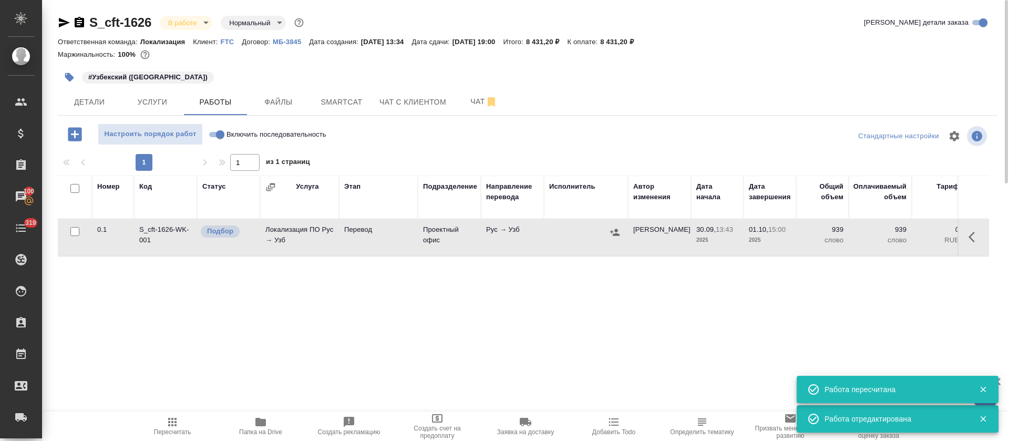
click at [217, 136] on input "Включить последовательность" at bounding box center [220, 134] width 38 height 13
checkbox input "true"
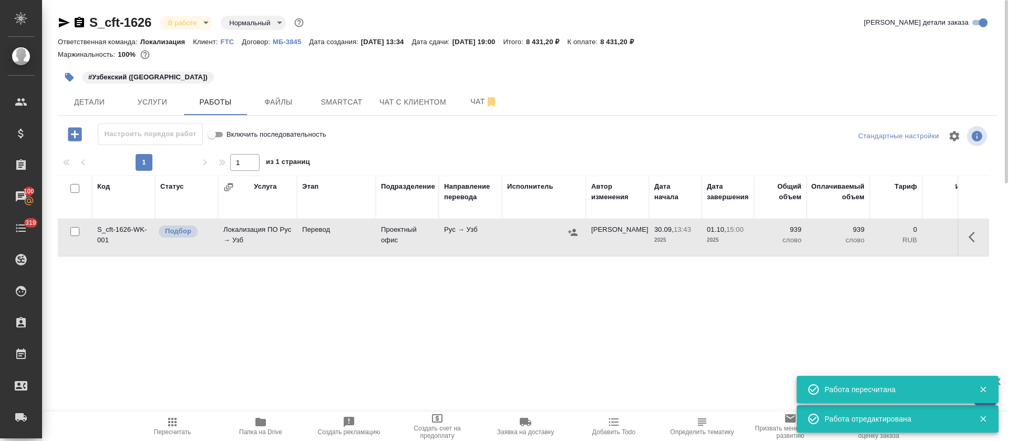
click at [74, 134] on icon "button" at bounding box center [75, 134] width 18 height 18
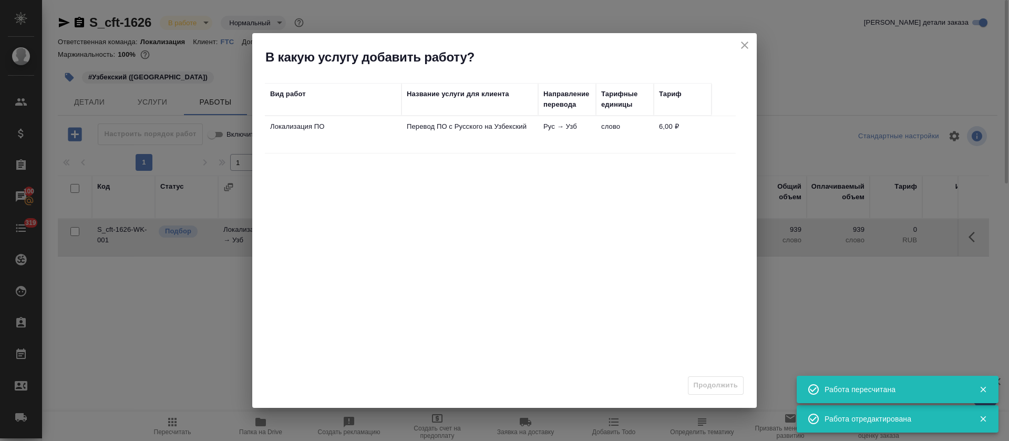
click at [418, 130] on p "Перевод ПО с Русского на Узбекский" at bounding box center [470, 126] width 126 height 11
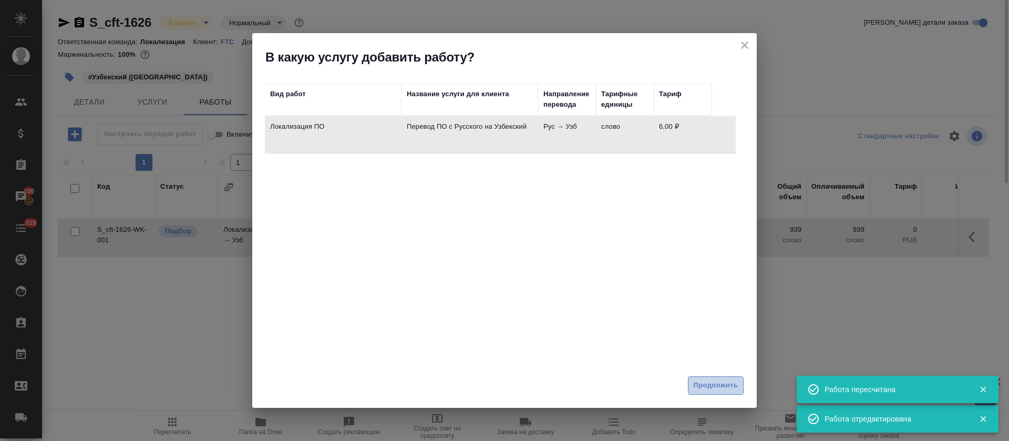
click at [698, 384] on span "Продолжить" at bounding box center [716, 385] width 44 height 12
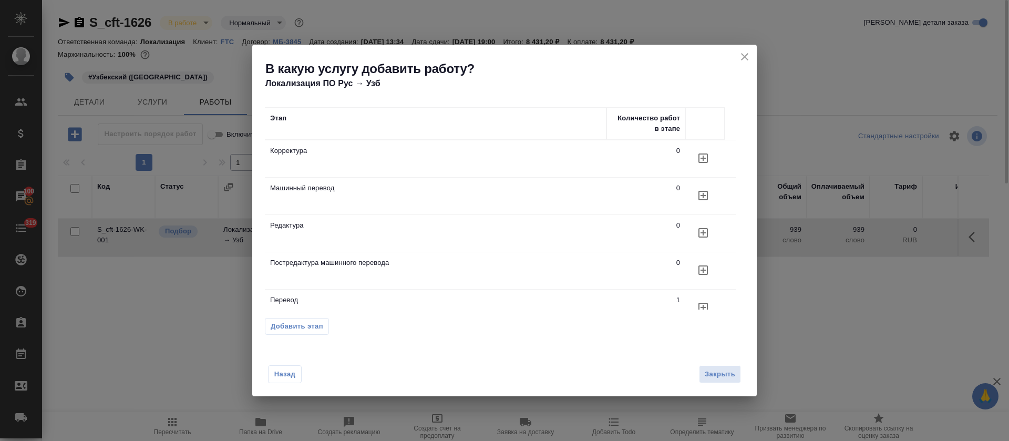
click at [300, 330] on span "Добавить этап" at bounding box center [297, 326] width 53 height 11
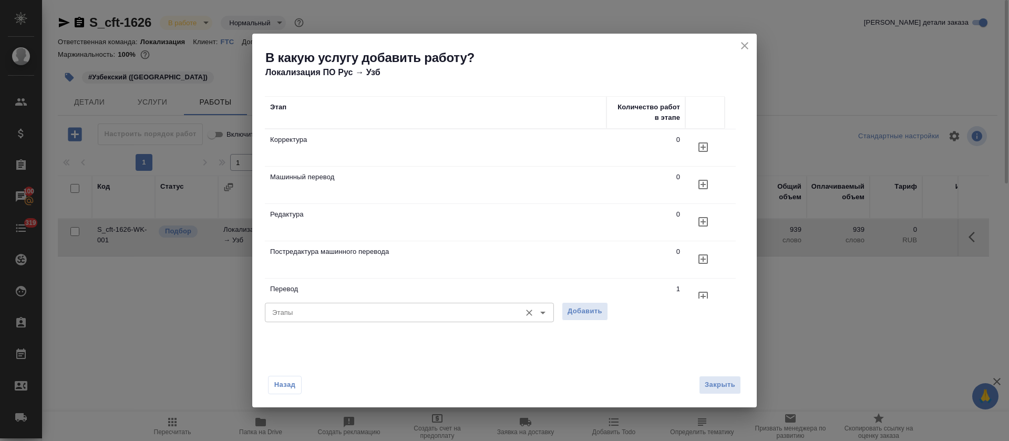
click at [349, 311] on input "Этапы" at bounding box center [392, 312] width 248 height 13
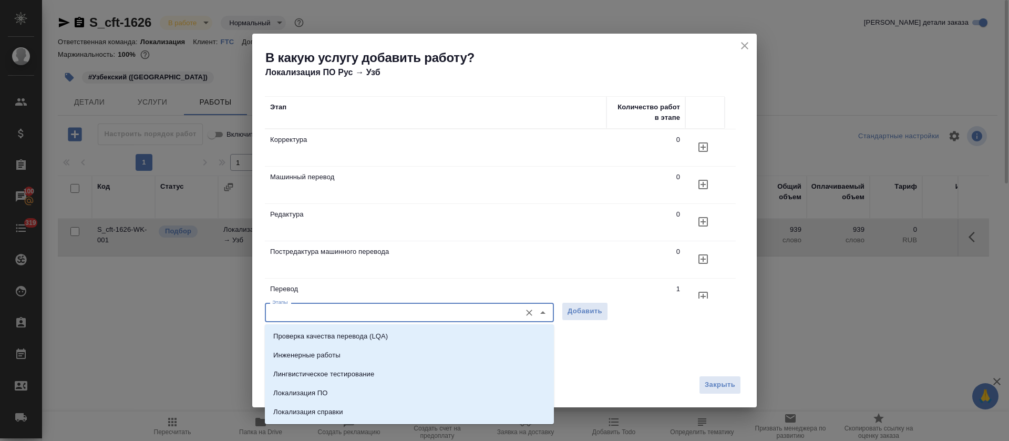
click at [350, 328] on li "Проверка качества перевода (LQA)" at bounding box center [409, 336] width 289 height 19
type input "Проверка качества перевода (LQA)"
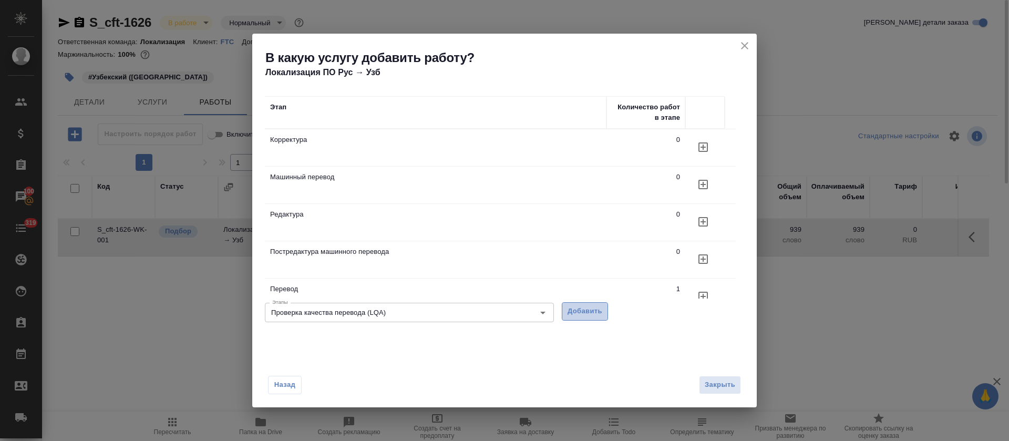
click at [571, 316] on span "Добавить" at bounding box center [585, 311] width 35 height 12
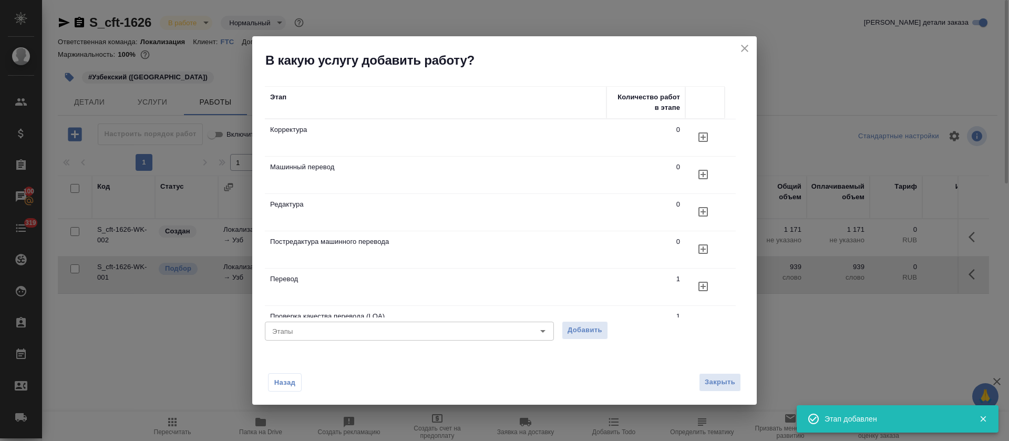
click at [741, 46] on icon "close" at bounding box center [744, 48] width 13 height 13
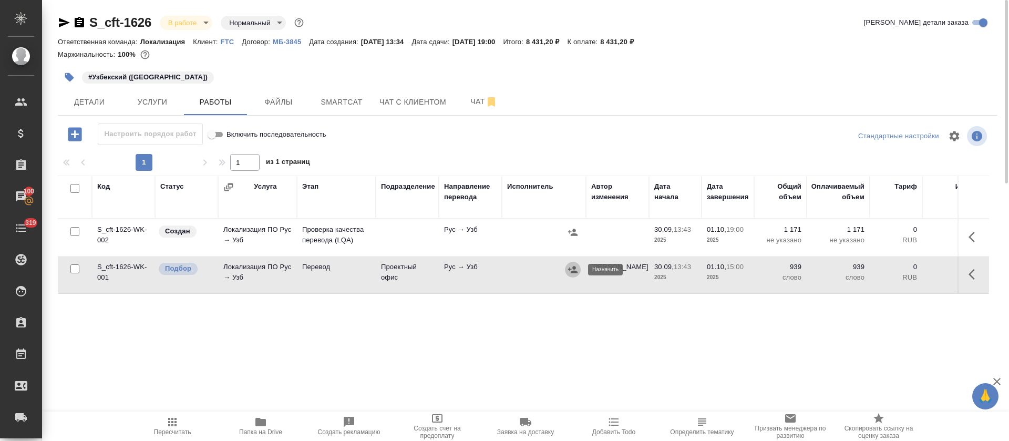
click at [567, 270] on button "button" at bounding box center [573, 270] width 16 height 16
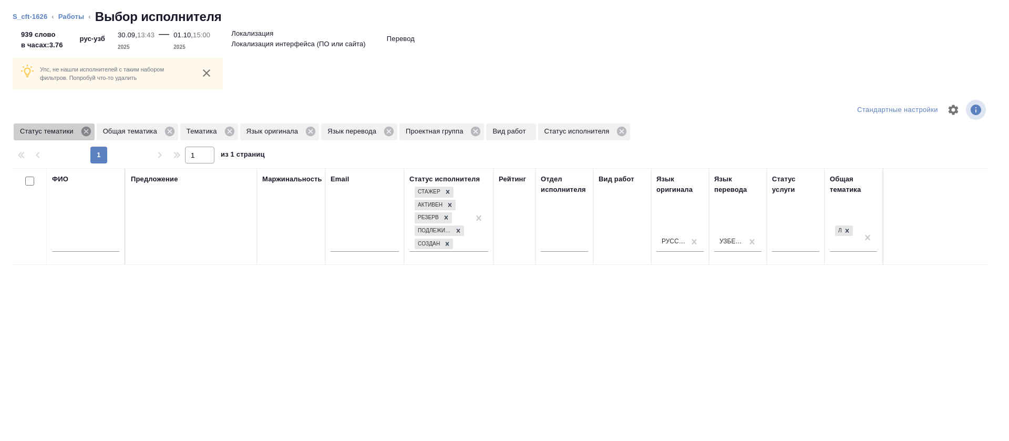
click at [84, 129] on icon at bounding box center [85, 131] width 9 height 9
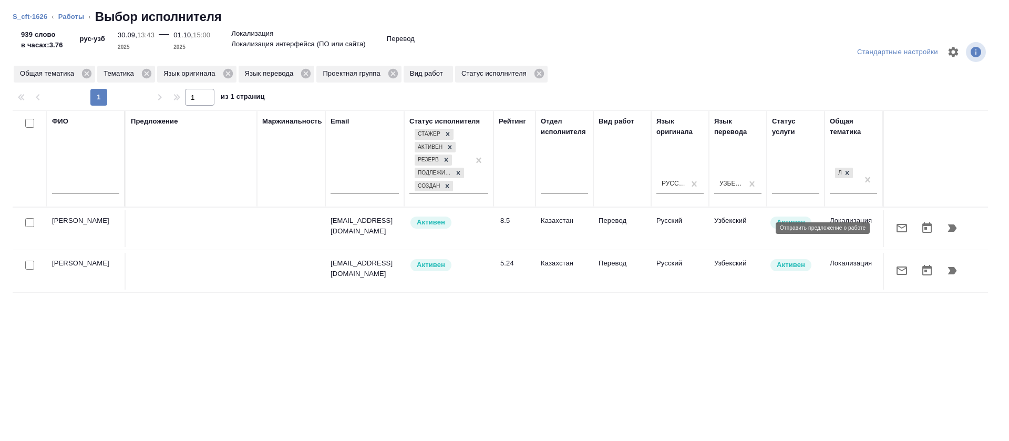
click at [896, 228] on icon "button" at bounding box center [902, 228] width 13 height 13
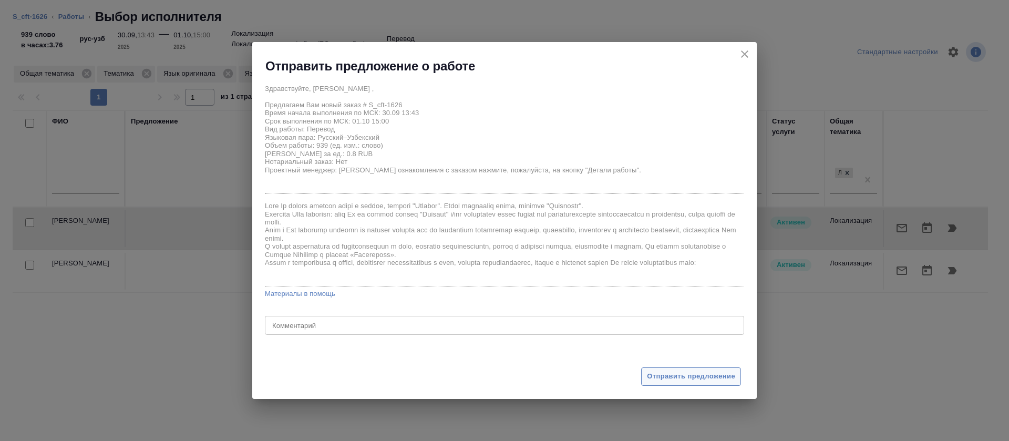
click at [682, 369] on button "Отправить предложение" at bounding box center [691, 376] width 100 height 18
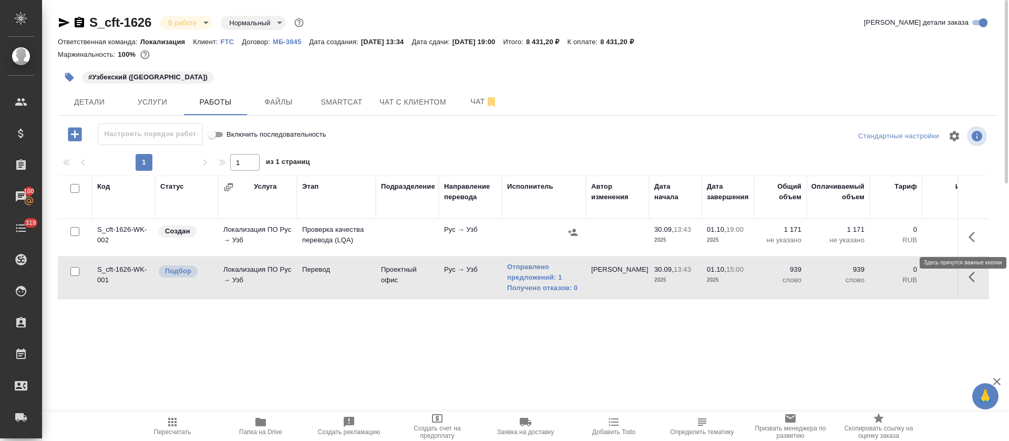
click at [972, 232] on icon "button" at bounding box center [975, 237] width 13 height 13
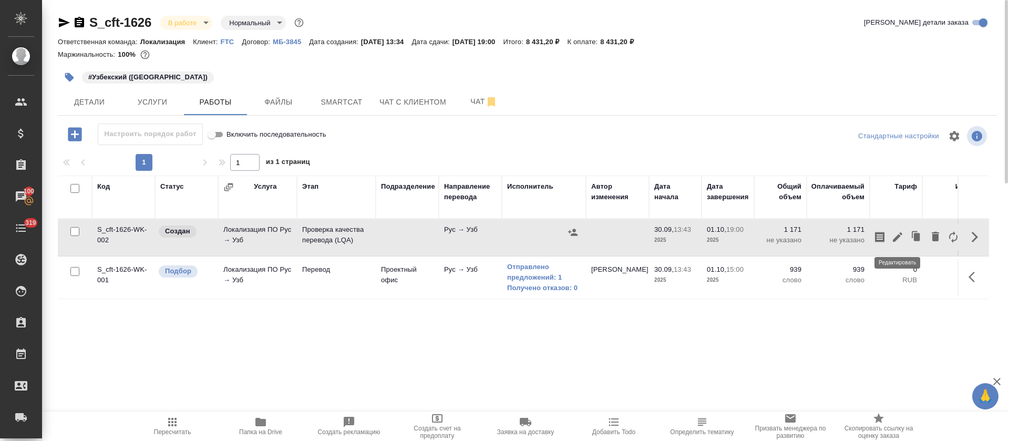
click at [893, 234] on icon "button" at bounding box center [897, 237] width 13 height 13
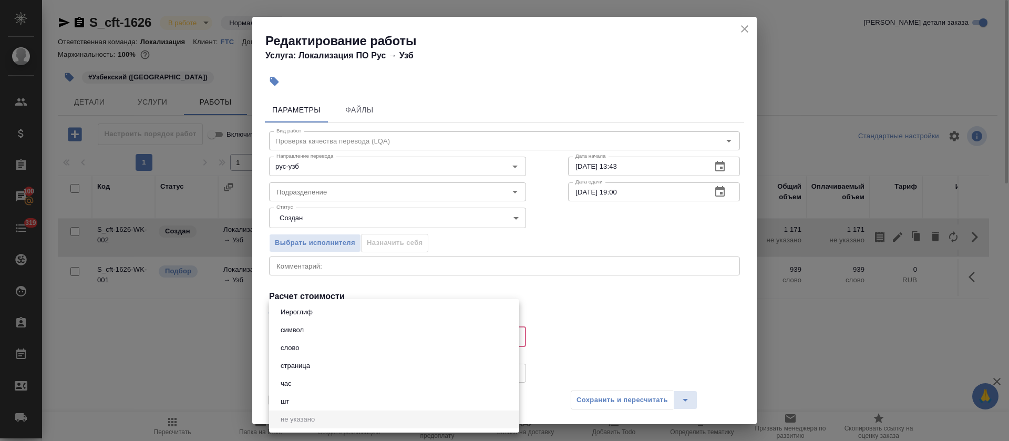
click at [295, 343] on body "🙏 .cls-1 fill:#fff; AWATERA [PERSON_NAME] Спецификации Заказы 100 Чаты 319 Todo…" at bounding box center [504, 220] width 1009 height 441
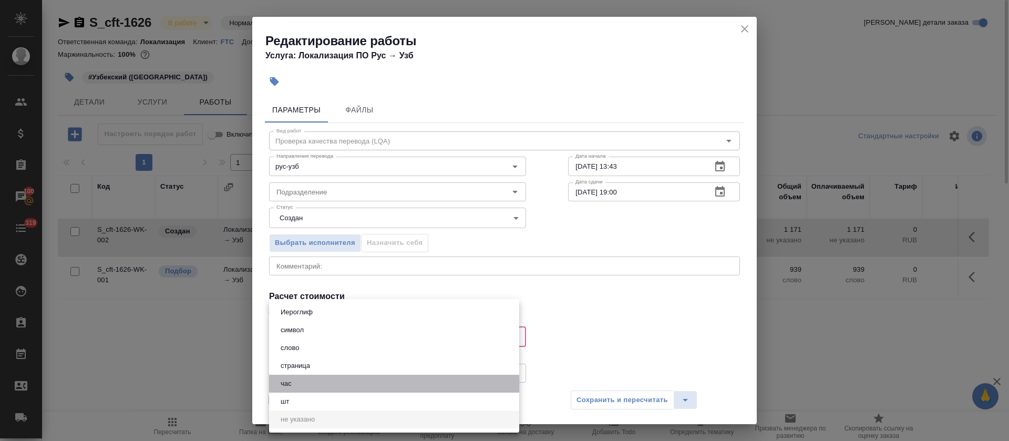
click at [291, 384] on button "час" at bounding box center [285, 384] width 17 height 12
type input "5a8b1489cc6b4906c91bfd93"
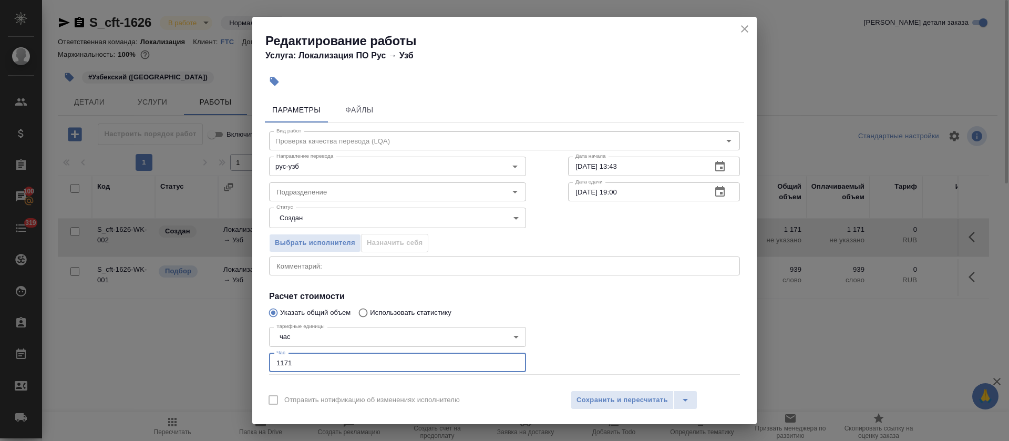
drag, startPoint x: 290, startPoint y: 362, endPoint x: 329, endPoint y: 362, distance: 39.4
click at [329, 362] on input "1171" at bounding box center [397, 362] width 257 height 19
type input "1"
drag, startPoint x: 310, startPoint y: 205, endPoint x: 312, endPoint y: 197, distance: 8.6
click at [310, 203] on div "Статус Создан created Статус" at bounding box center [397, 216] width 299 height 68
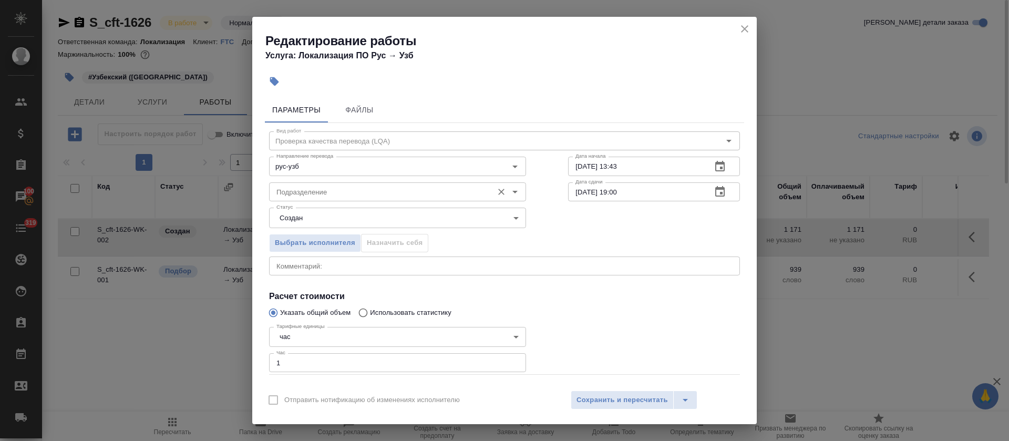
click at [312, 194] on input "Подразделение" at bounding box center [379, 192] width 215 height 13
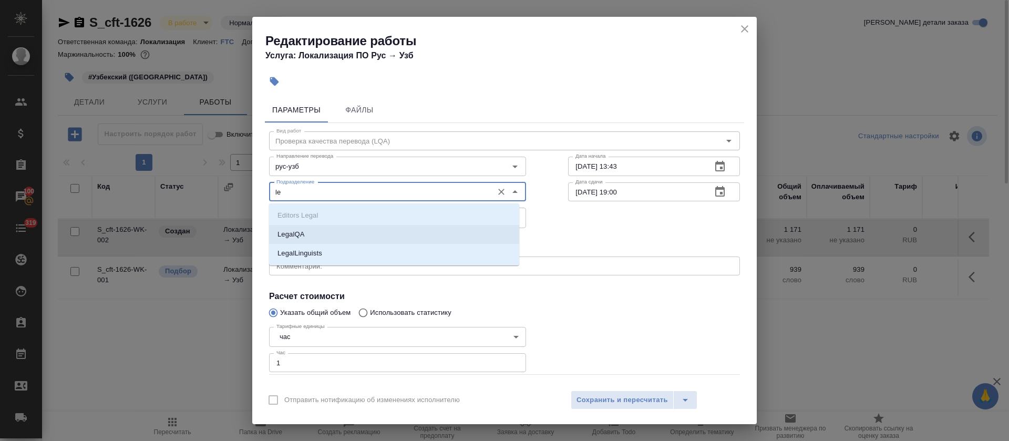
click at [317, 234] on li "LegalQA" at bounding box center [394, 234] width 250 height 19
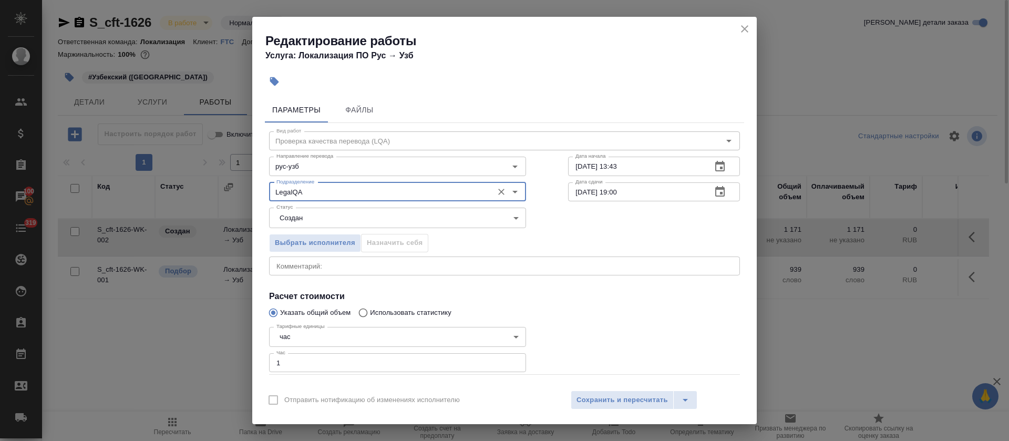
type input "LegalQA"
click at [310, 222] on body "🙏 .cls-1 fill:#fff; AWATERA [PERSON_NAME] Спецификации Заказы 100 Чаты 319 Todo…" at bounding box center [504, 220] width 1009 height 441
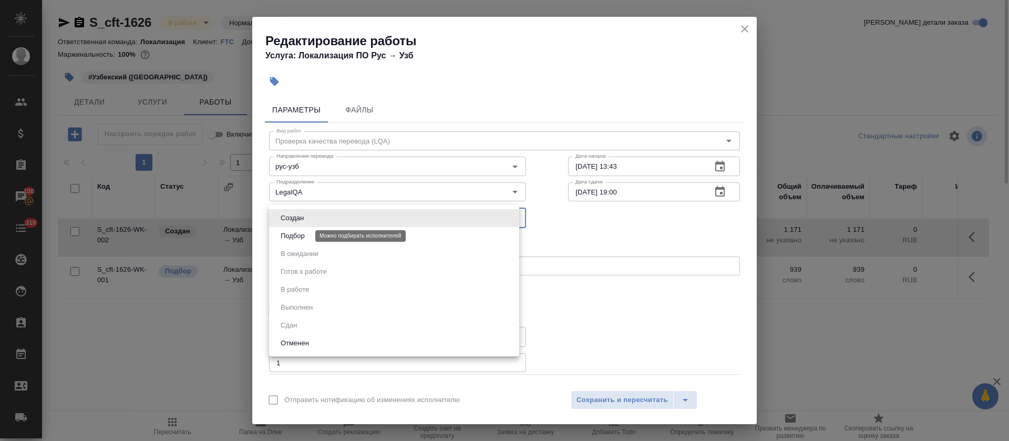
click at [307, 234] on button "Подбор" at bounding box center [292, 236] width 30 height 12
type input "recruiting"
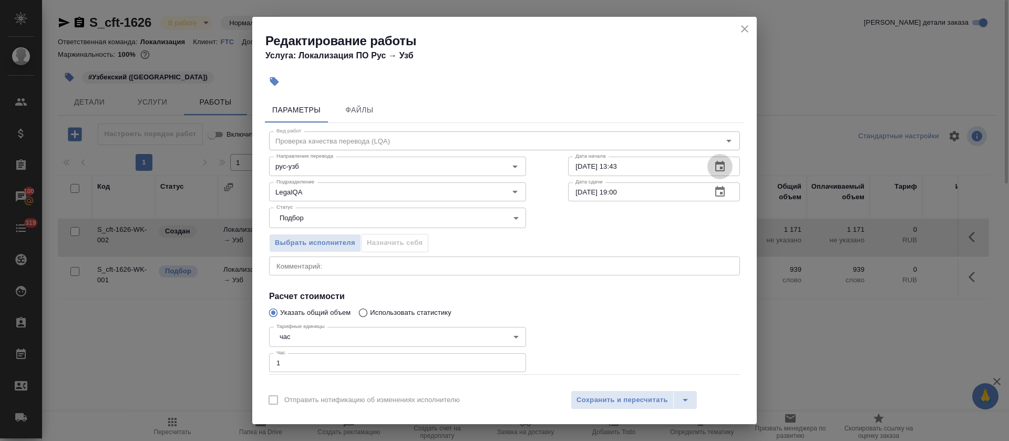
click at [715, 163] on icon "button" at bounding box center [719, 166] width 9 height 11
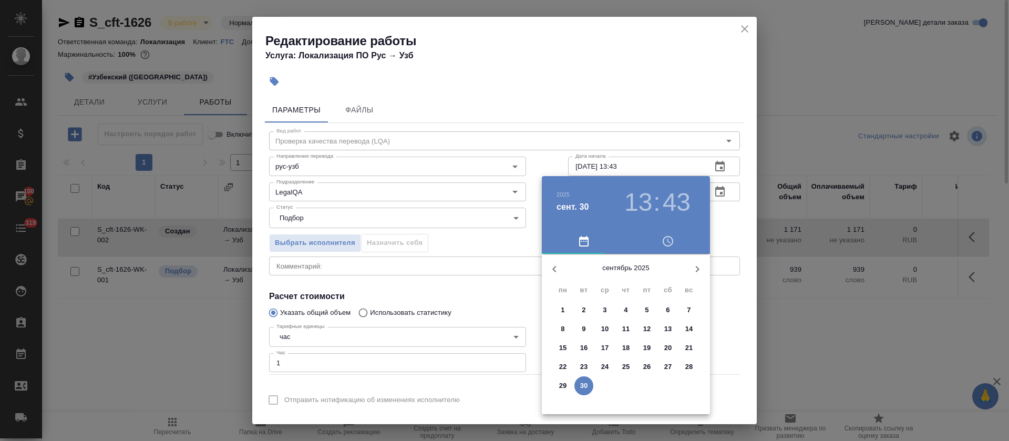
click at [580, 382] on p "30" at bounding box center [584, 385] width 8 height 11
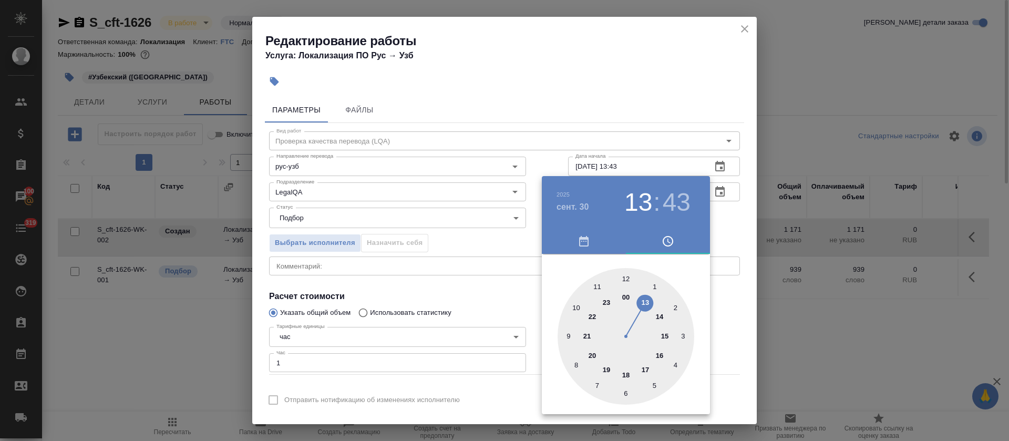
click at [667, 336] on div at bounding box center [626, 336] width 137 height 137
click at [625, 275] on div at bounding box center [626, 336] width 137 height 137
click at [508, 270] on div at bounding box center [504, 220] width 1009 height 441
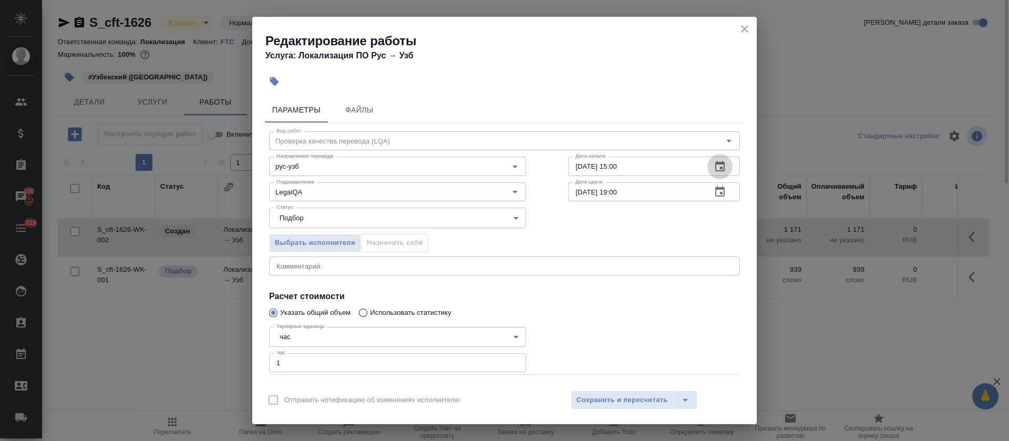
click at [714, 164] on icon "button" at bounding box center [720, 166] width 13 height 13
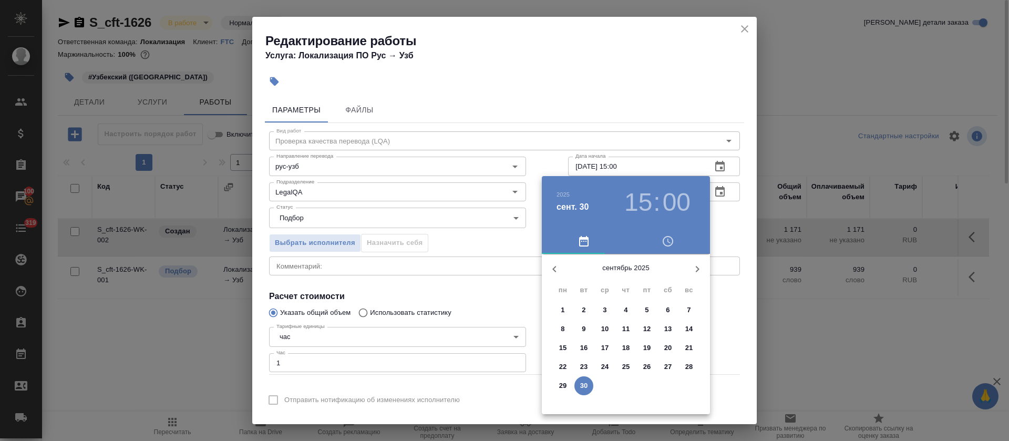
click at [692, 269] on icon "button" at bounding box center [697, 269] width 13 height 13
click at [604, 310] on p "1" at bounding box center [605, 310] width 4 height 11
type input "[DATE] 15:00"
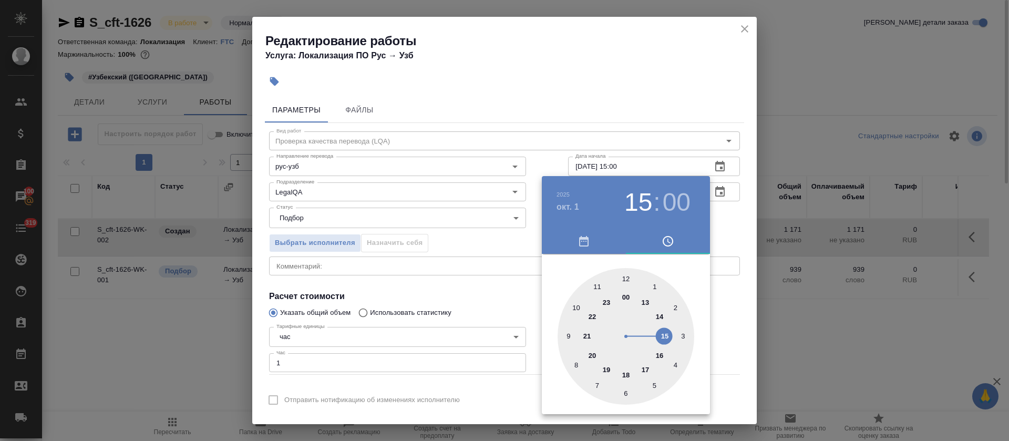
drag, startPoint x: 465, startPoint y: 300, endPoint x: 478, endPoint y: 303, distance: 13.6
click at [464, 299] on div at bounding box center [504, 220] width 1009 height 441
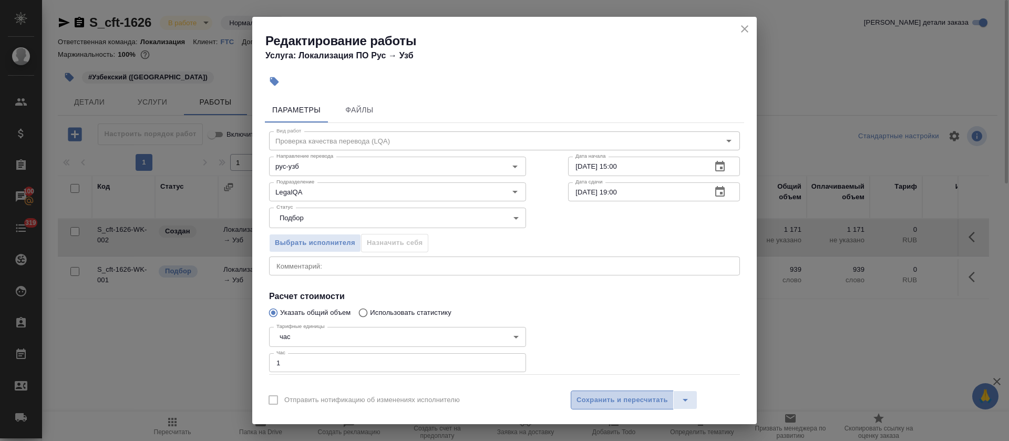
click at [619, 404] on span "Сохранить и пересчитать" at bounding box center [622, 400] width 91 height 12
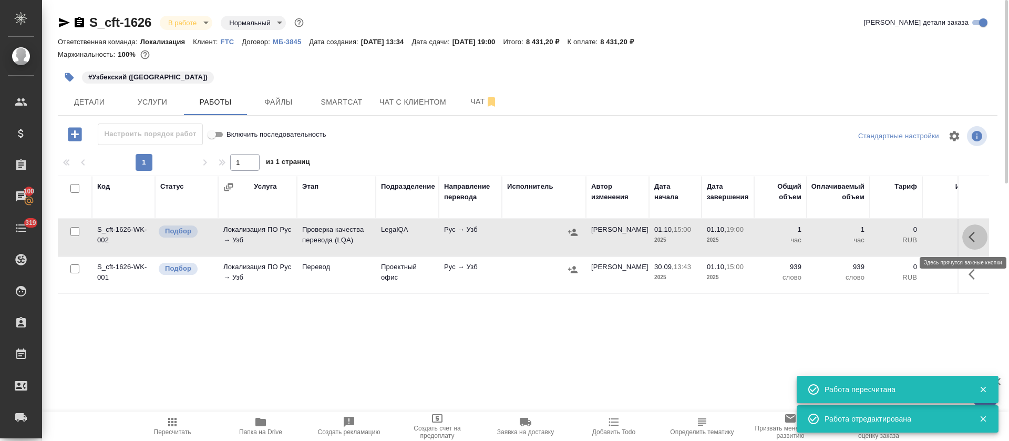
click at [978, 235] on icon "button" at bounding box center [975, 237] width 13 height 13
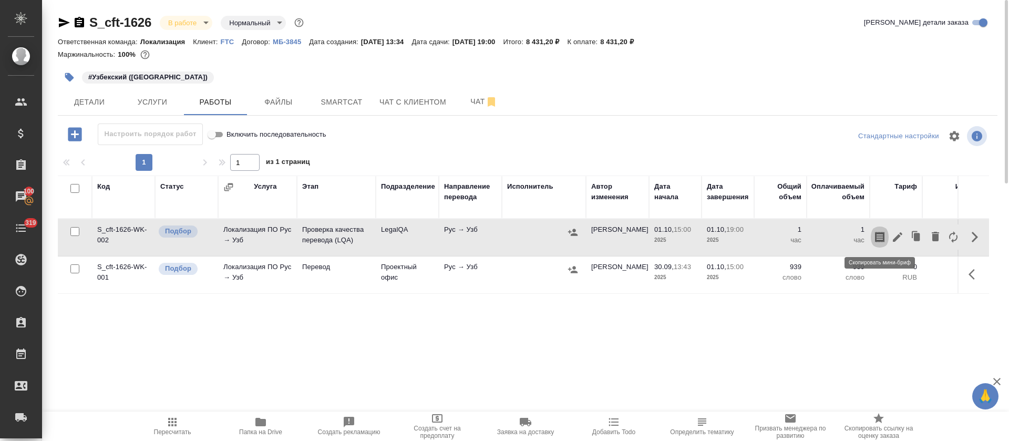
click at [872, 240] on button "button" at bounding box center [880, 236] width 18 height 25
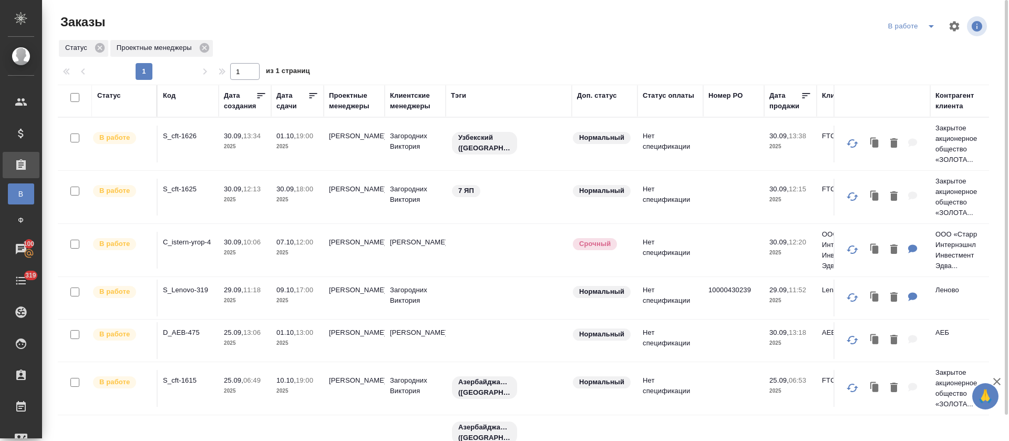
click at [932, 24] on icon "split button" at bounding box center [931, 26] width 13 height 13
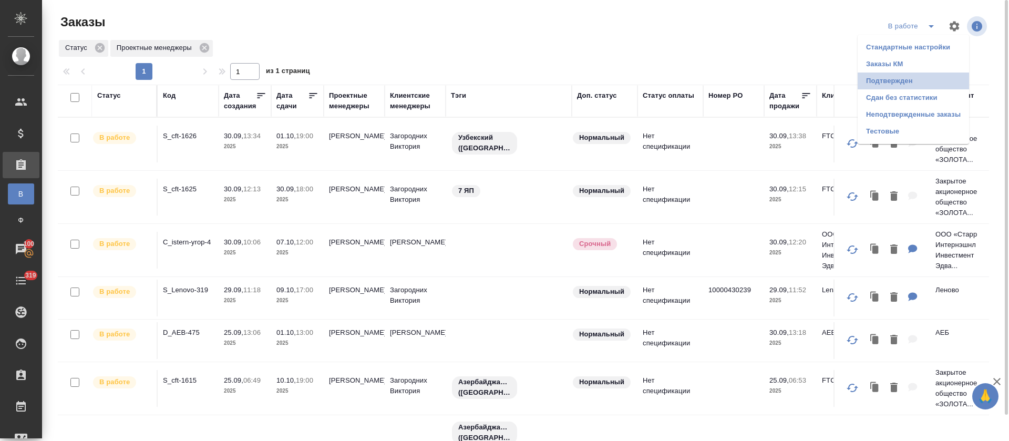
click at [920, 84] on li "Подтвержден" at bounding box center [913, 81] width 111 height 17
